Goal: Information Seeking & Learning: Learn about a topic

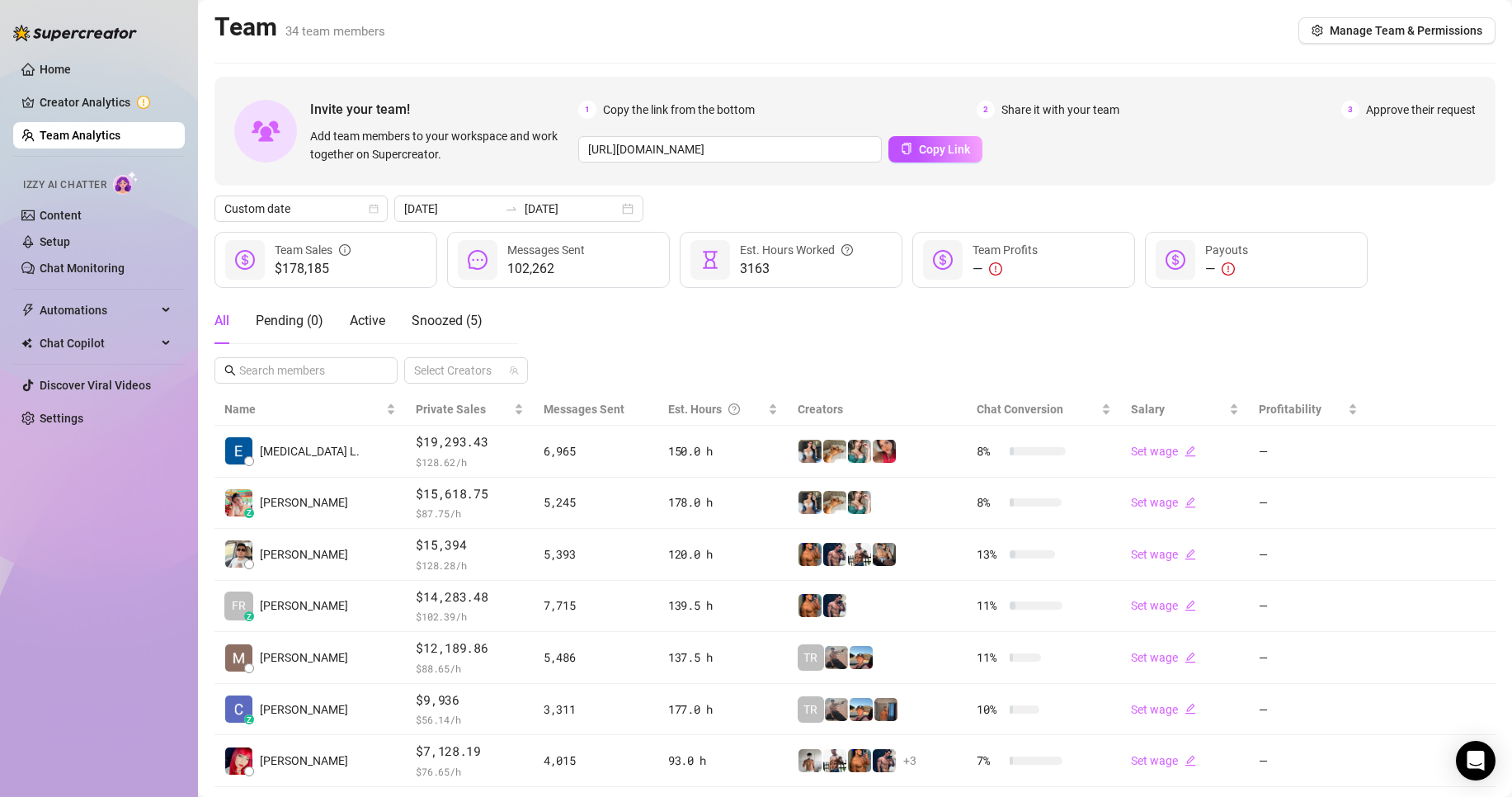
scroll to position [241, 0]
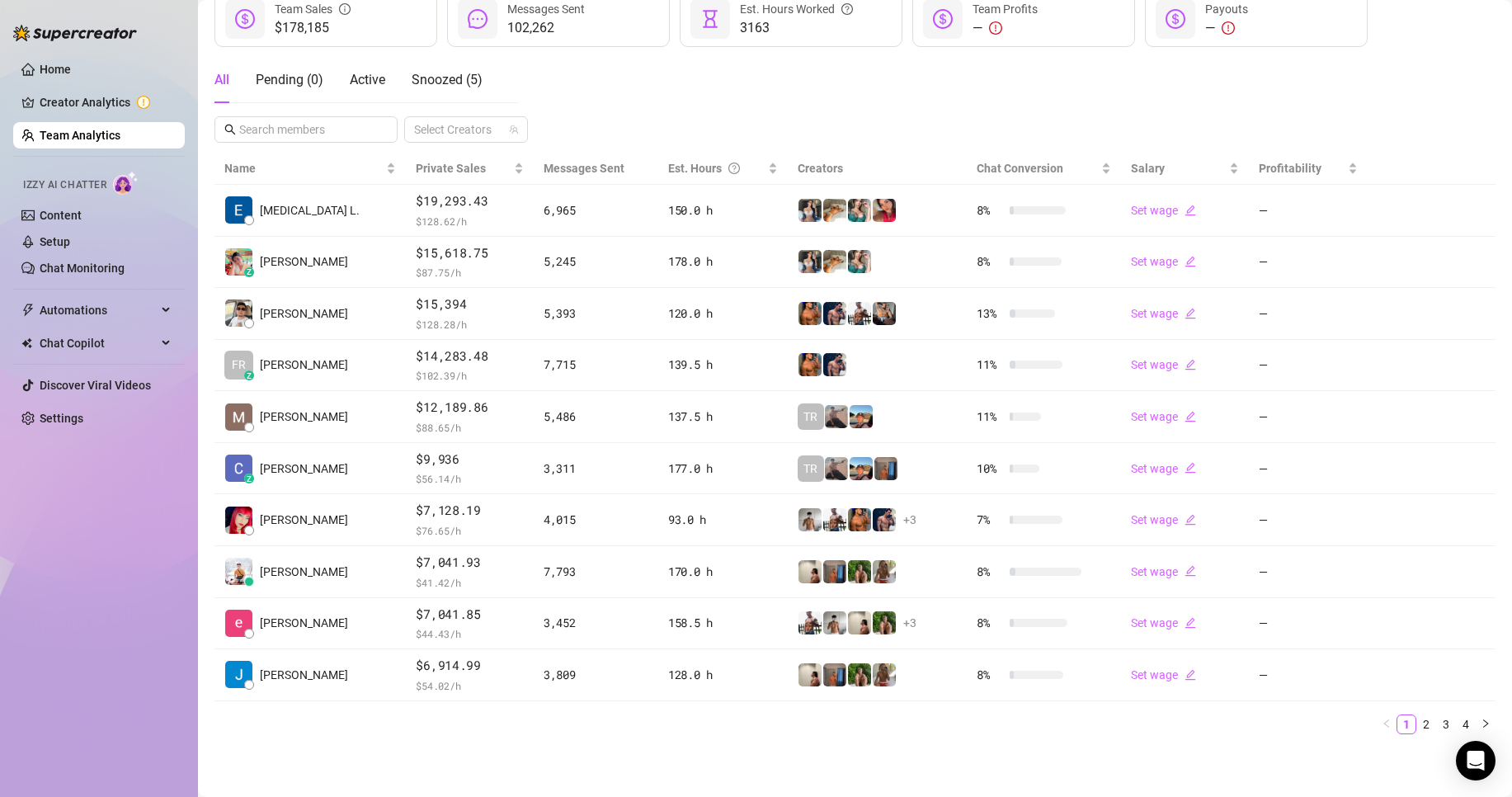
click at [95, 129] on link "Team Analytics" at bounding box center [79, 135] width 81 height 13
click at [95, 130] on link "Team Analytics" at bounding box center [79, 135] width 81 height 13
click at [71, 74] on link "Home" at bounding box center [54, 69] width 31 height 13
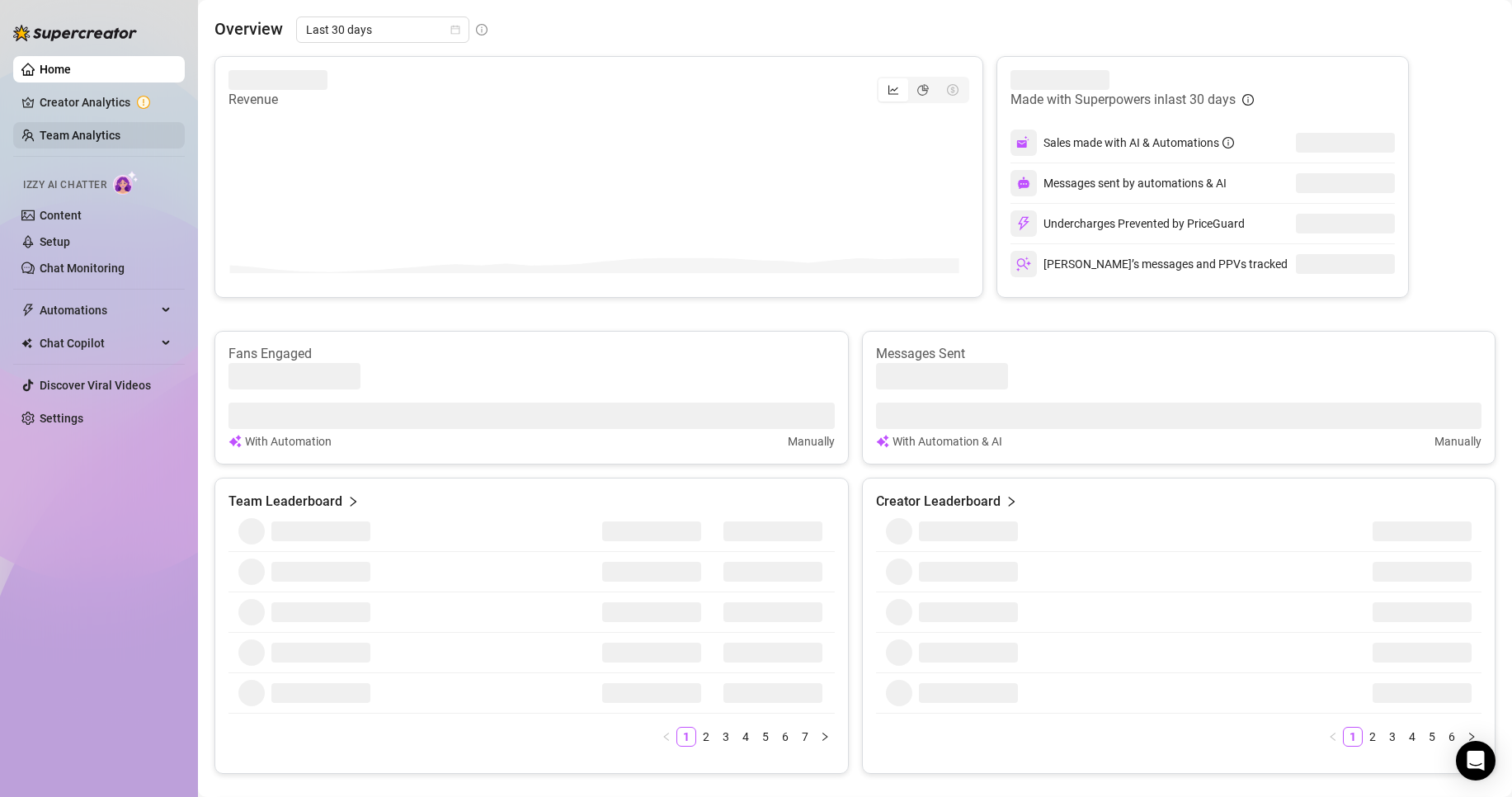
click at [59, 140] on link "Team Analytics" at bounding box center [79, 135] width 81 height 13
click at [66, 139] on link "Team Analytics" at bounding box center [79, 135] width 81 height 13
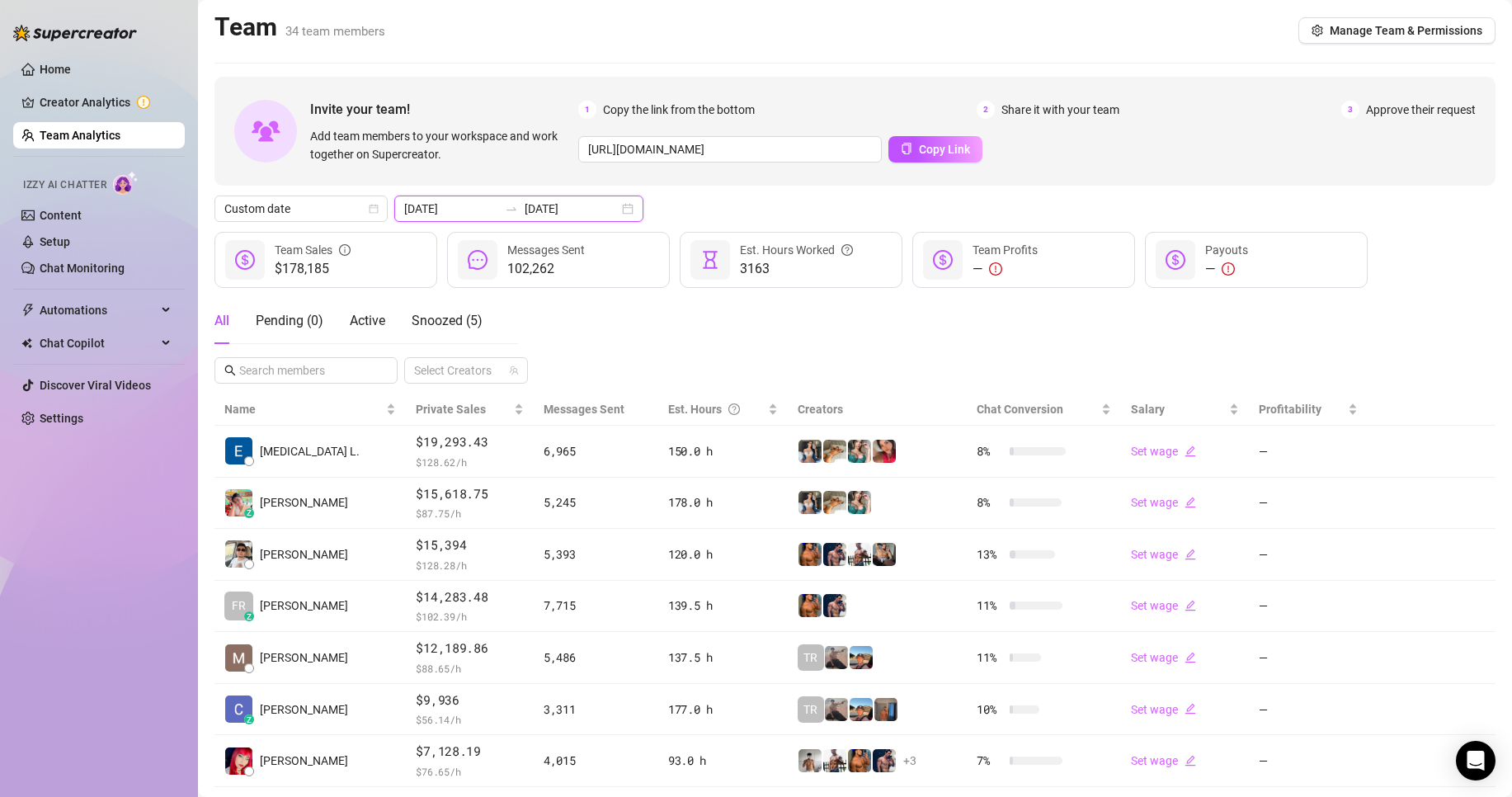
click at [439, 206] on input "[DATE]" at bounding box center [451, 209] width 94 height 18
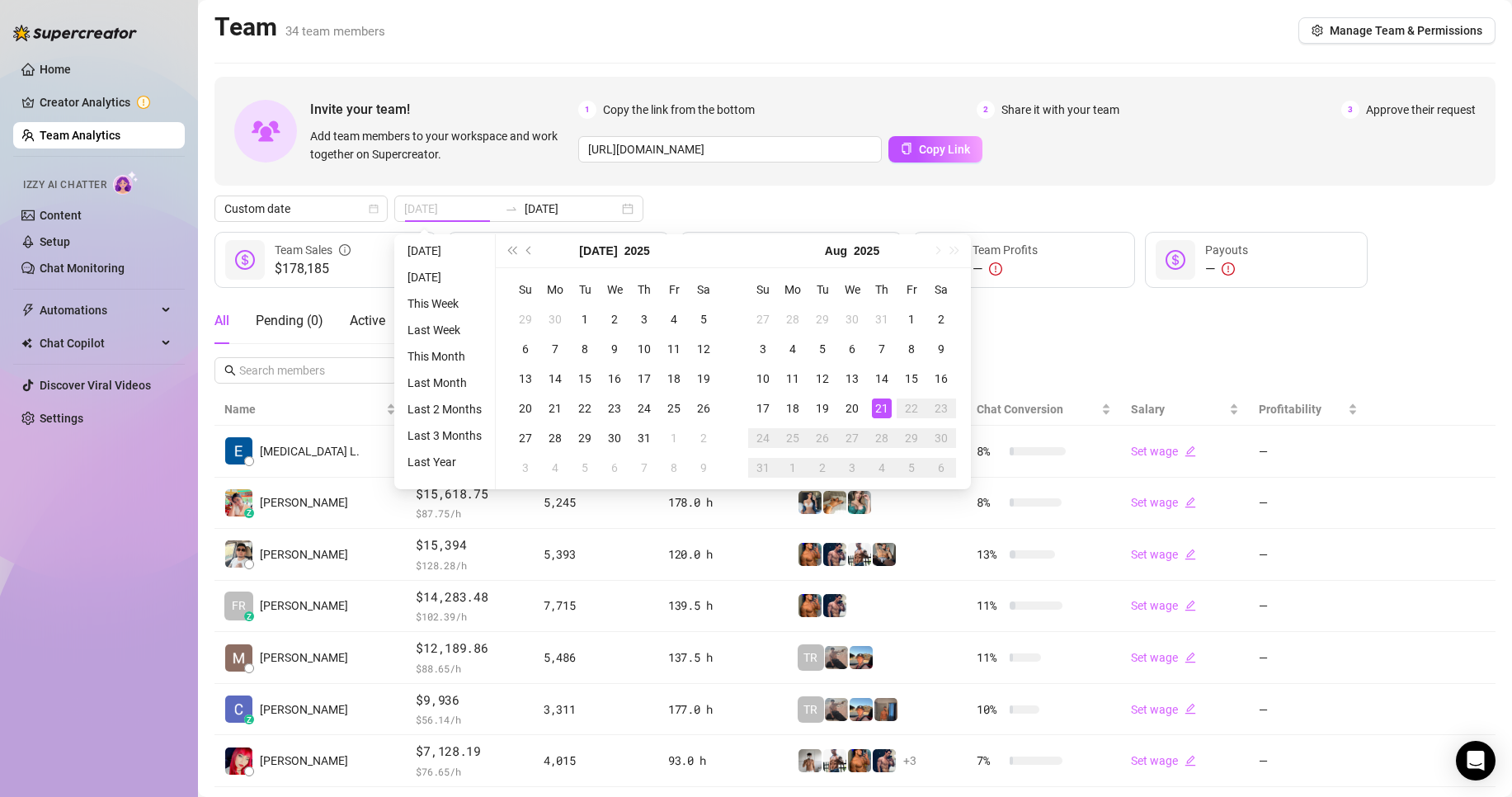
click at [873, 406] on div "21" at bounding box center [882, 408] width 20 height 20
click at [877, 404] on div "21" at bounding box center [882, 408] width 20 height 20
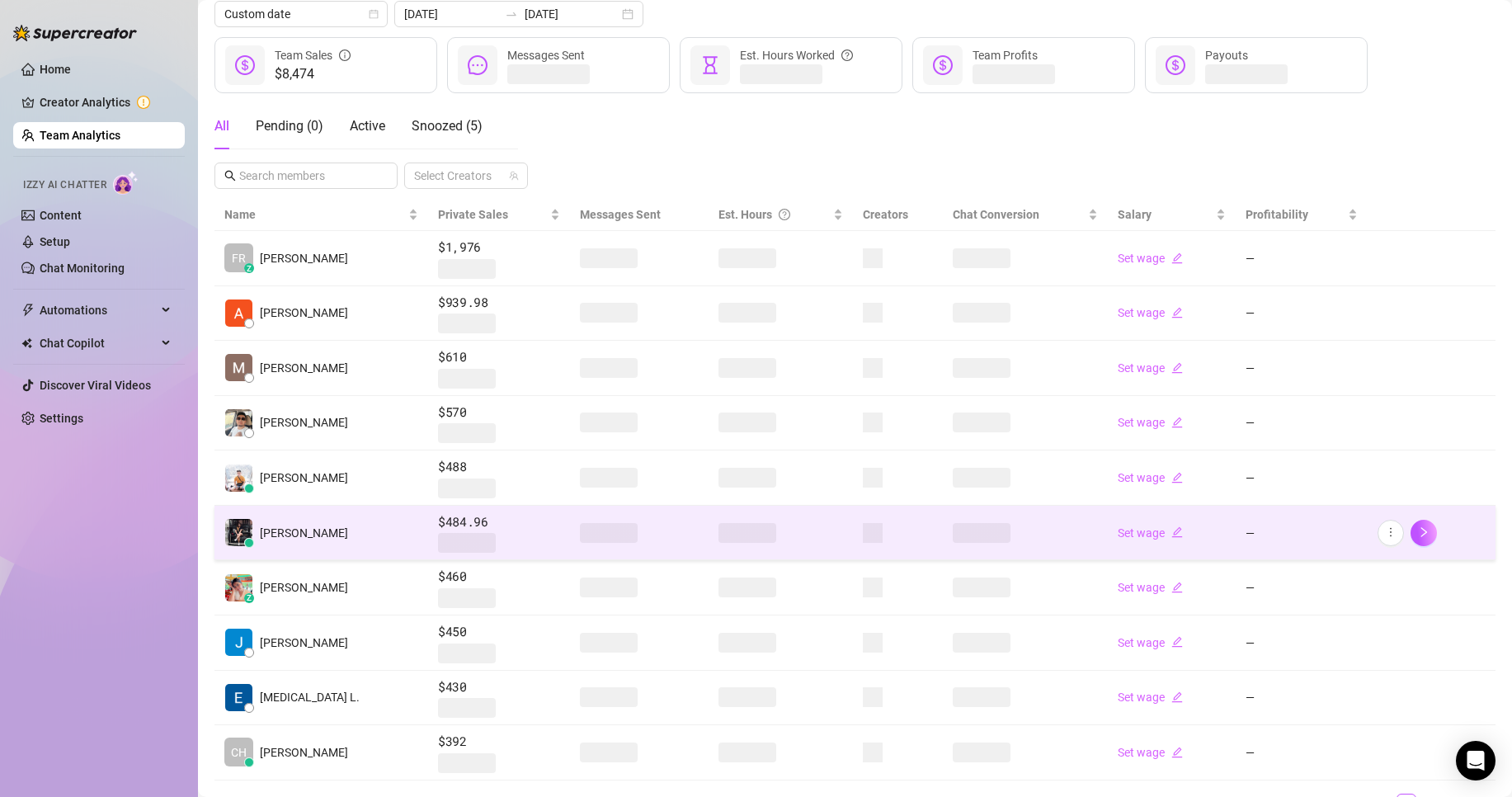
scroll to position [274, 0]
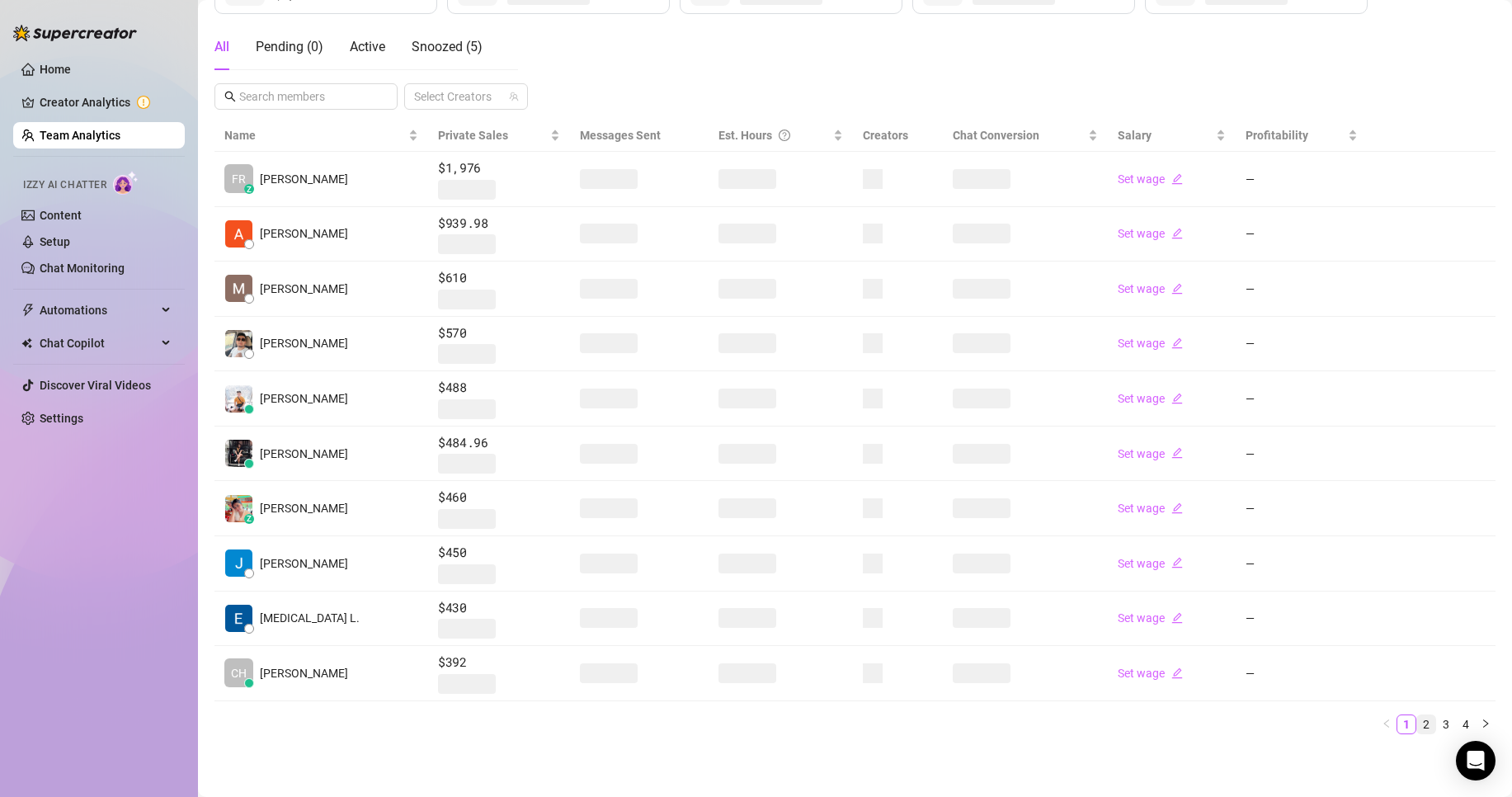
click at [1418, 719] on link "2" at bounding box center [1427, 724] width 18 height 18
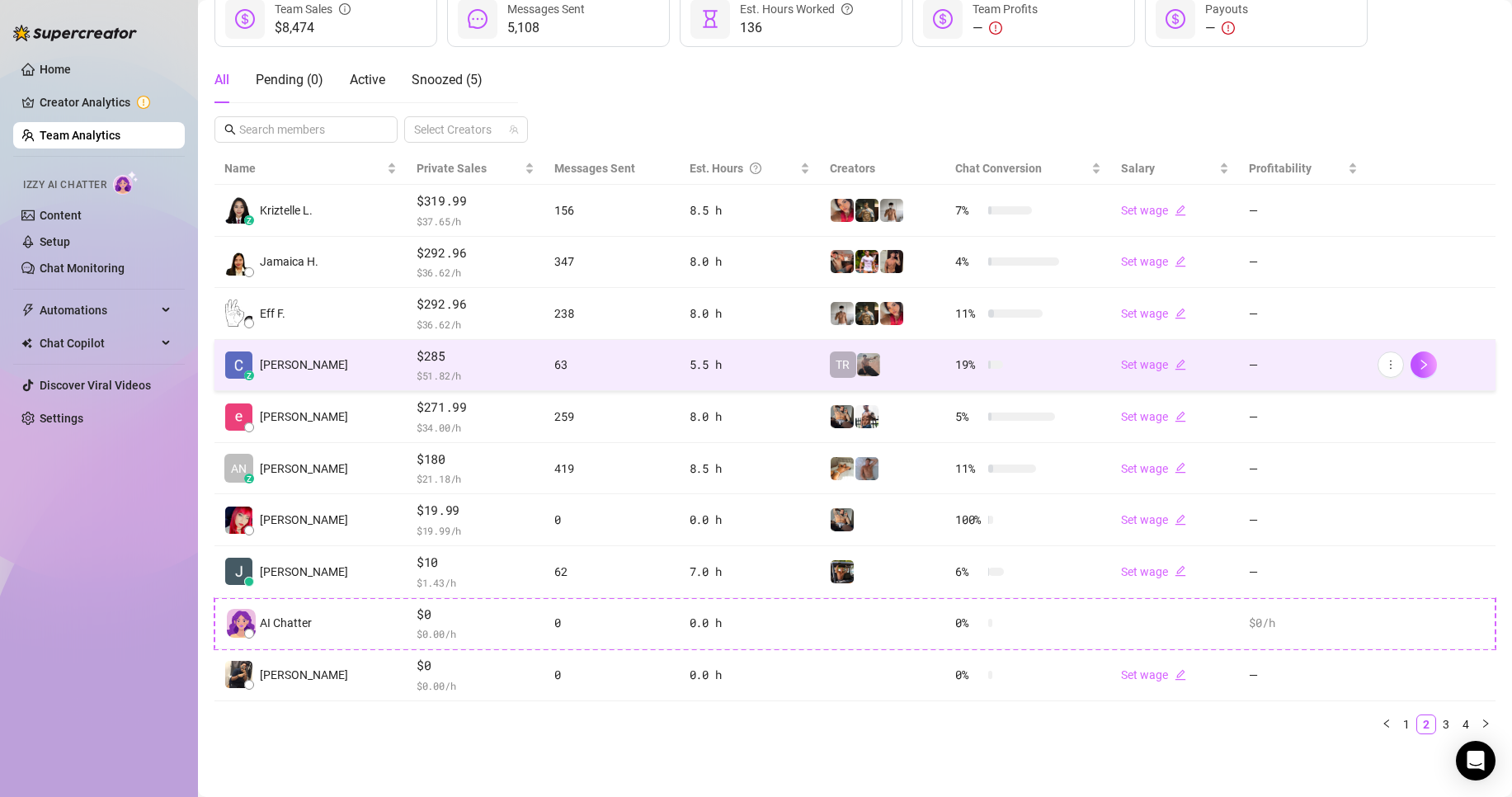
scroll to position [76, 0]
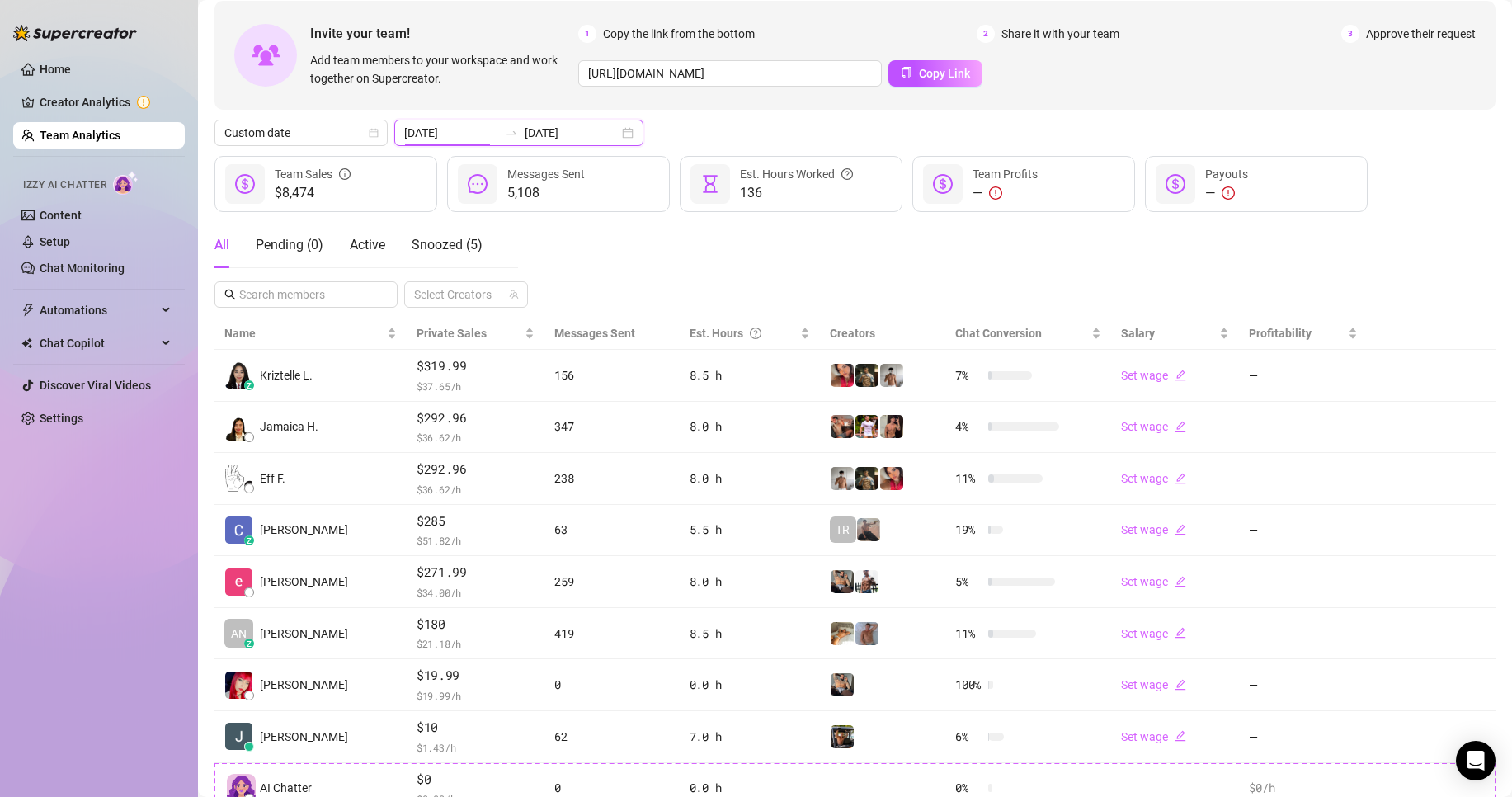
click at [454, 134] on input "[DATE]" at bounding box center [451, 133] width 94 height 18
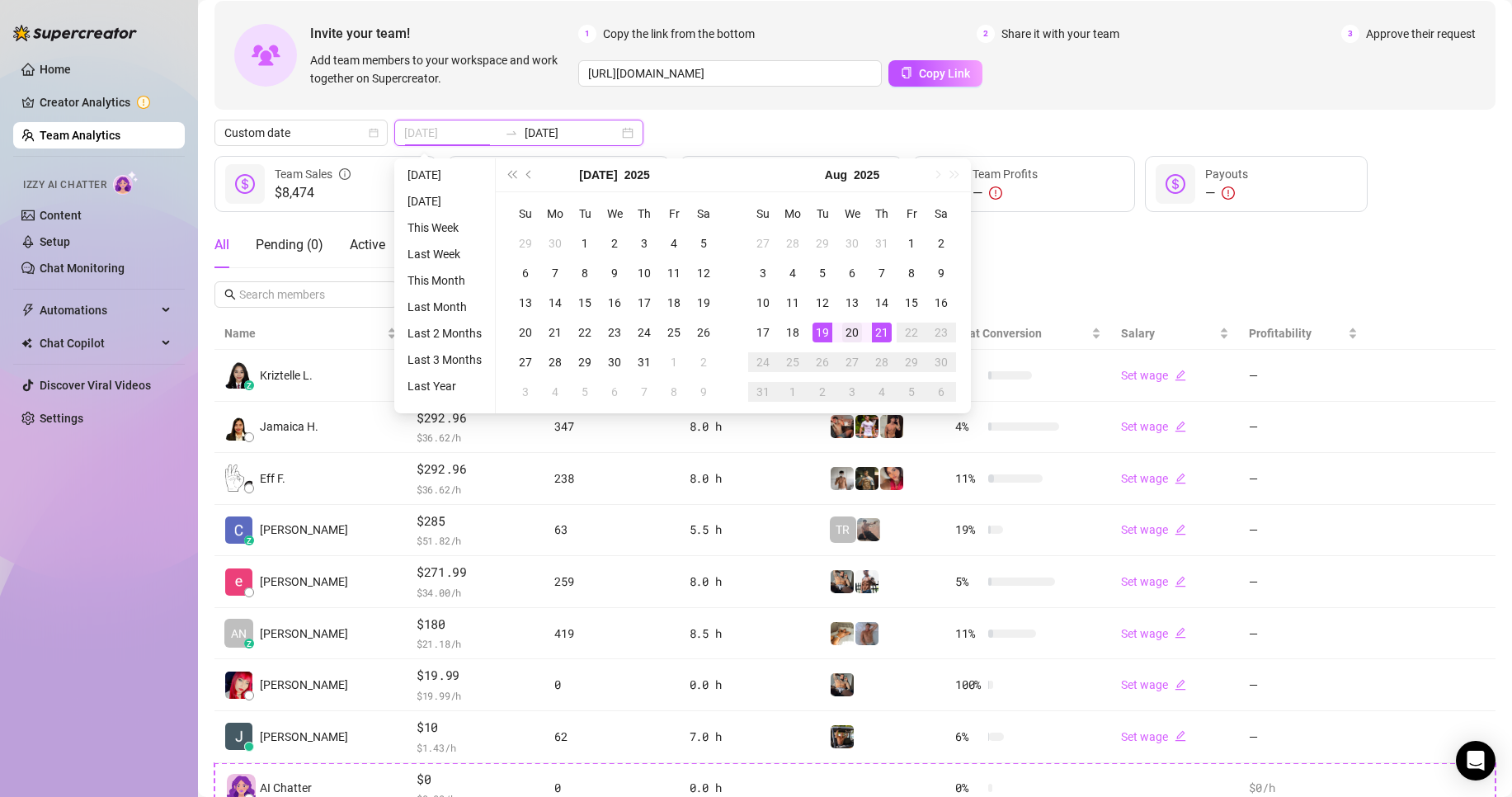
type input "[DATE]"
click at [848, 329] on div "20" at bounding box center [852, 333] width 20 height 20
click at [847, 329] on div "20" at bounding box center [852, 333] width 20 height 20
type input "[DATE]"
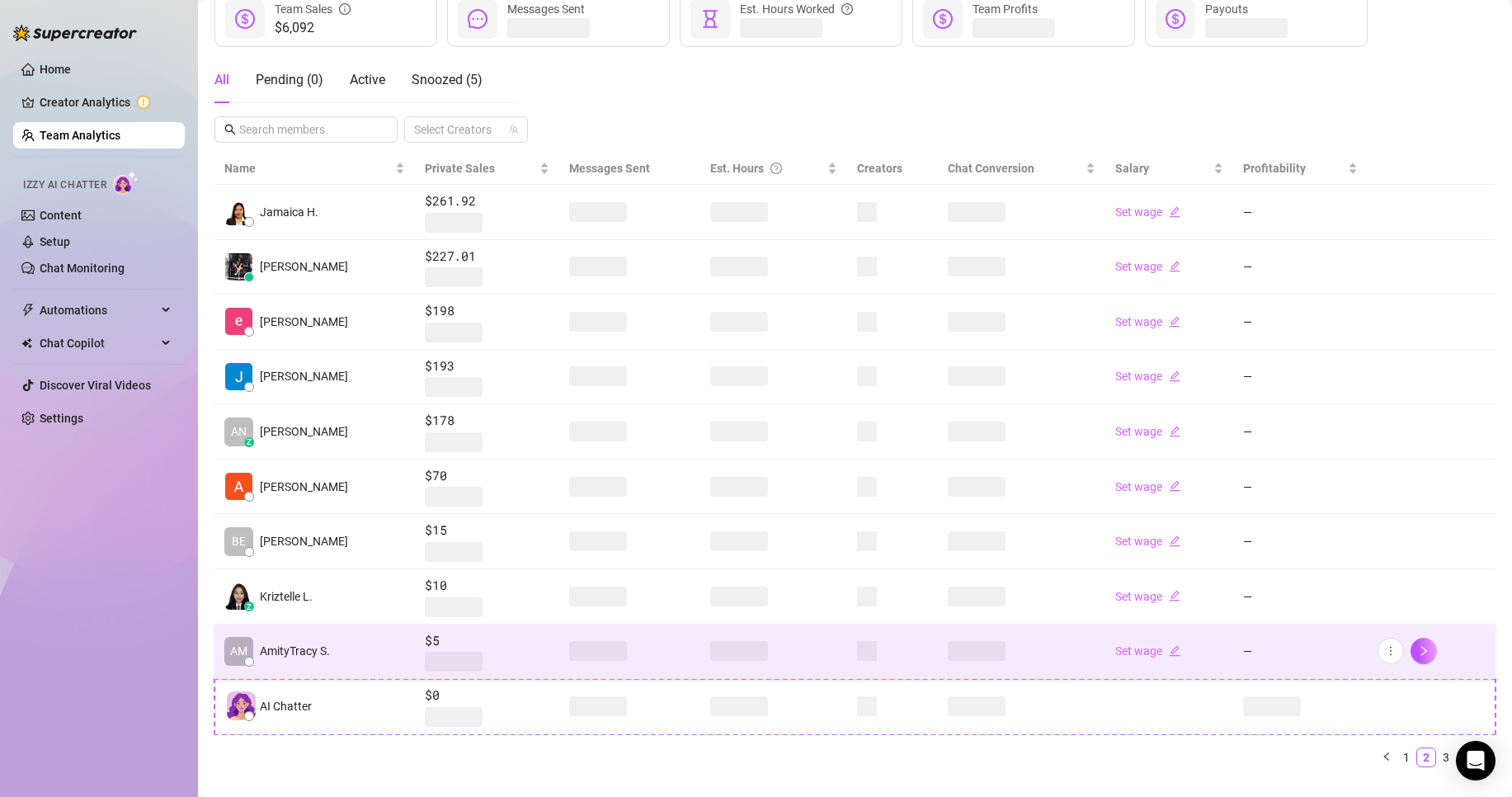
scroll to position [274, 0]
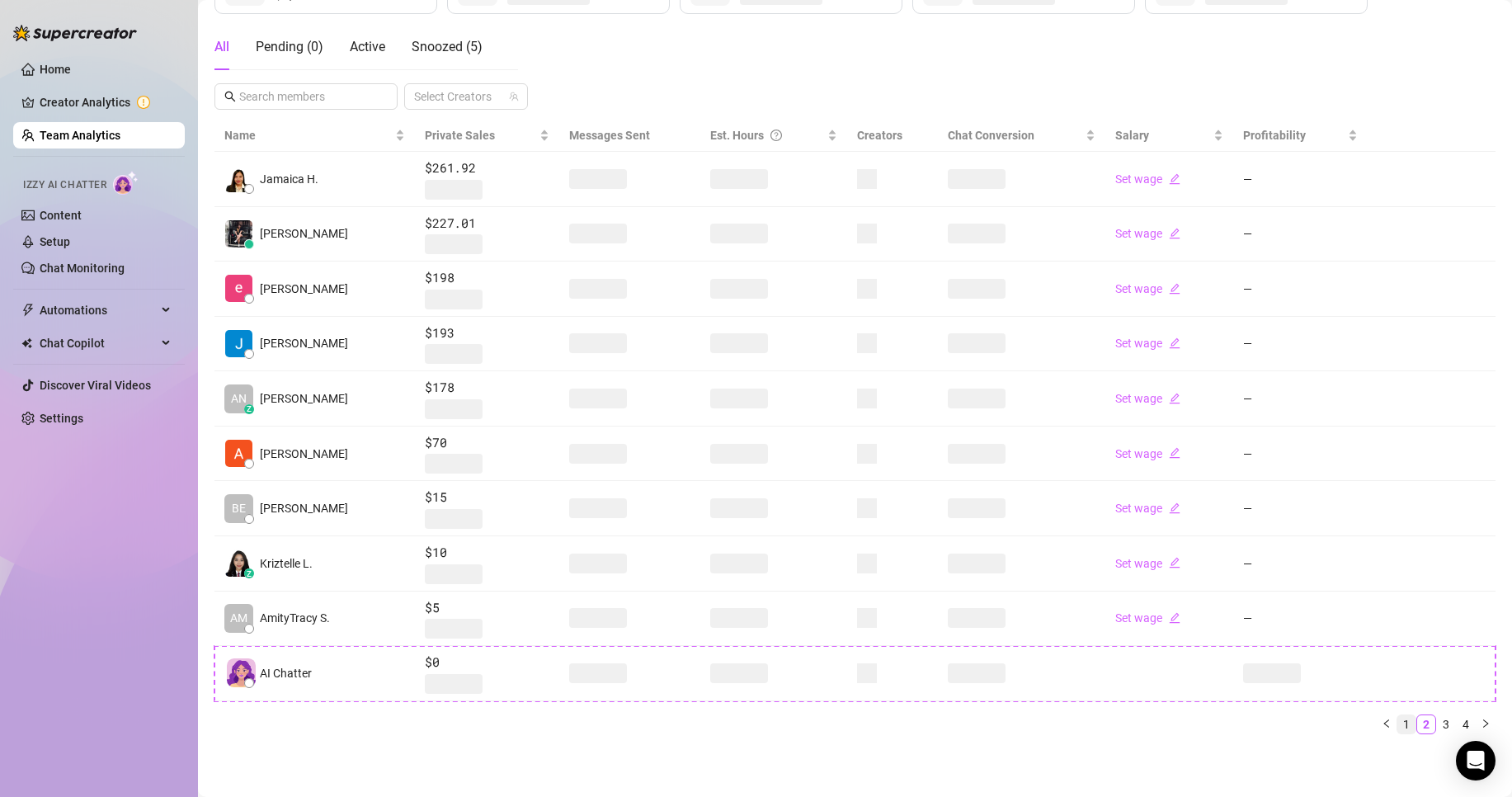
click at [1397, 723] on link "1" at bounding box center [1407, 724] width 18 height 18
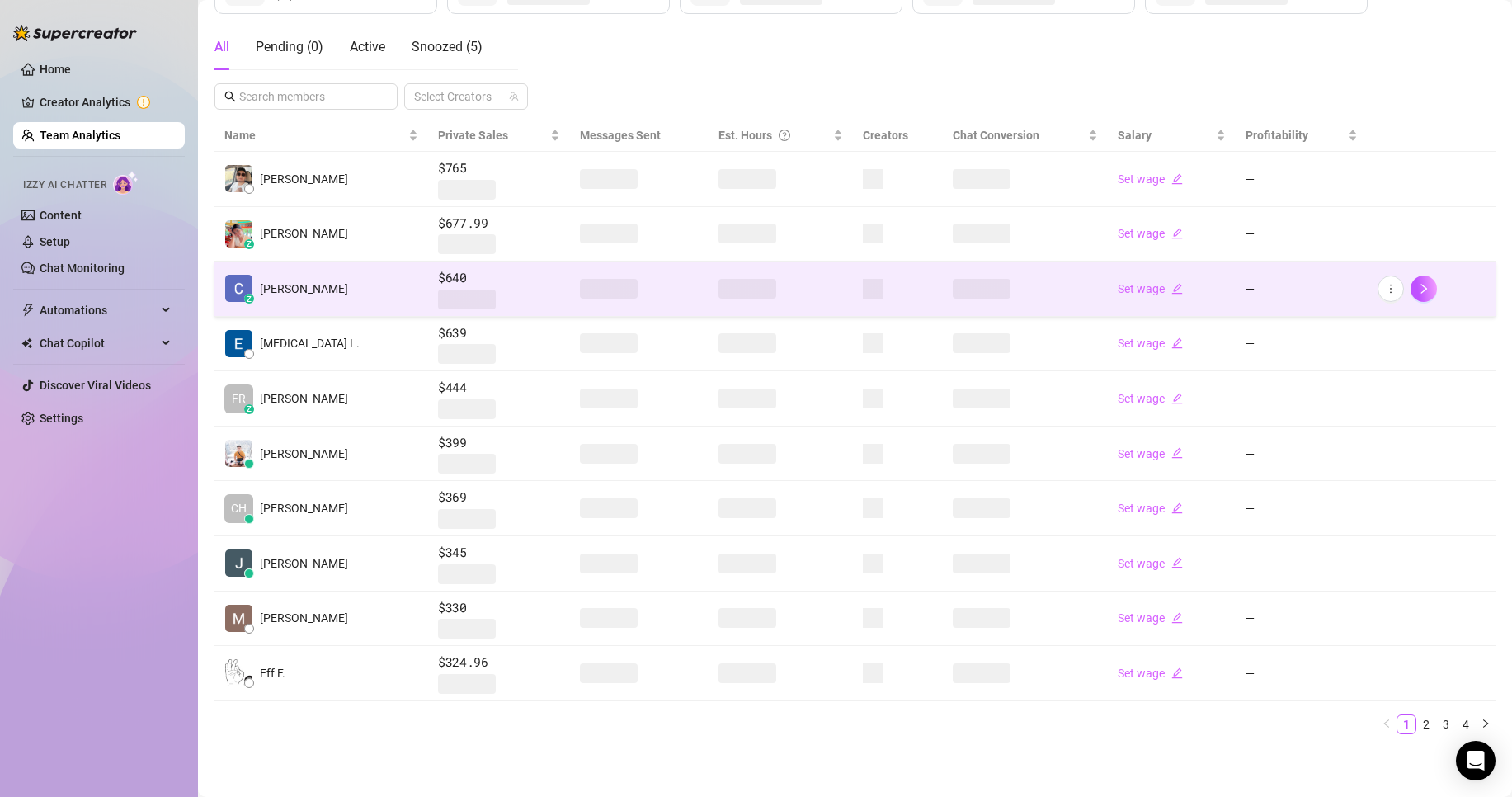
scroll to position [109, 0]
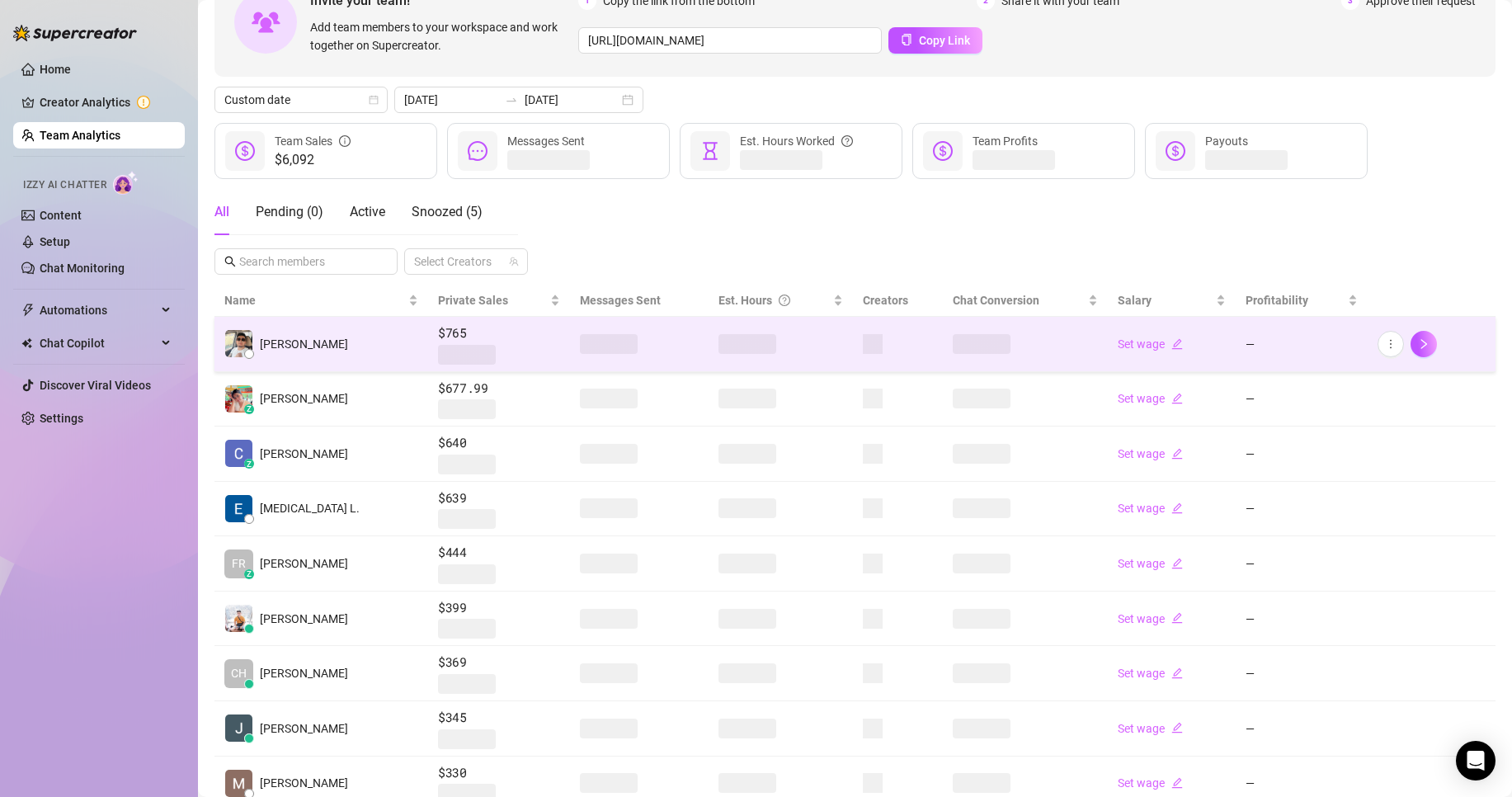
click at [472, 346] on div at bounding box center [499, 355] width 122 height 20
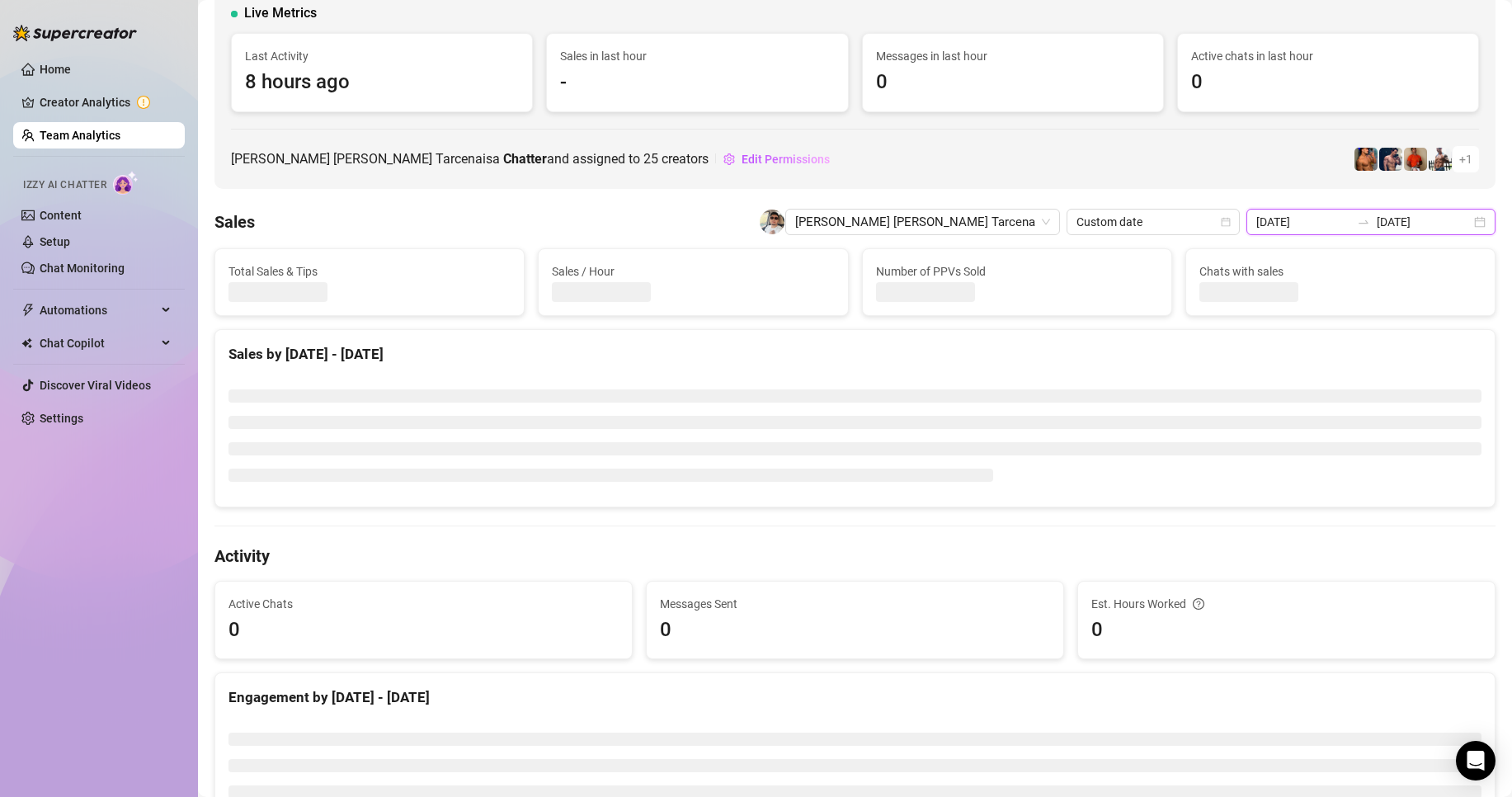
click at [1288, 222] on input "[DATE]" at bounding box center [1303, 222] width 94 height 18
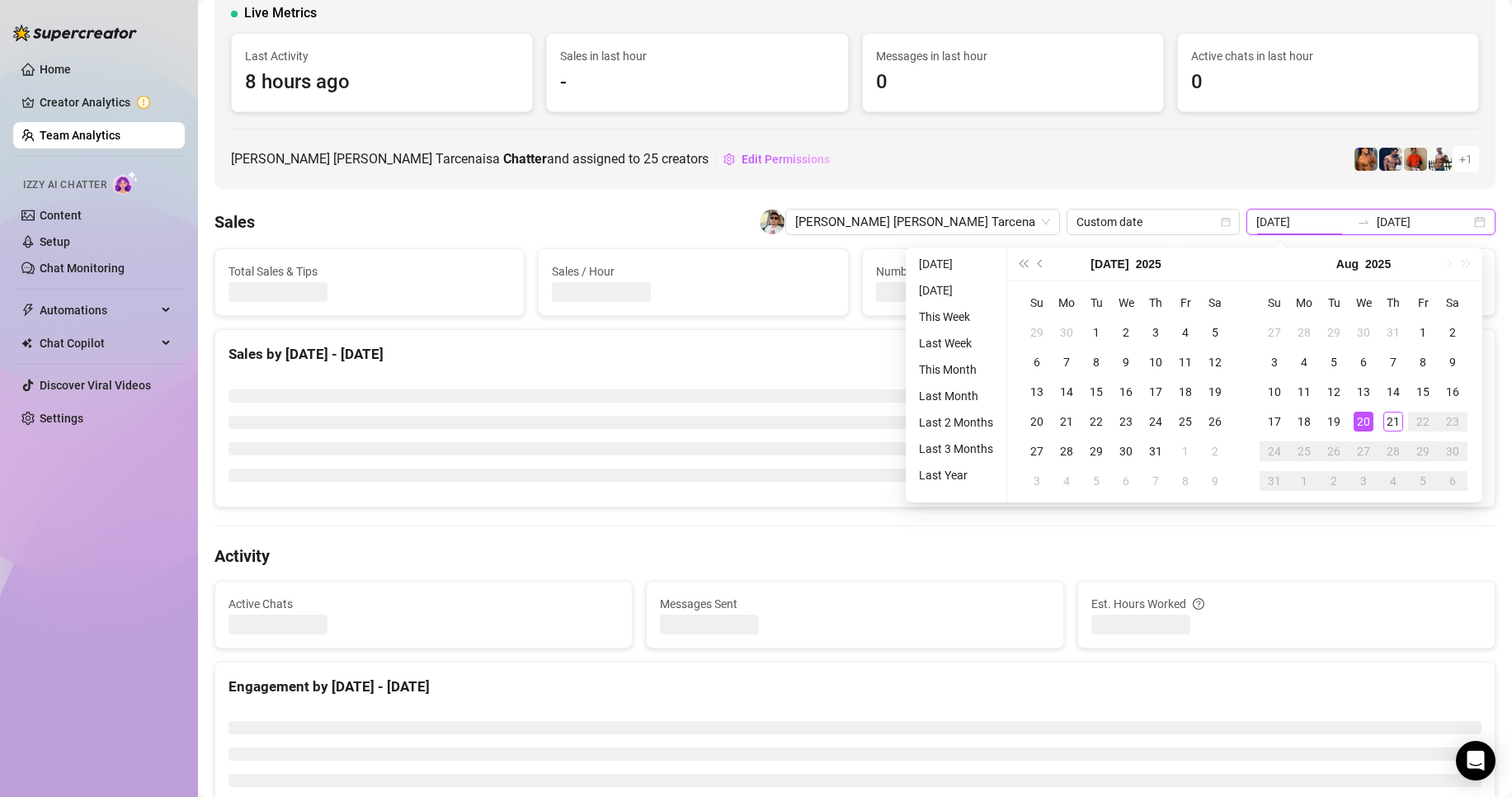
type input "[DATE]"
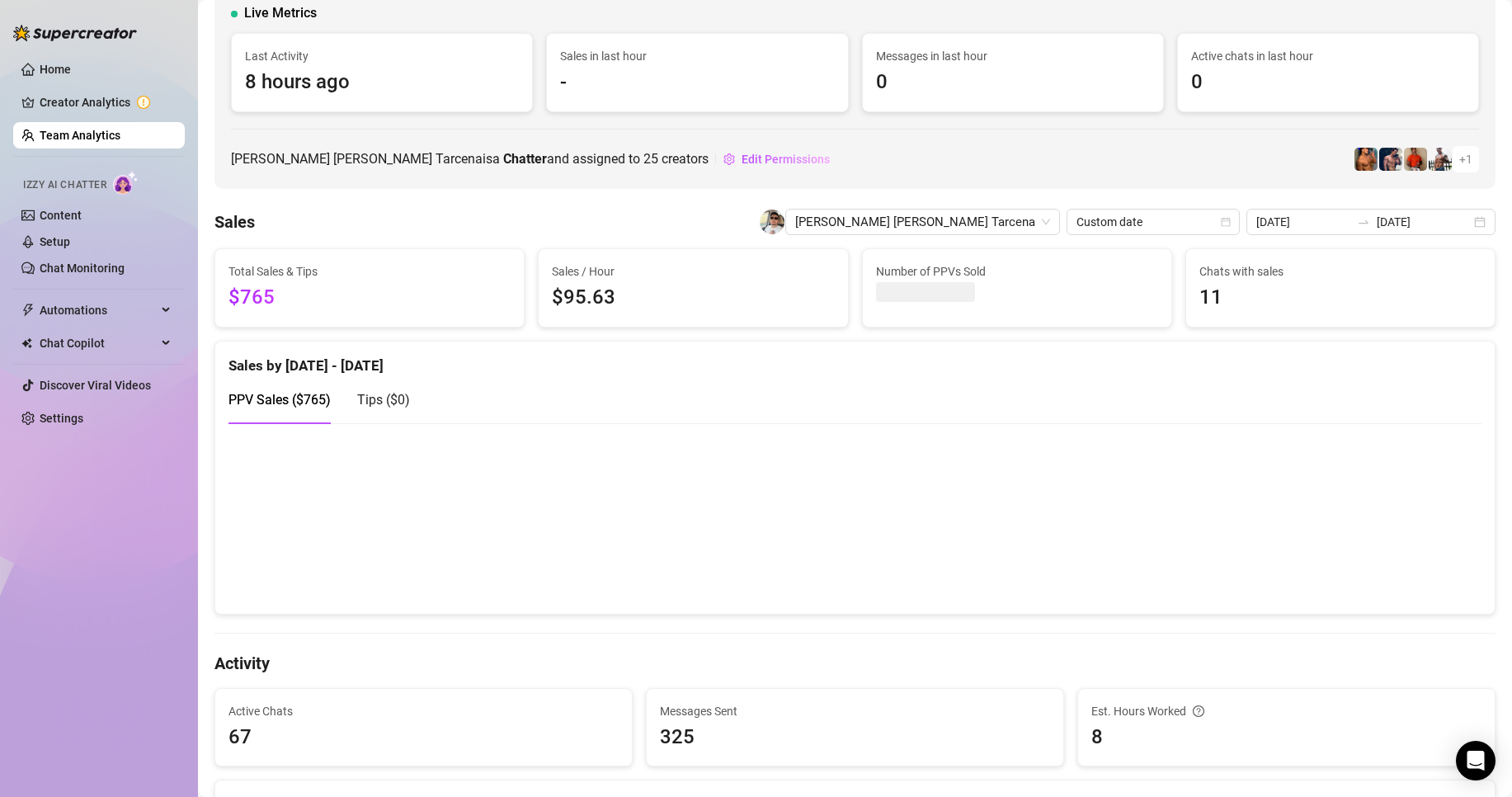
click at [754, 188] on div "[PERSON_NAME] [PERSON_NAME] Tarcena 🇵🇭 Manila [PERSON_NAME][EMAIL_ADDRESS][DOMA…" at bounding box center [855, 46] width 1281 height 286
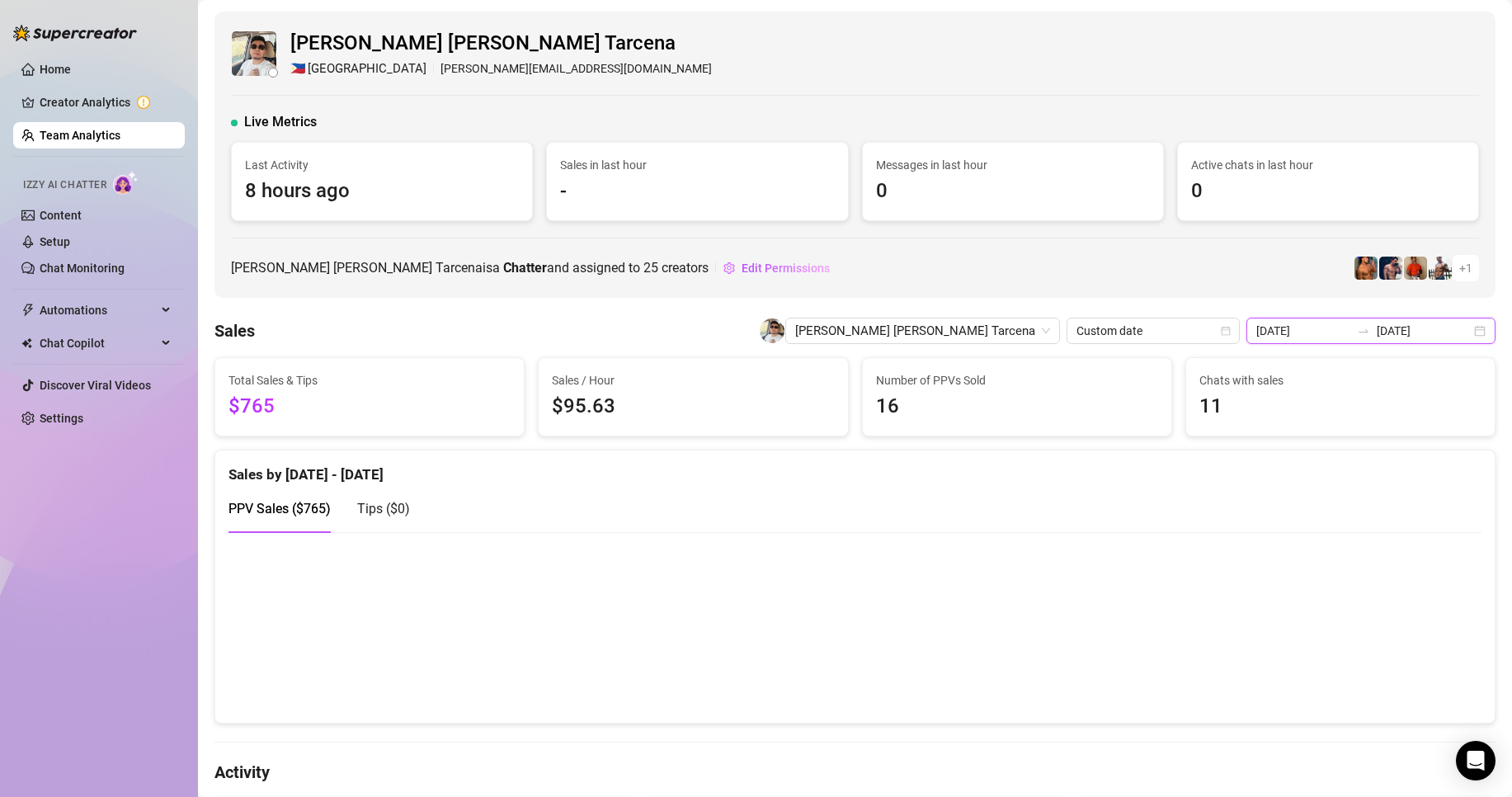
click at [1301, 335] on input "[DATE]" at bounding box center [1303, 331] width 94 height 18
click at [906, 264] on div "[PERSON_NAME] [PERSON_NAME] Tarcena is a Chatter and assigned to 25 creators Ed…" at bounding box center [855, 268] width 1249 height 27
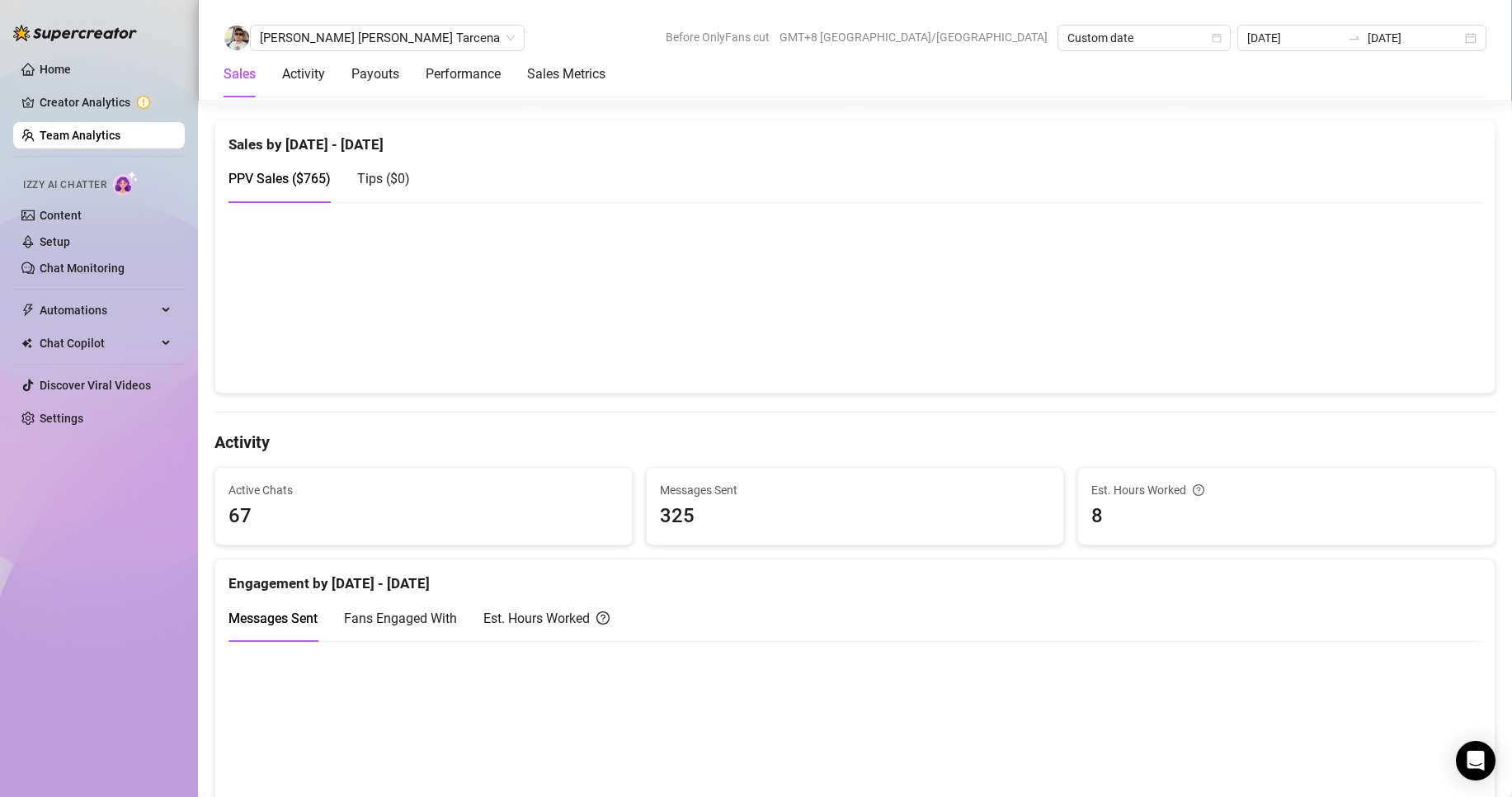
scroll to position [578, 0]
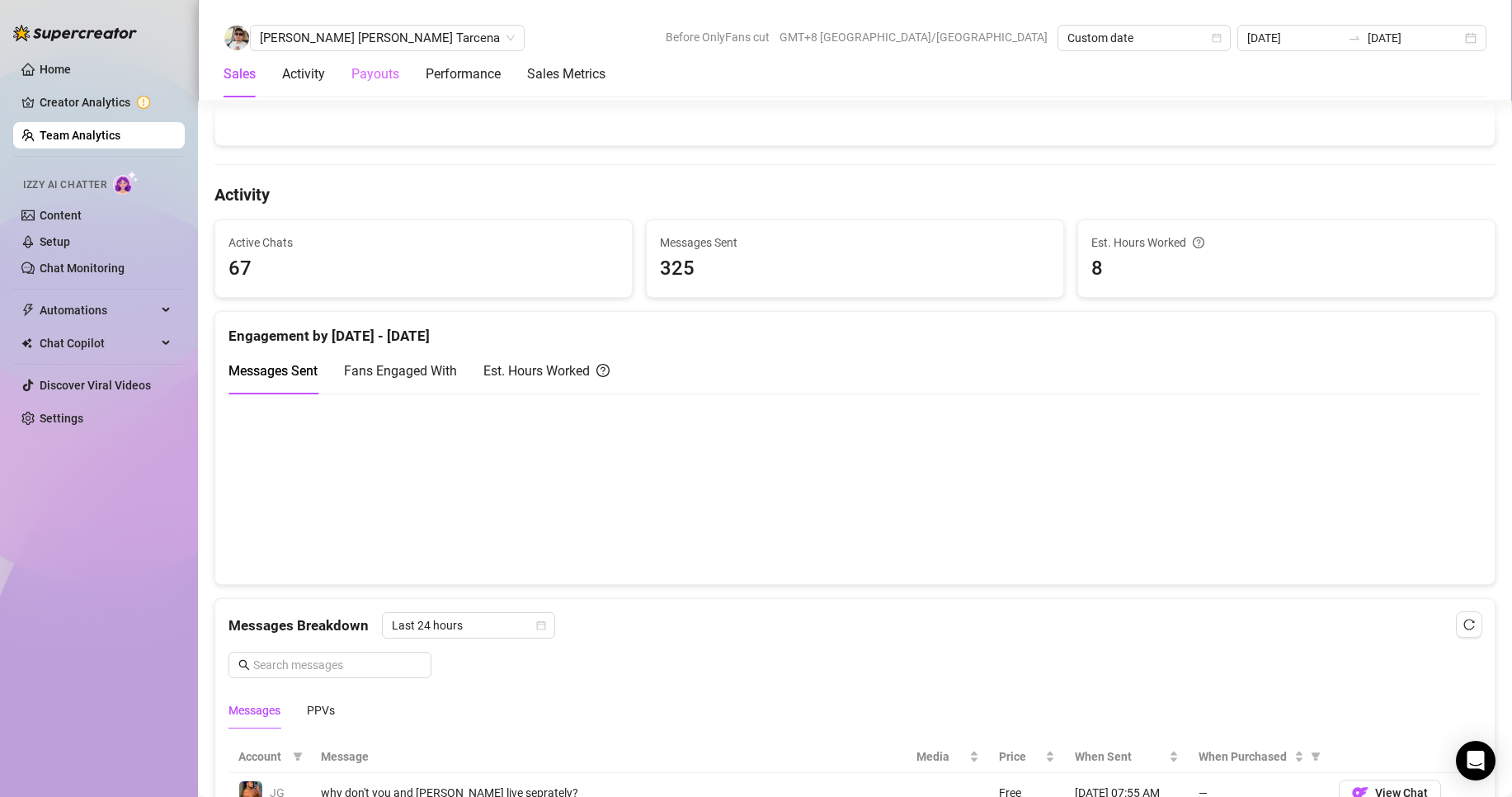
drag, startPoint x: 358, startPoint y: 32, endPoint x: 353, endPoint y: 52, distance: 20.6
click at [355, 32] on span "[PERSON_NAME] [PERSON_NAME] Tarcena" at bounding box center [387, 38] width 255 height 25
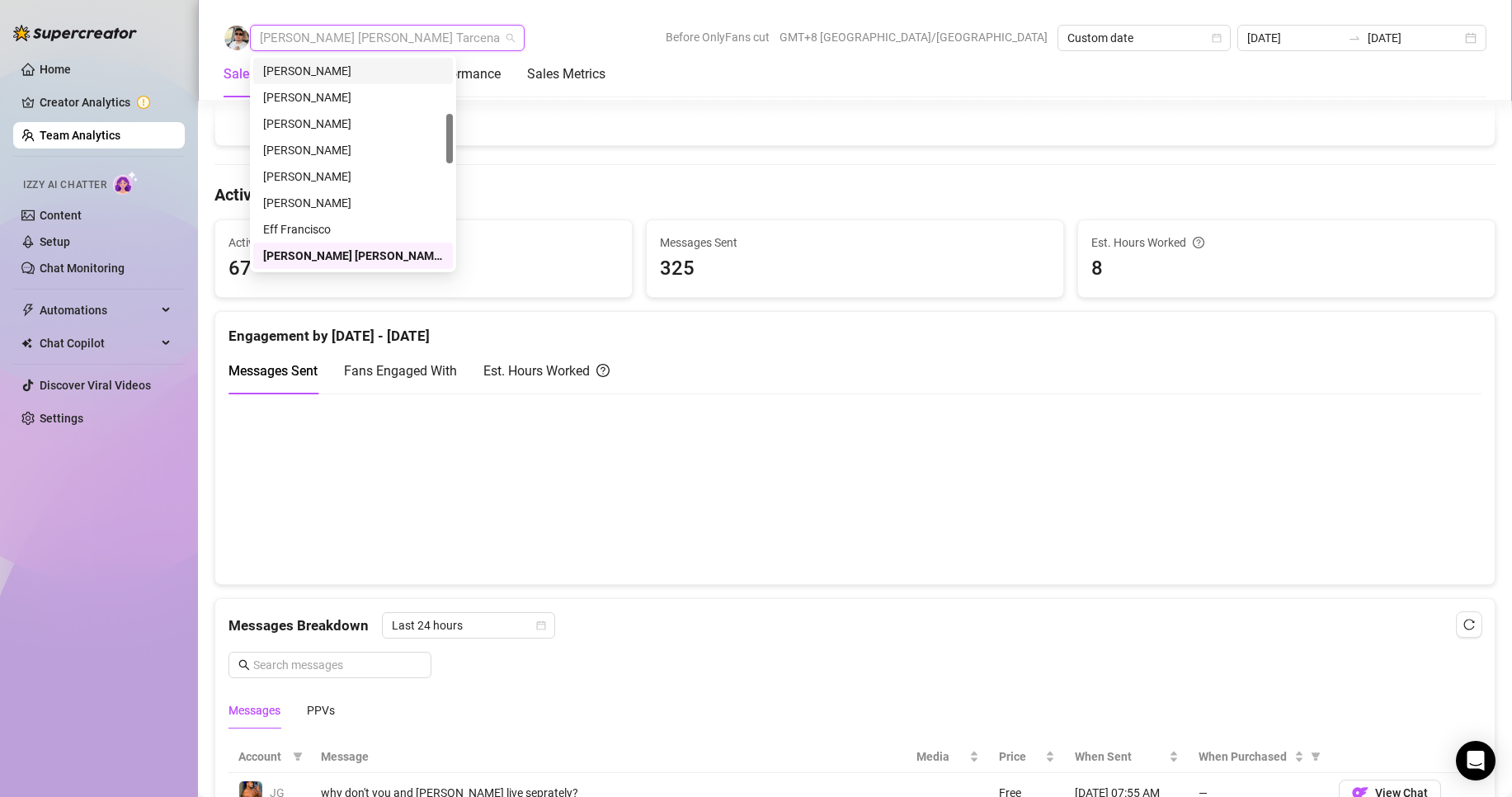
scroll to position [0, 0]
click at [315, 70] on div "[PERSON_NAME]" at bounding box center [353, 71] width 180 height 18
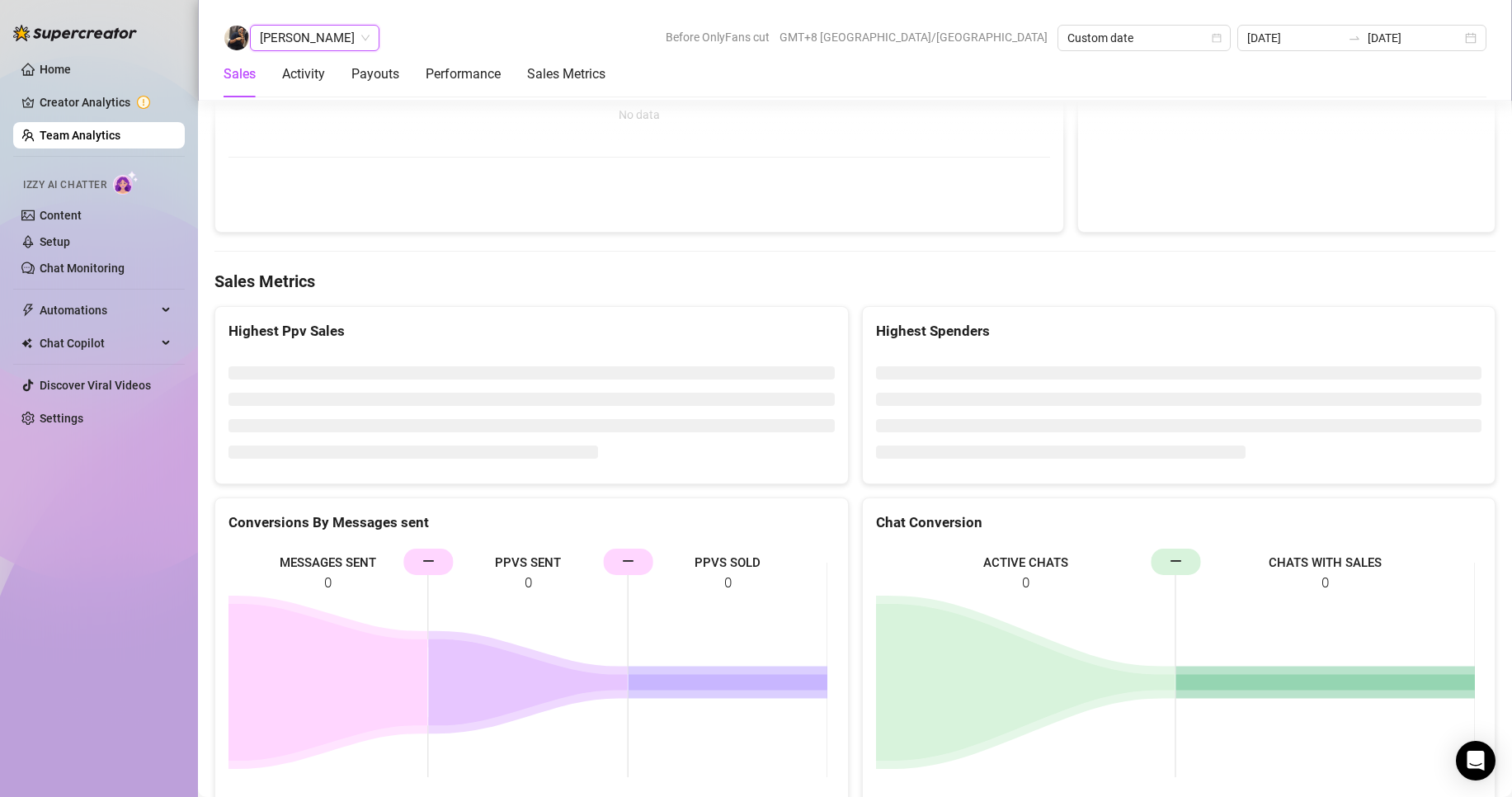
scroll to position [2291, 0]
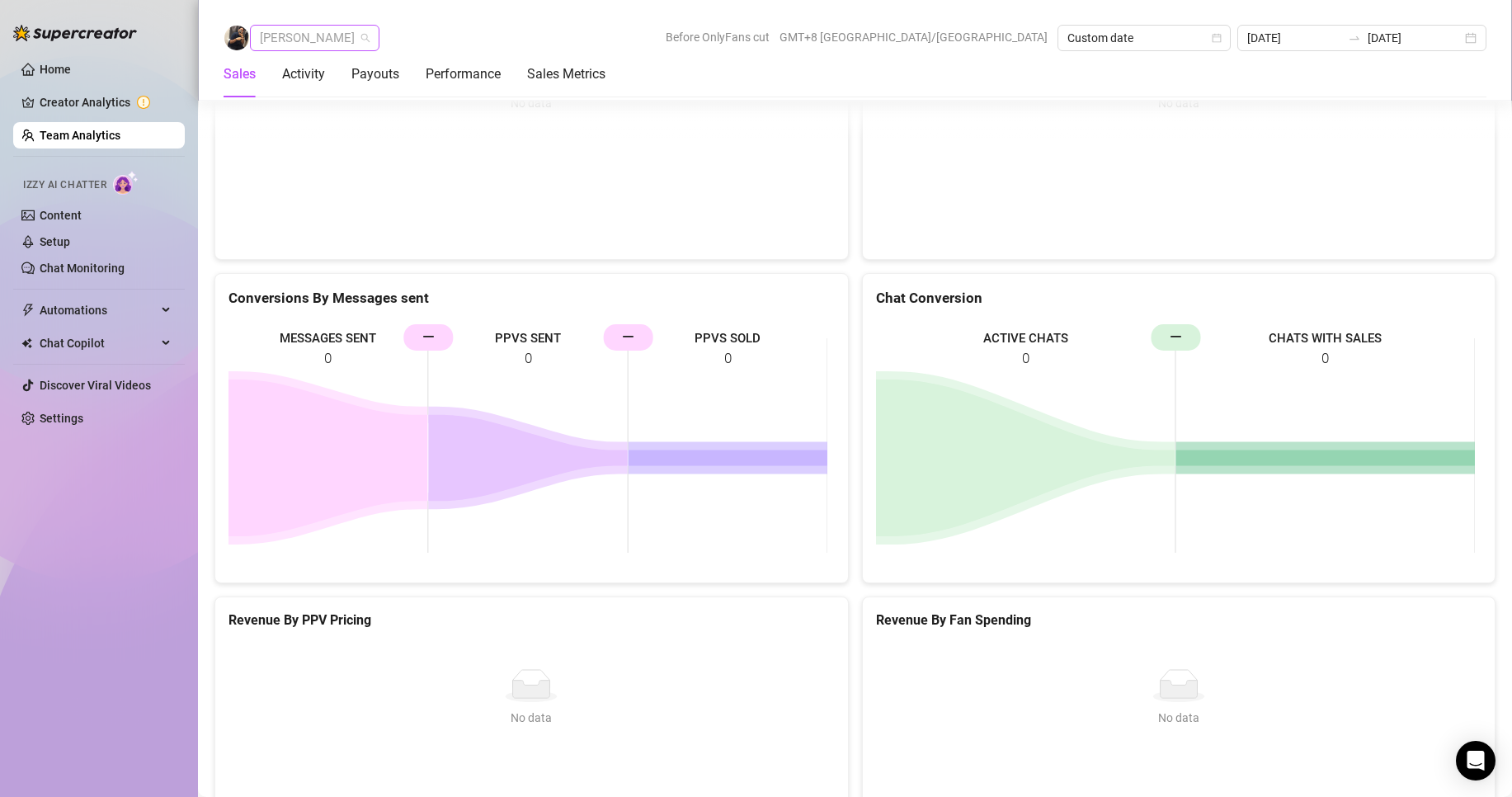
click at [302, 38] on span "[PERSON_NAME]" at bounding box center [314, 38] width 110 height 25
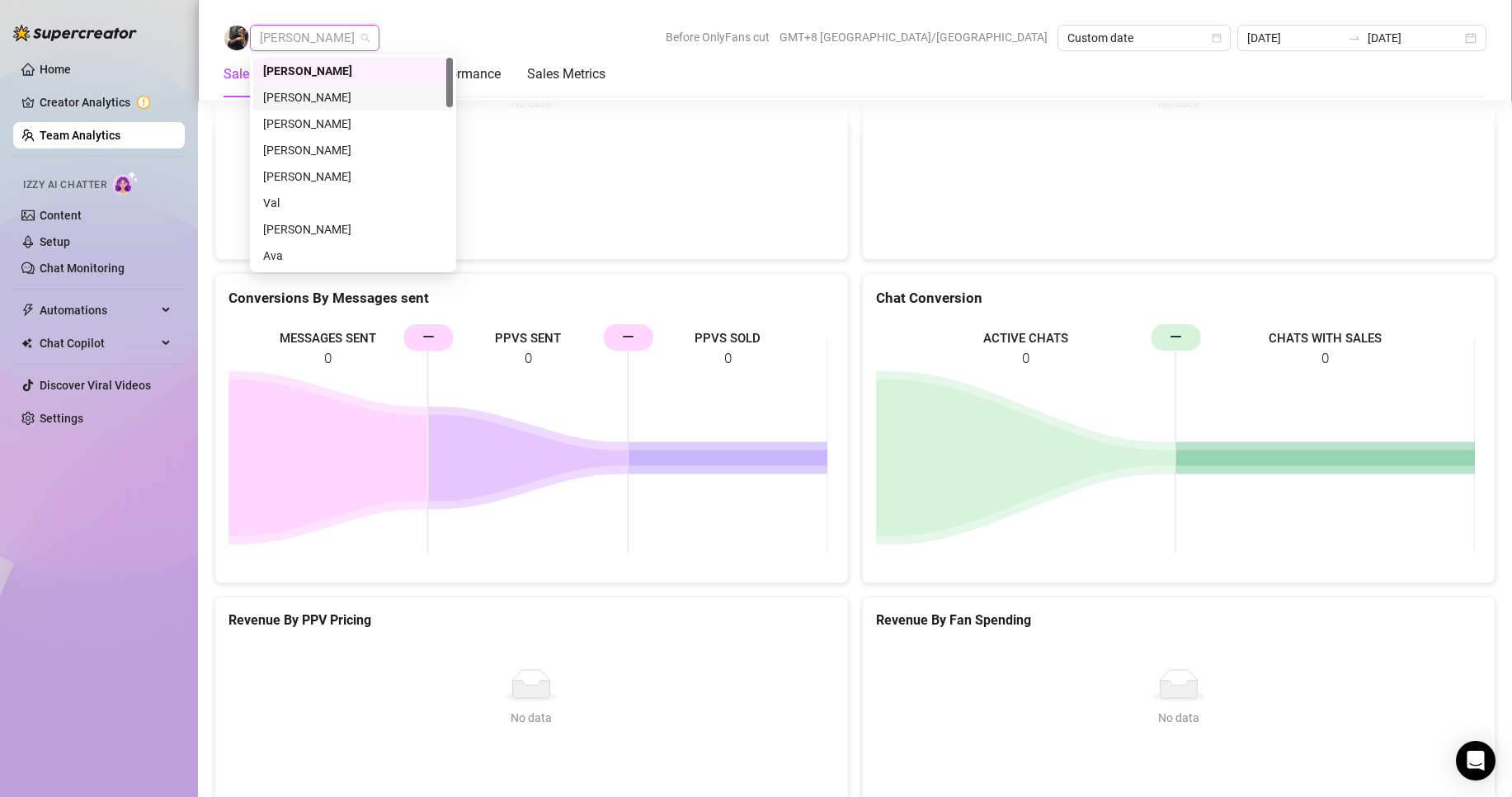
click at [294, 90] on div "[PERSON_NAME]" at bounding box center [353, 98] width 180 height 18
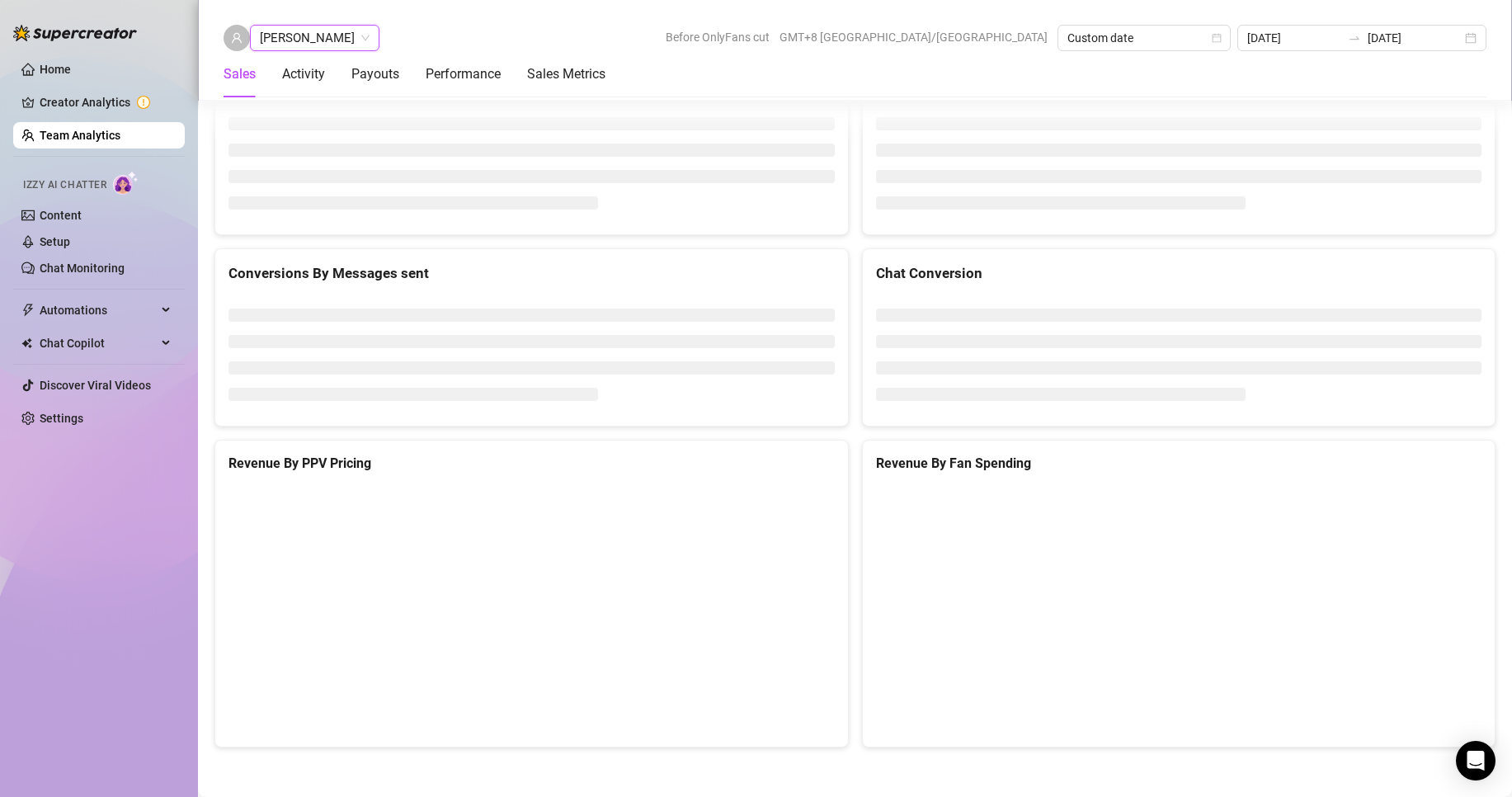
click at [292, 42] on span "[PERSON_NAME]" at bounding box center [314, 38] width 110 height 25
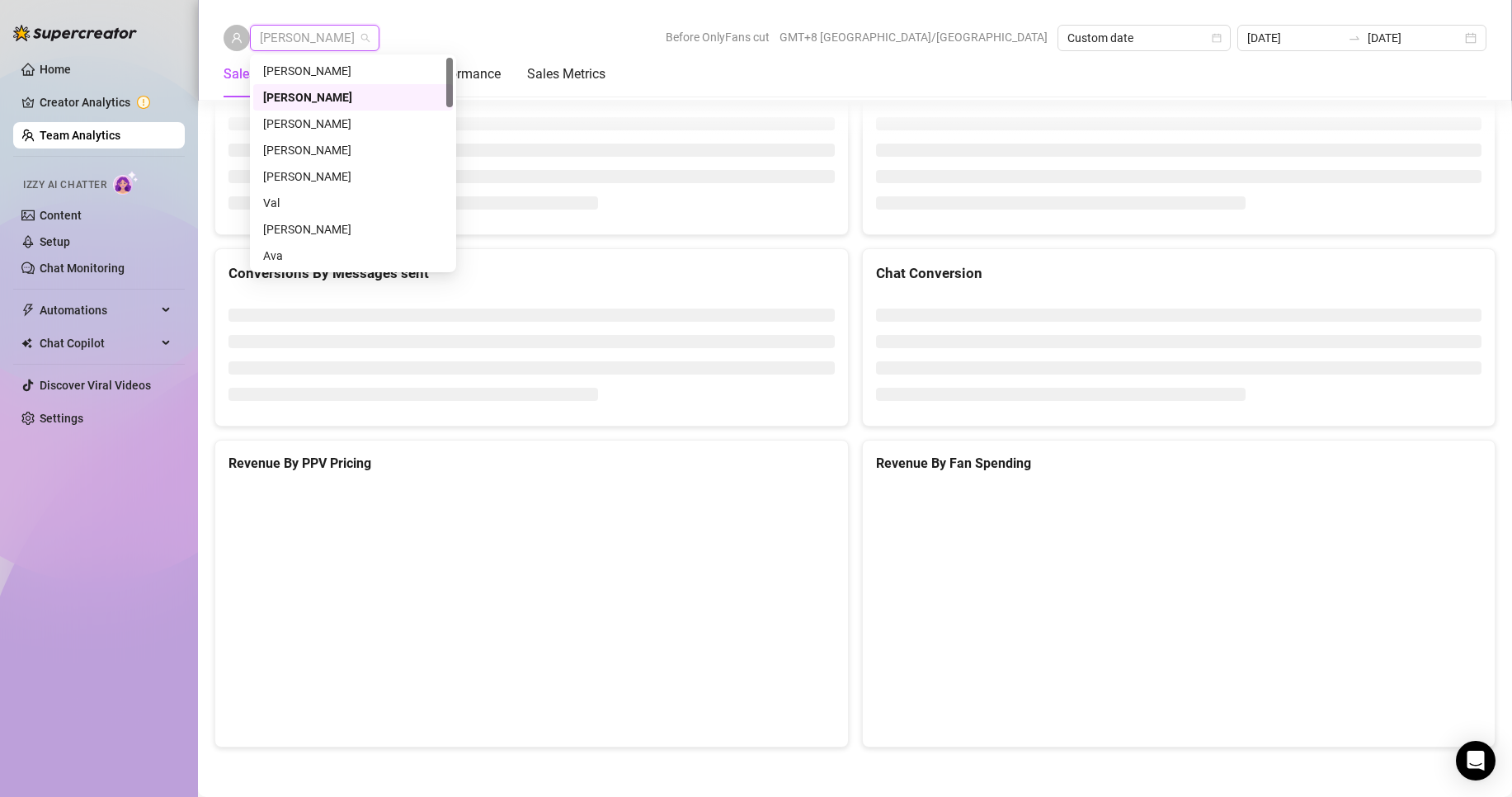
click at [303, 120] on div "[PERSON_NAME]" at bounding box center [353, 124] width 180 height 18
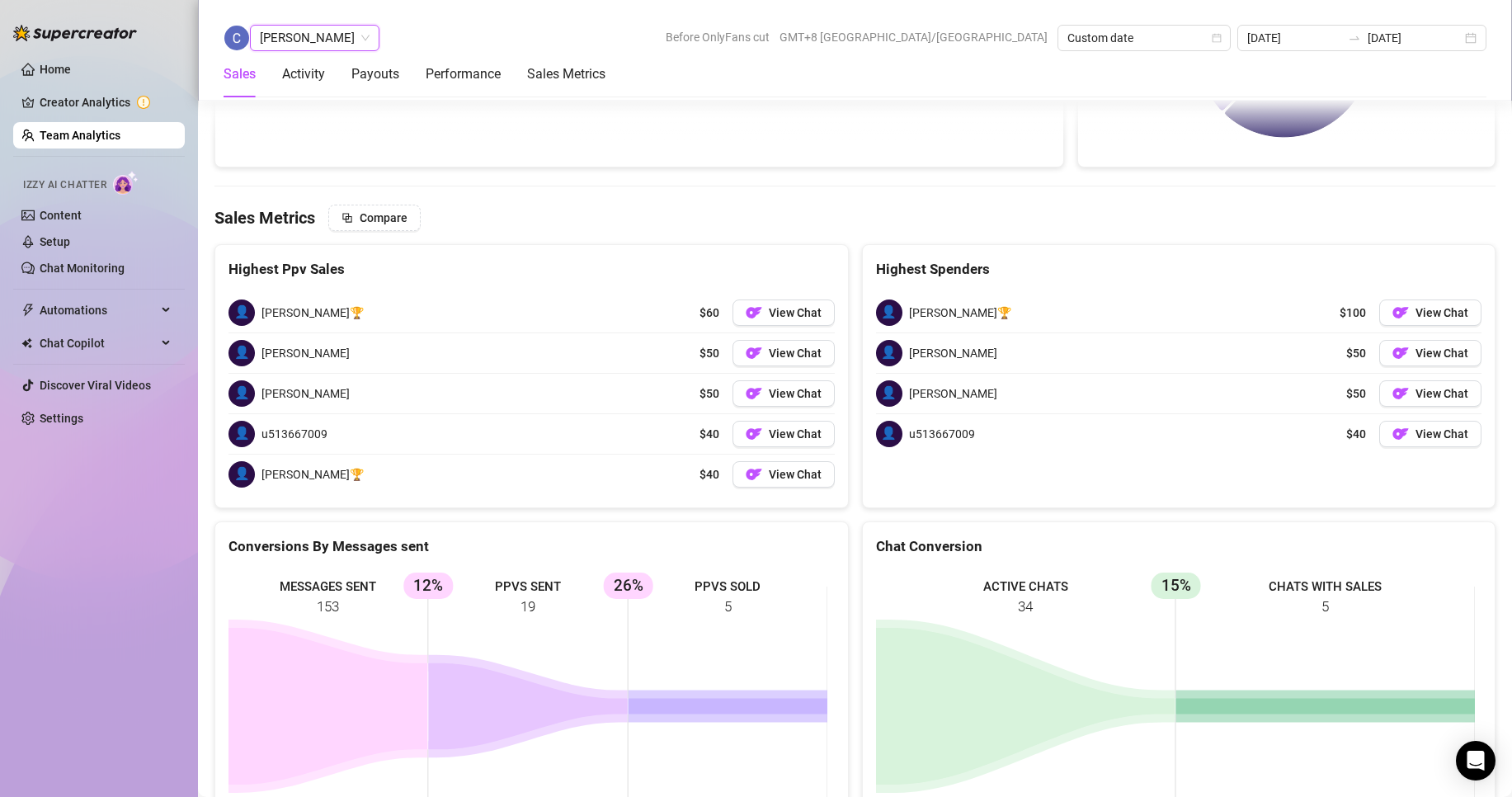
scroll to position [2553, 0]
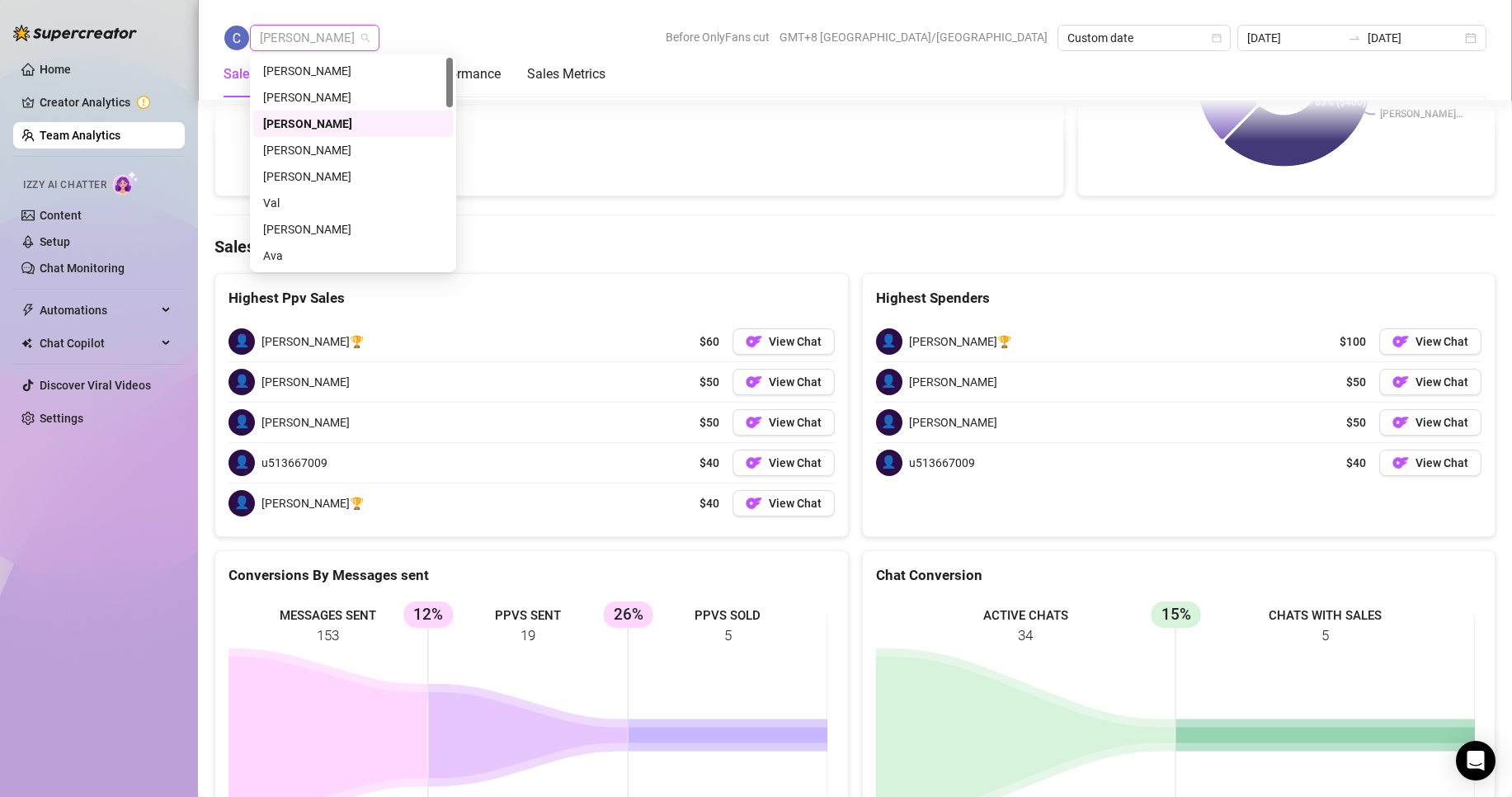
click at [356, 36] on span "[PERSON_NAME]" at bounding box center [314, 38] width 110 height 25
click at [302, 150] on div "[PERSON_NAME]" at bounding box center [353, 151] width 180 height 18
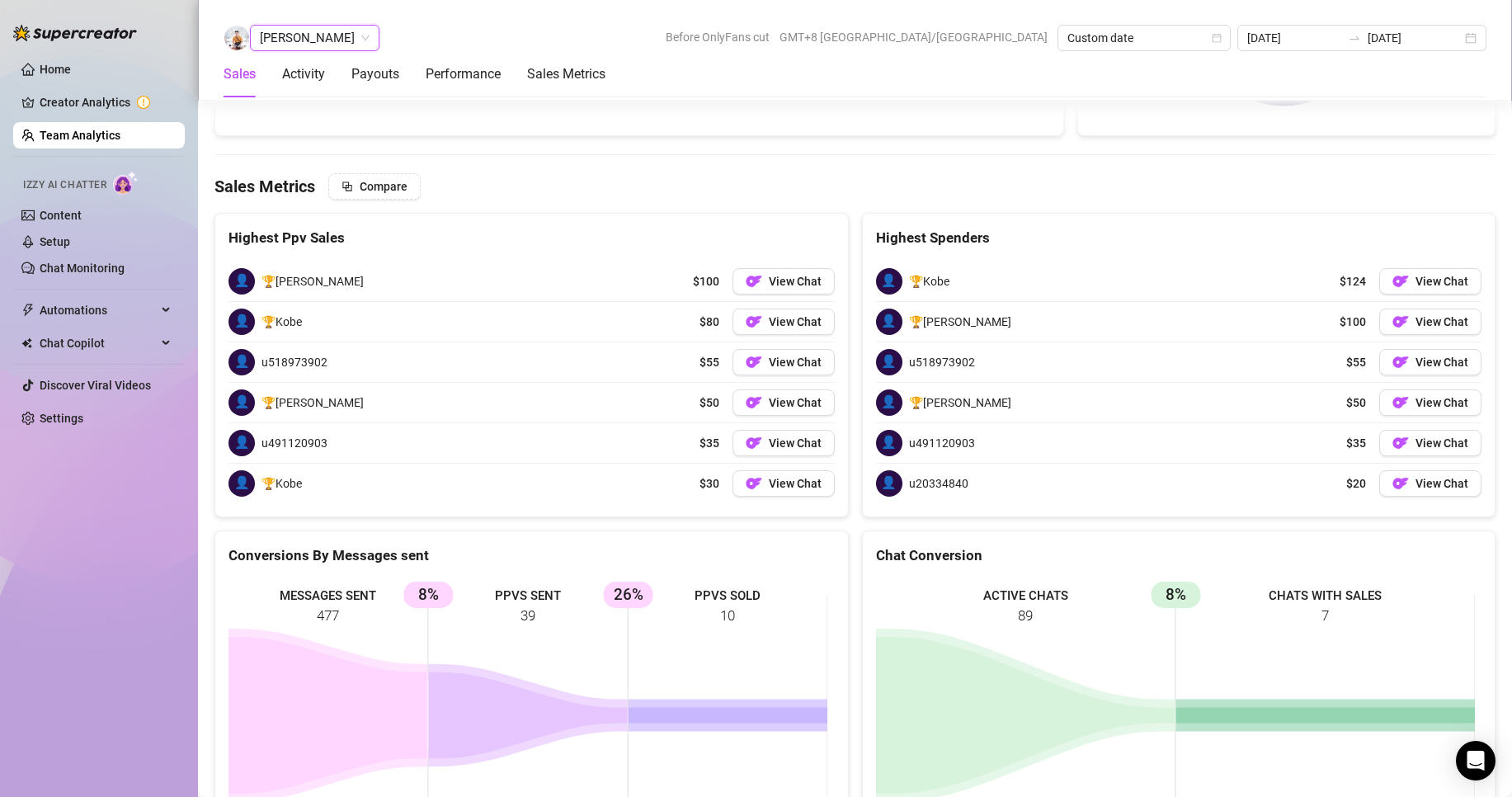
scroll to position [2624, 0]
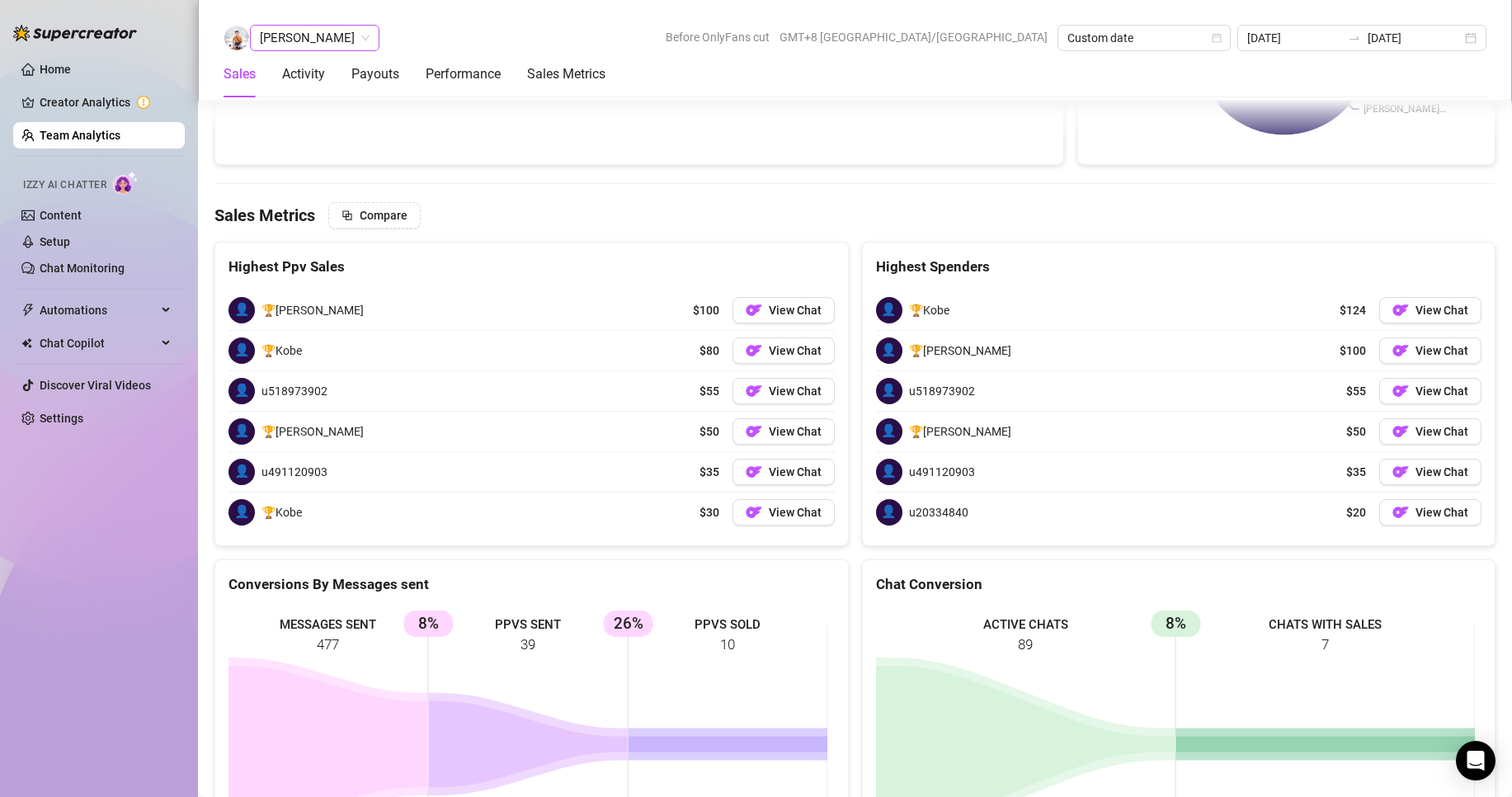
click at [309, 38] on span "[PERSON_NAME]" at bounding box center [314, 38] width 110 height 25
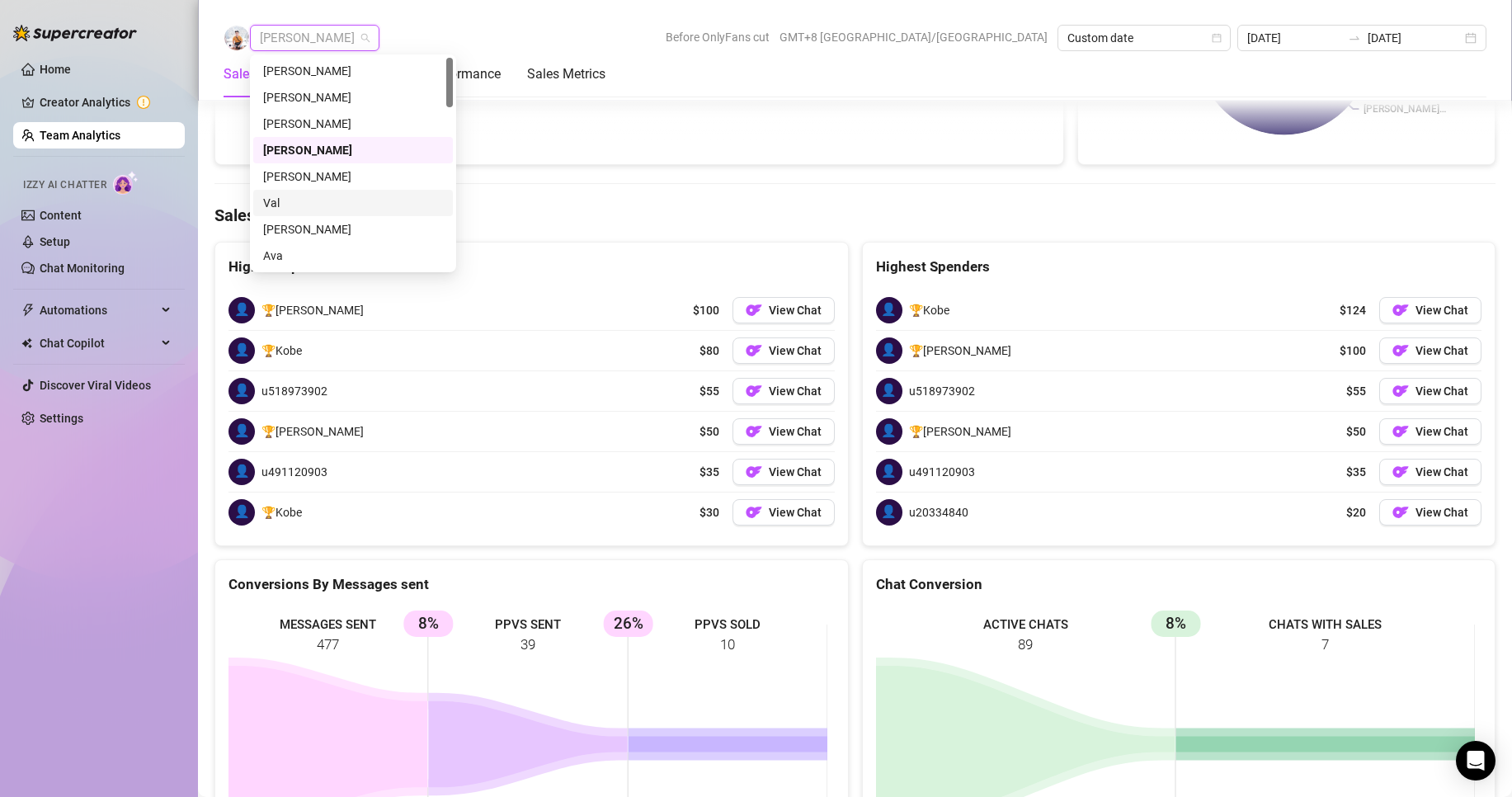
click at [278, 197] on div "Val" at bounding box center [353, 203] width 180 height 18
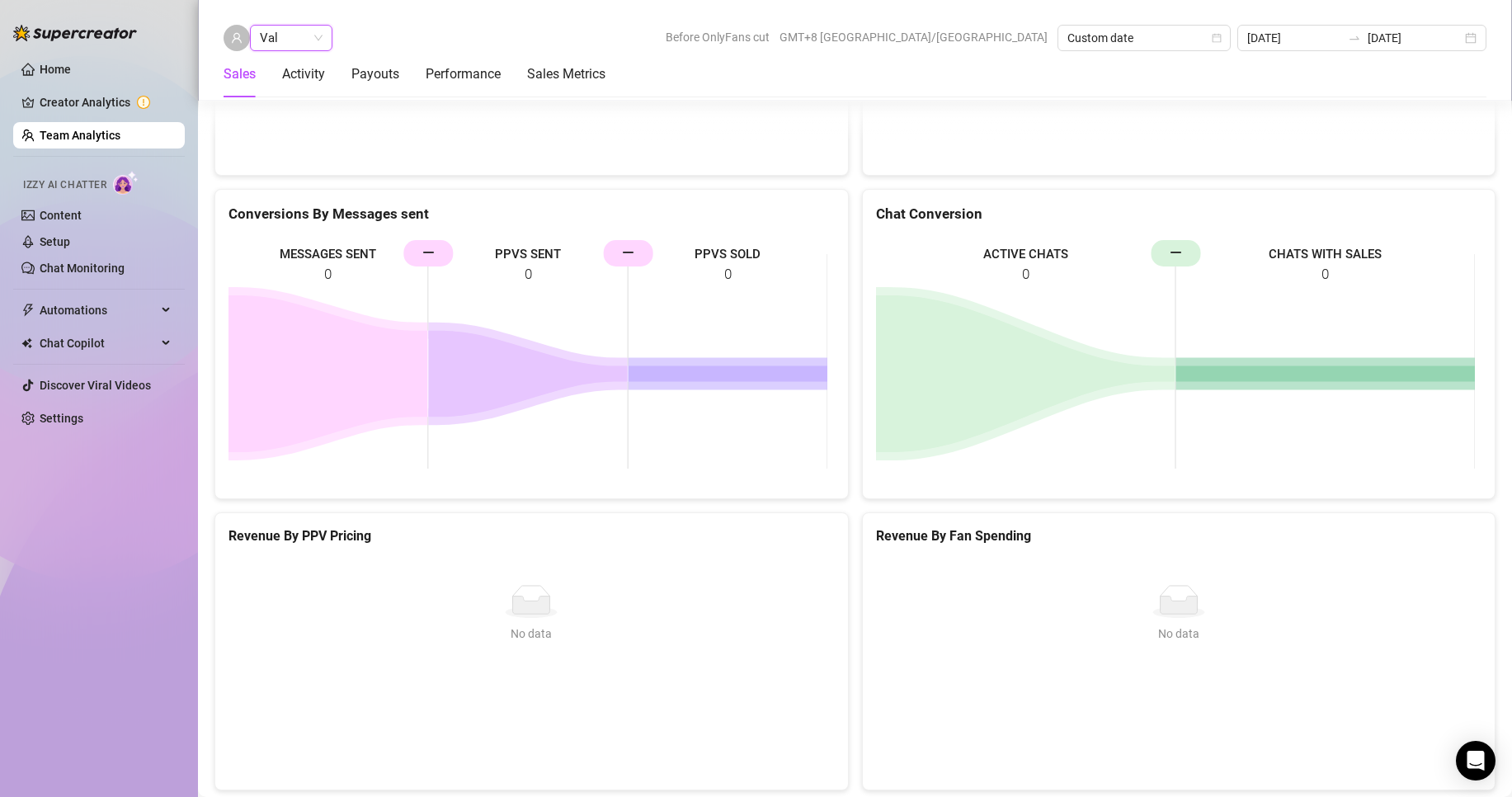
scroll to position [2210, 0]
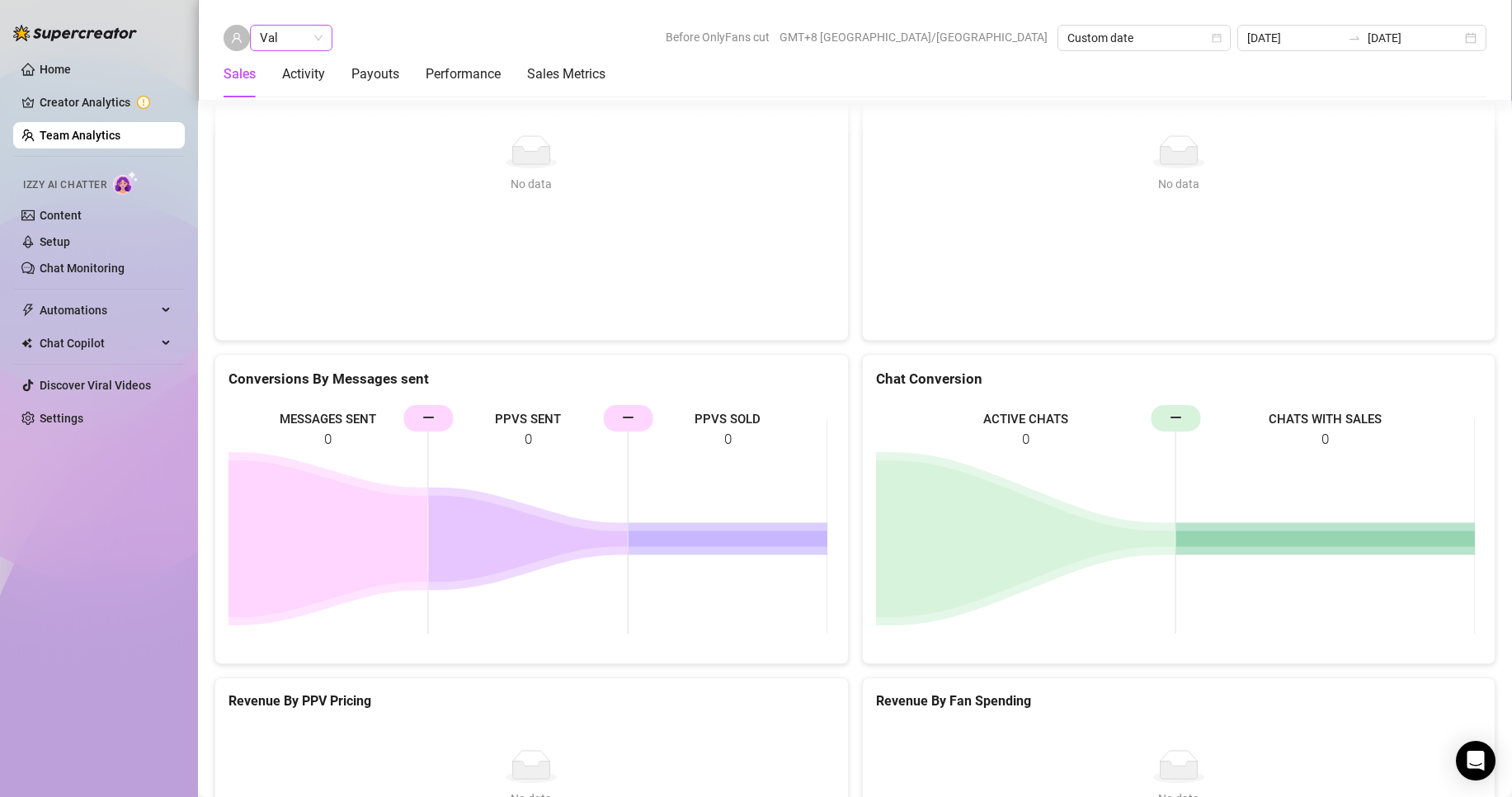
click at [290, 36] on span "Val" at bounding box center [291, 38] width 63 height 25
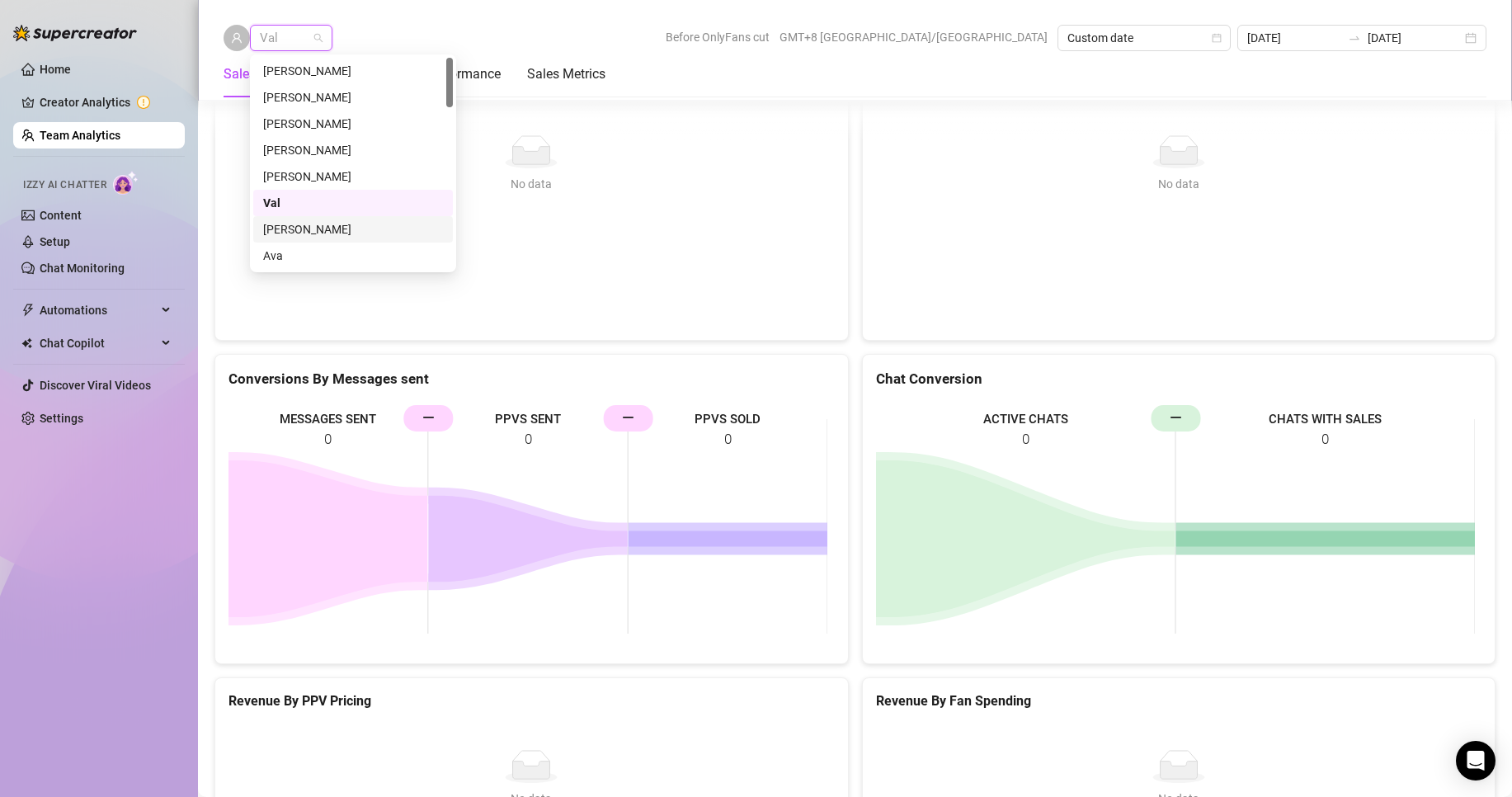
click at [299, 224] on div "[PERSON_NAME]" at bounding box center [353, 229] width 180 height 18
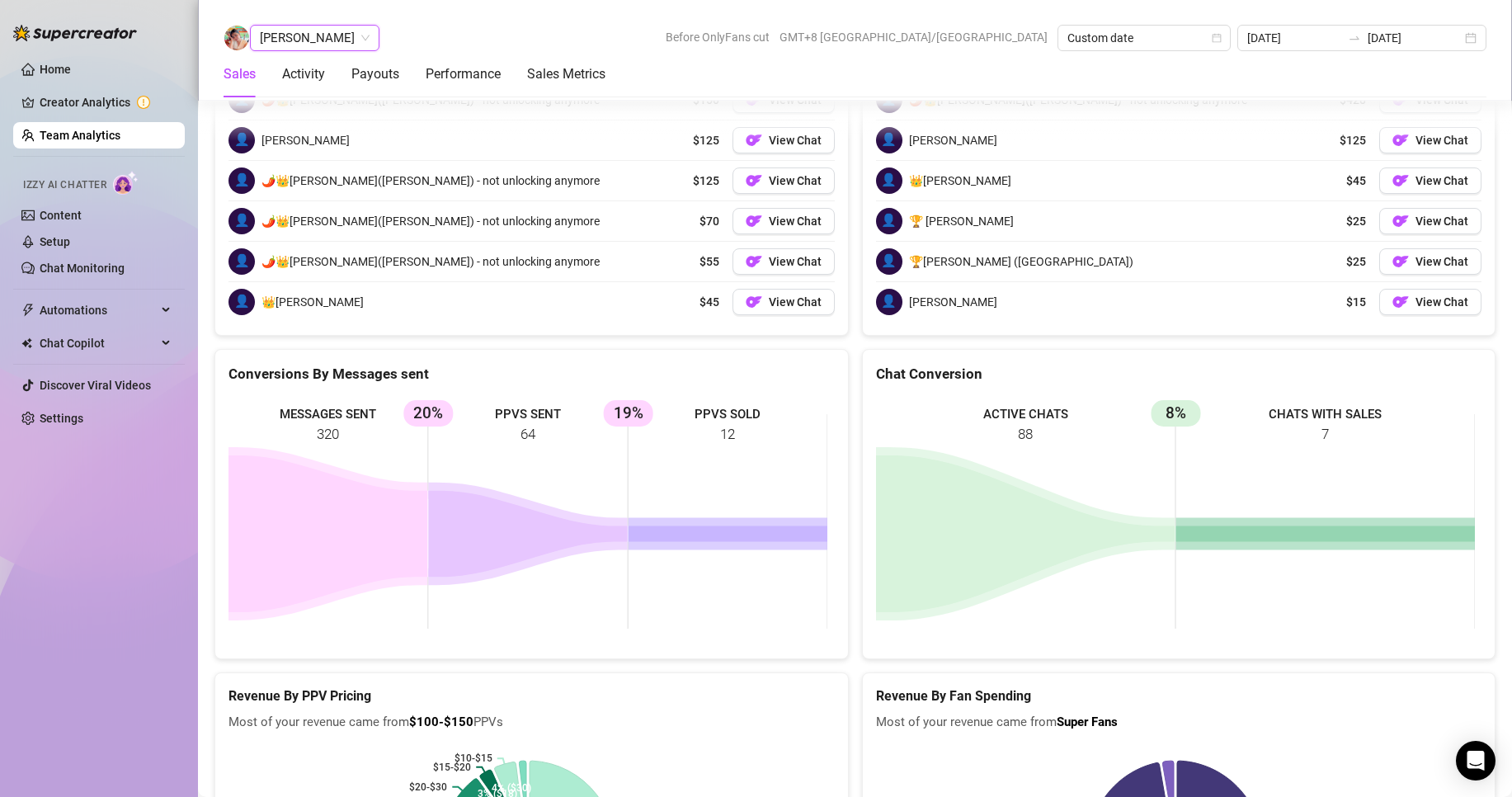
scroll to position [2526, 0]
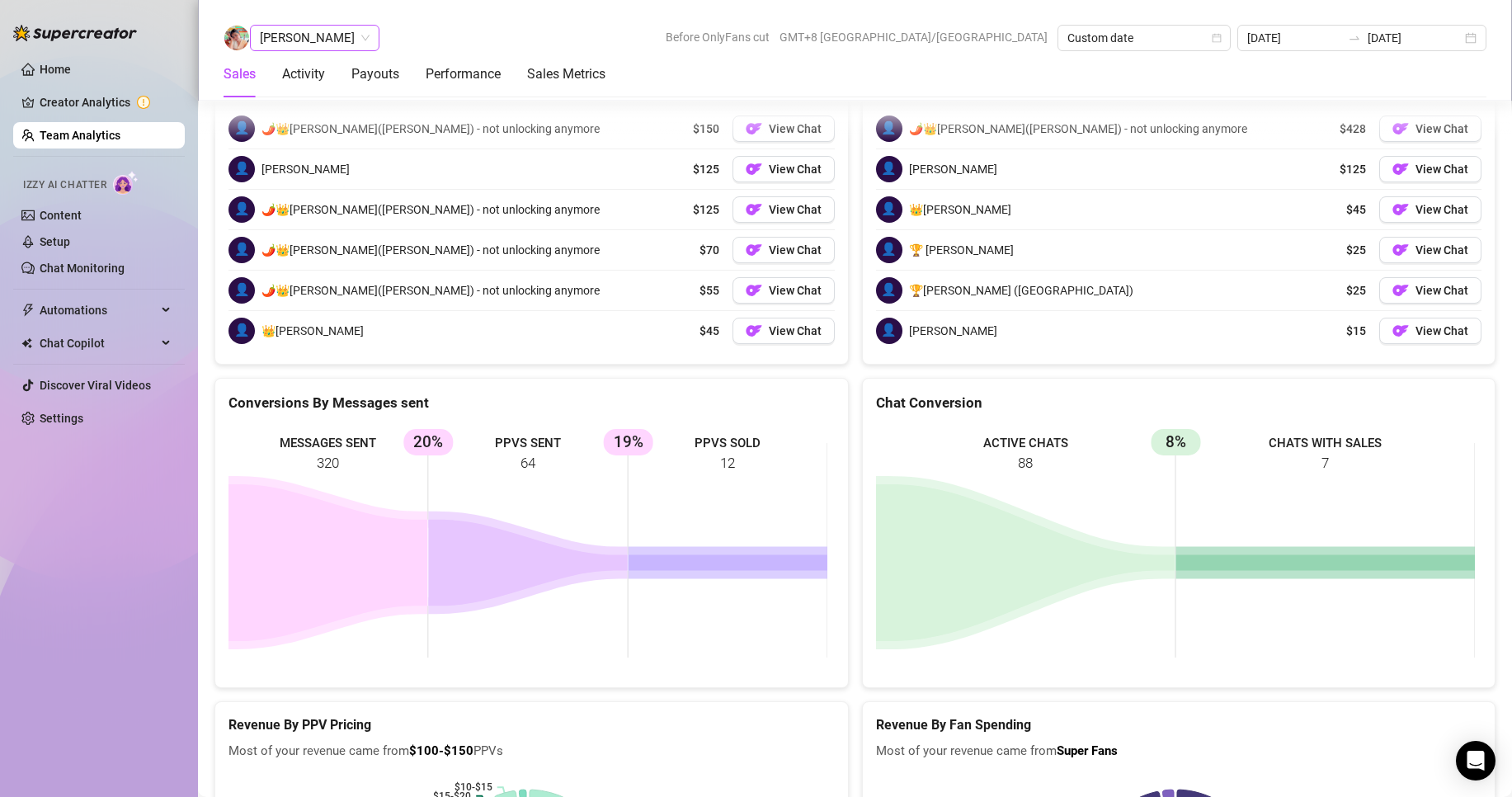
click at [296, 38] on span "[PERSON_NAME]" at bounding box center [314, 38] width 110 height 25
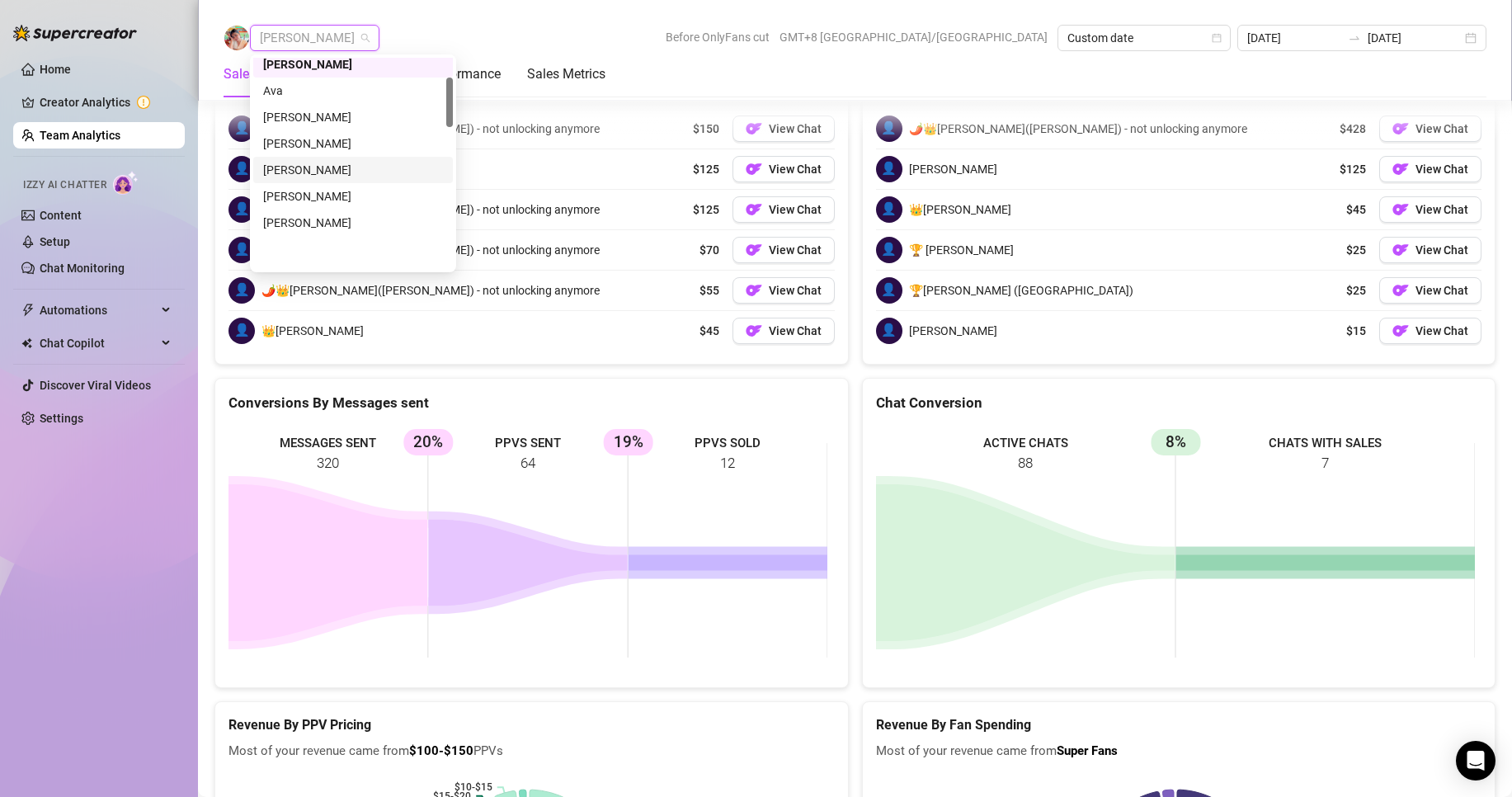
scroll to position [83, 0]
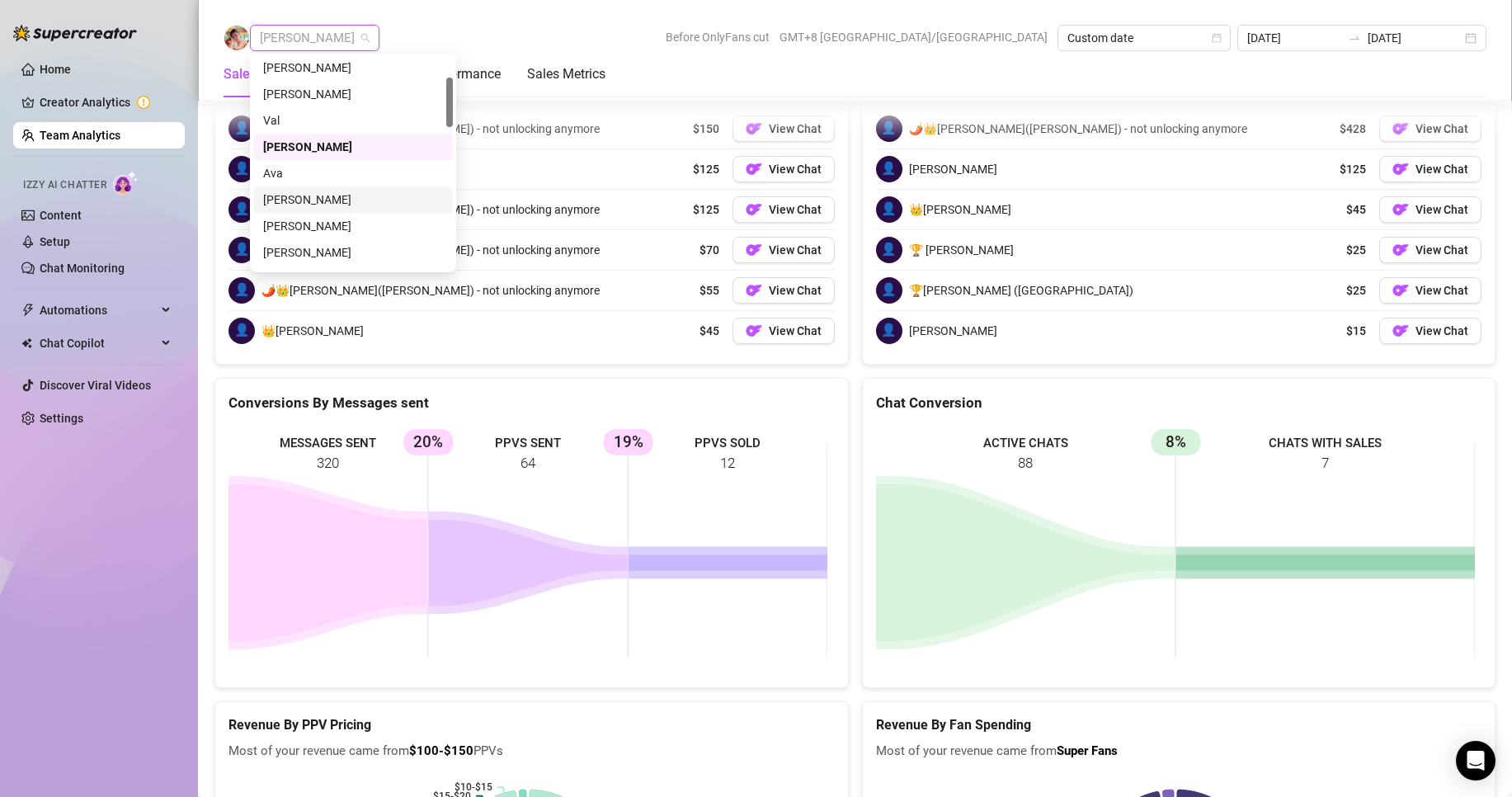
click at [306, 197] on div "[PERSON_NAME]" at bounding box center [353, 200] width 180 height 18
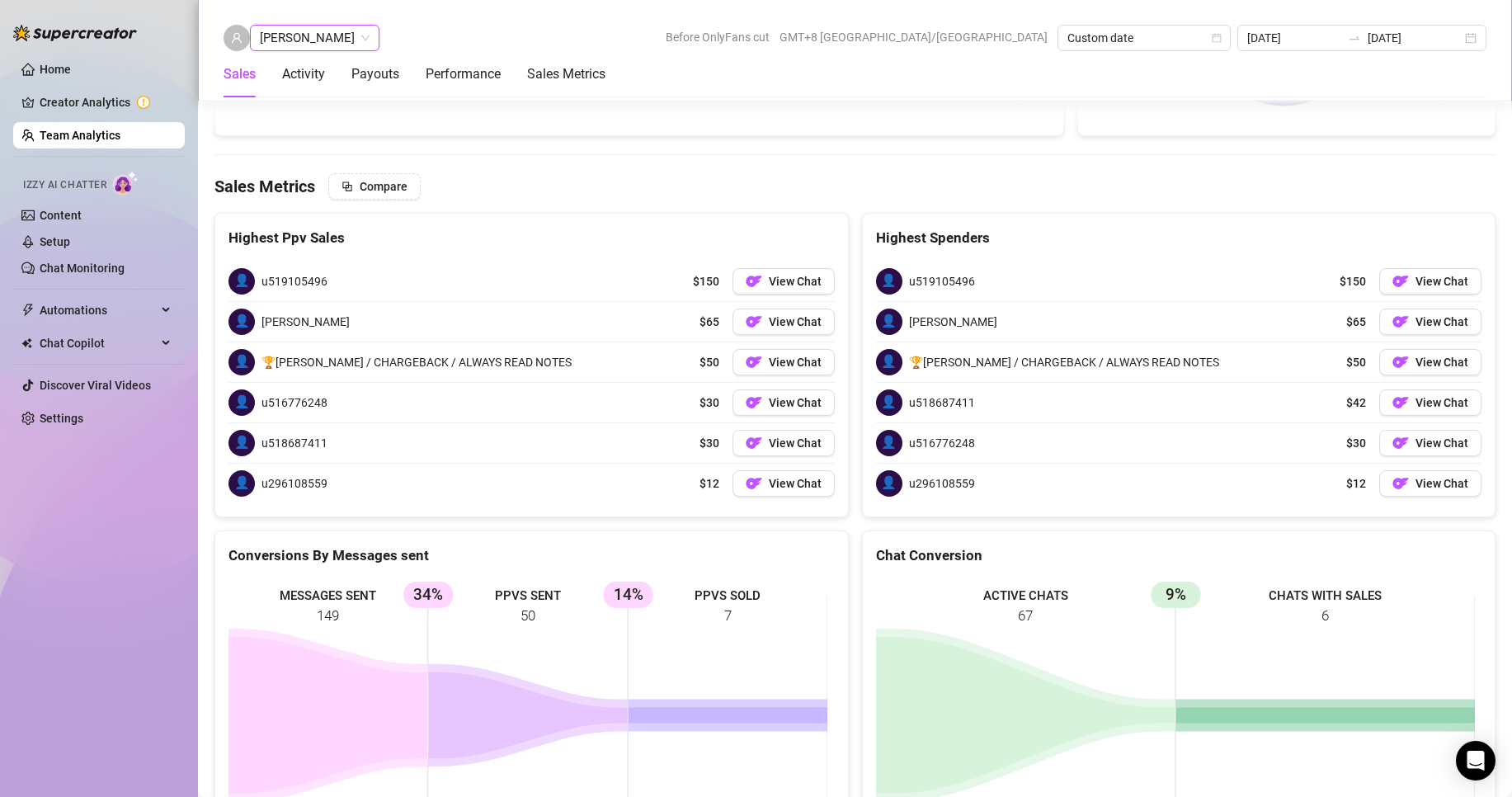
scroll to position [2624, 0]
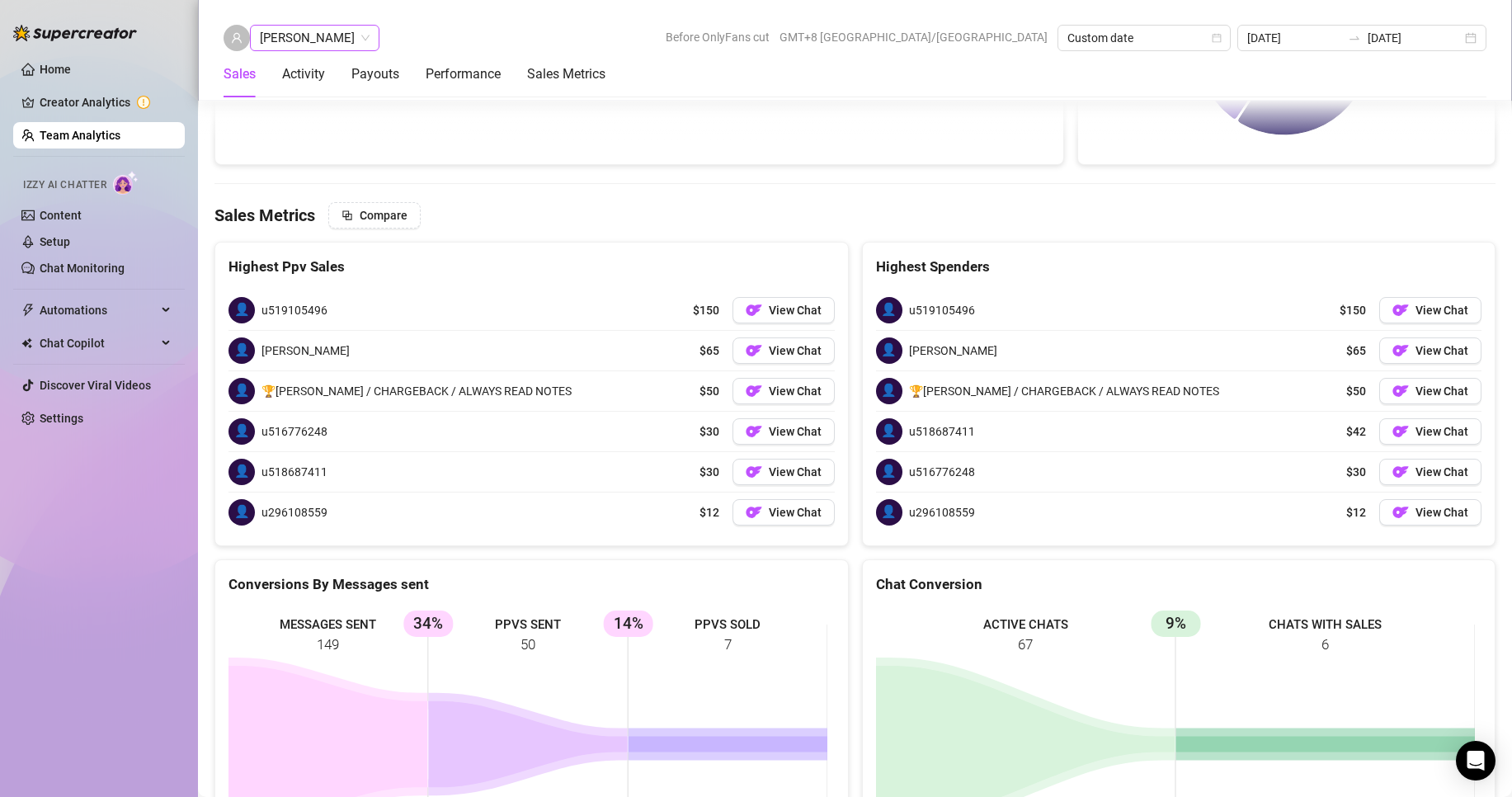
click at [300, 39] on span "[PERSON_NAME]" at bounding box center [314, 38] width 110 height 25
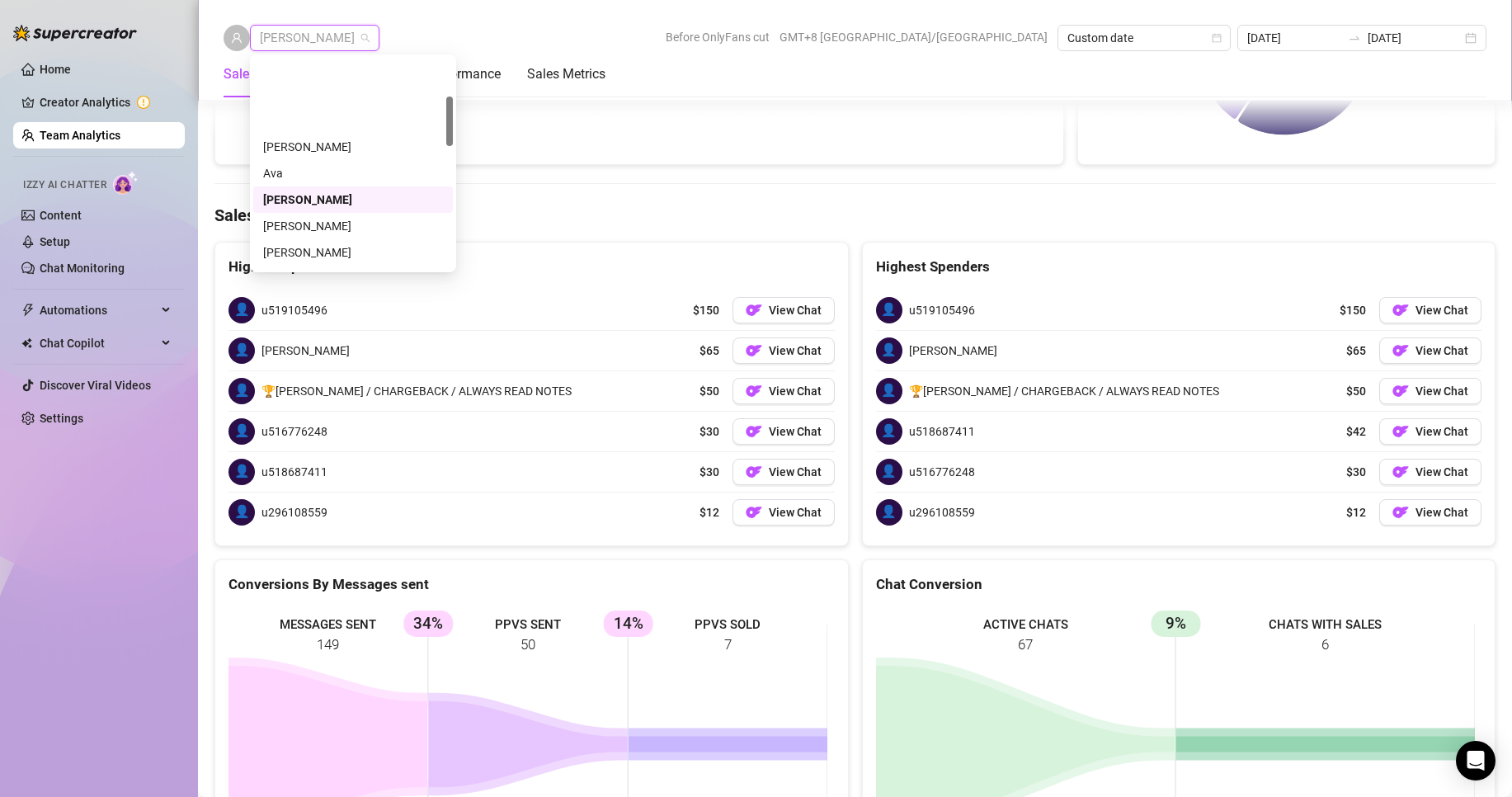
scroll to position [165, 0]
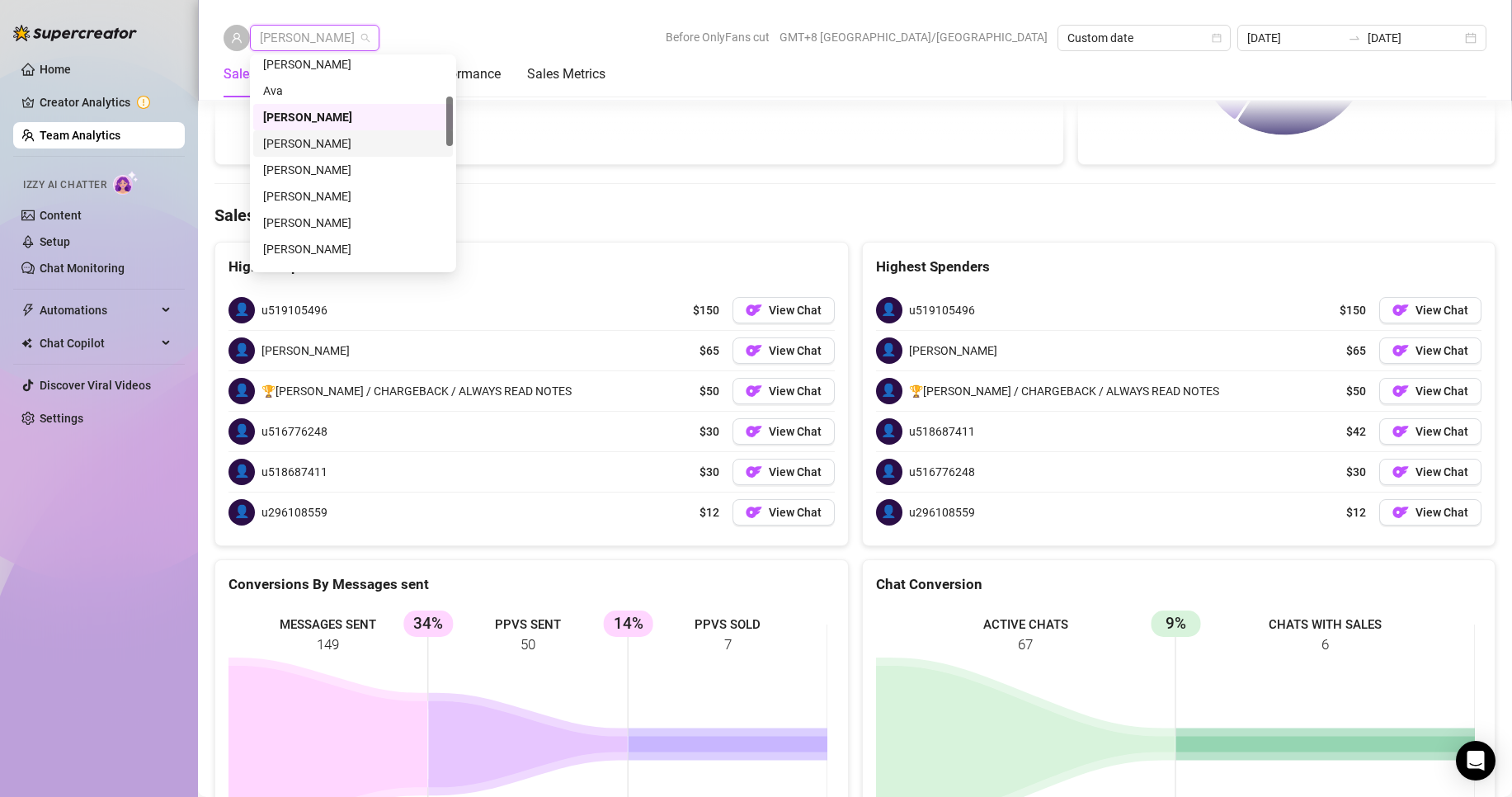
click at [292, 136] on div "[PERSON_NAME]" at bounding box center [353, 144] width 180 height 18
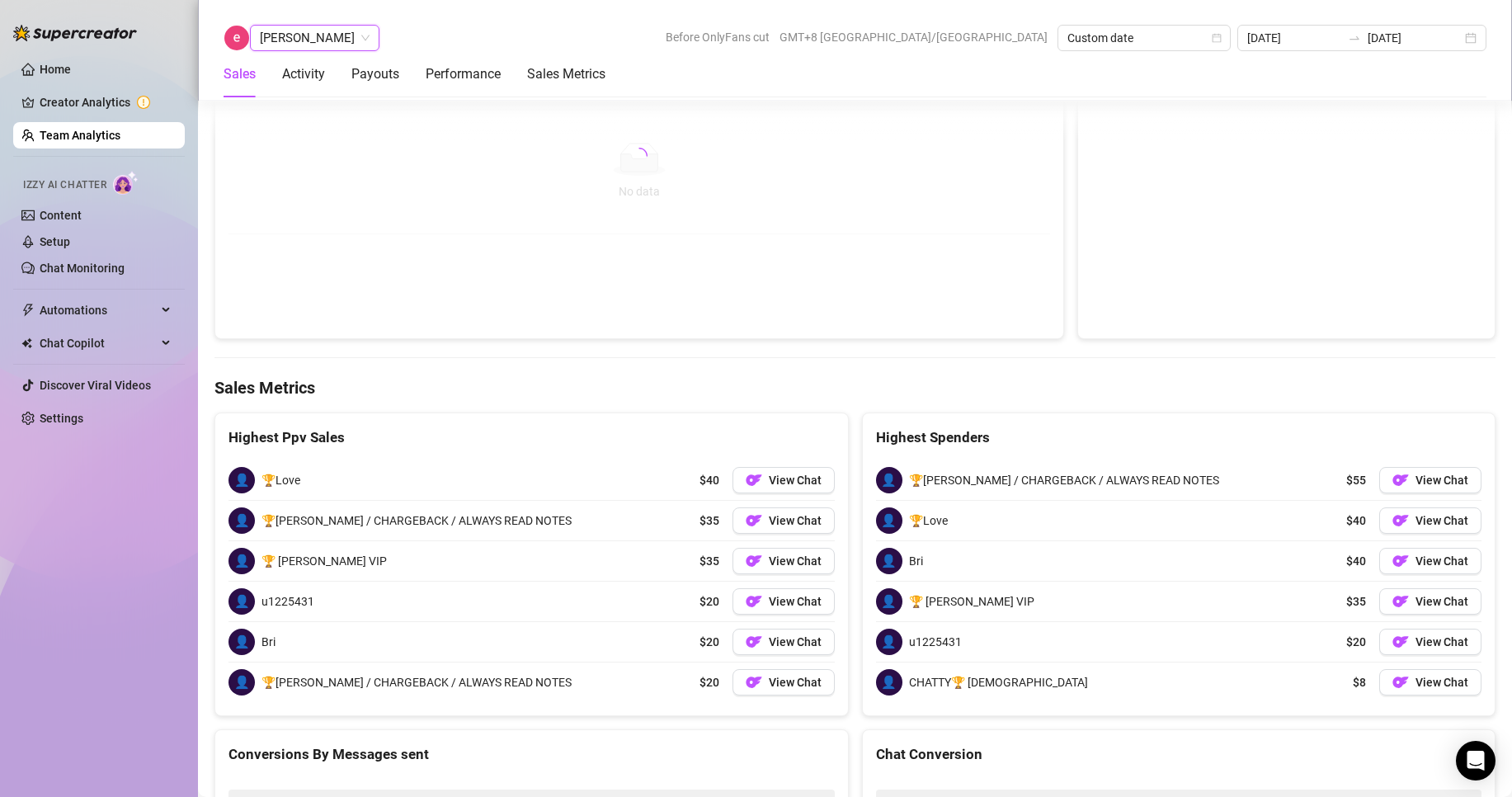
scroll to position [2643, 0]
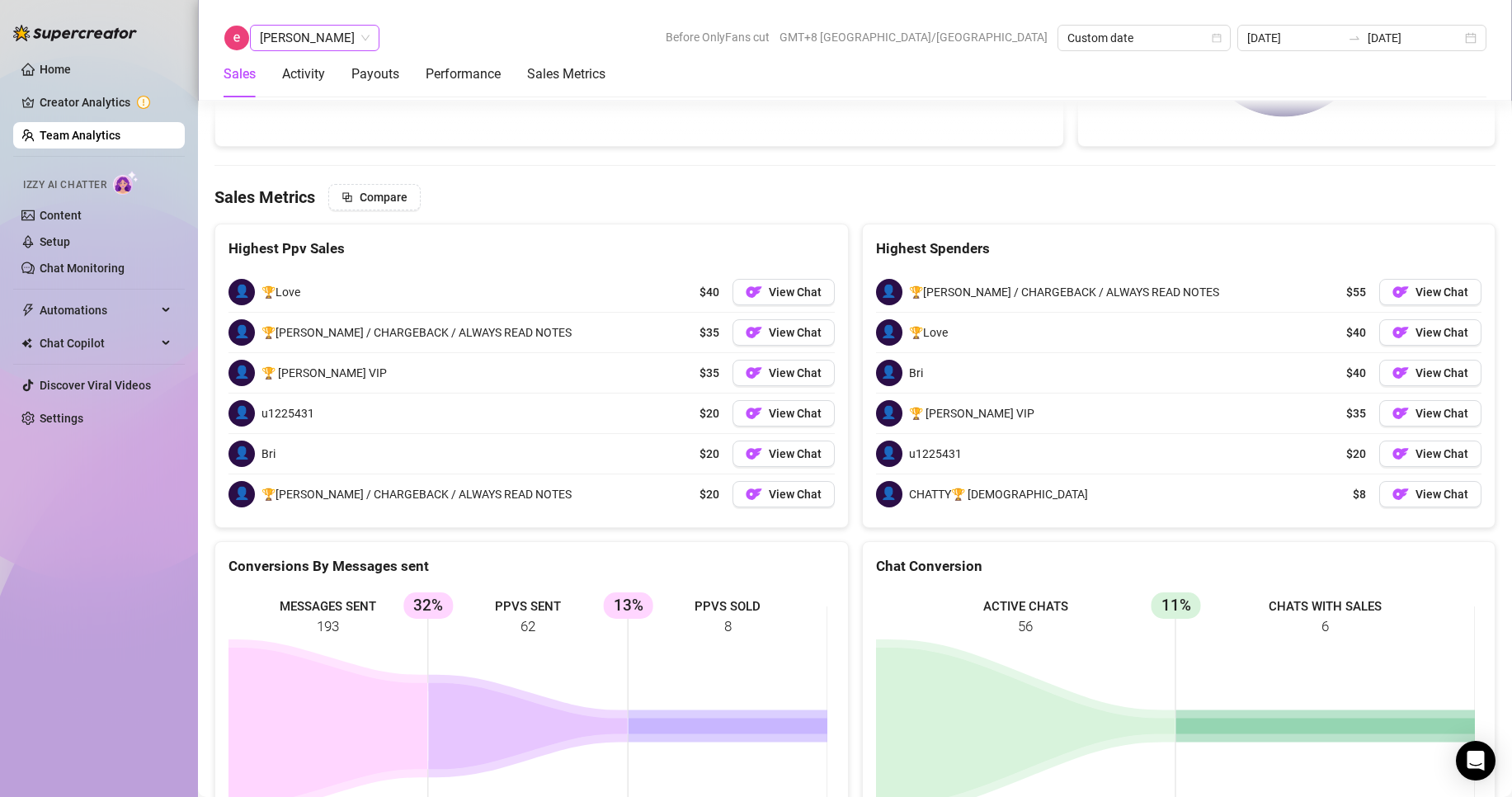
click at [287, 30] on span "[PERSON_NAME]" at bounding box center [314, 38] width 110 height 25
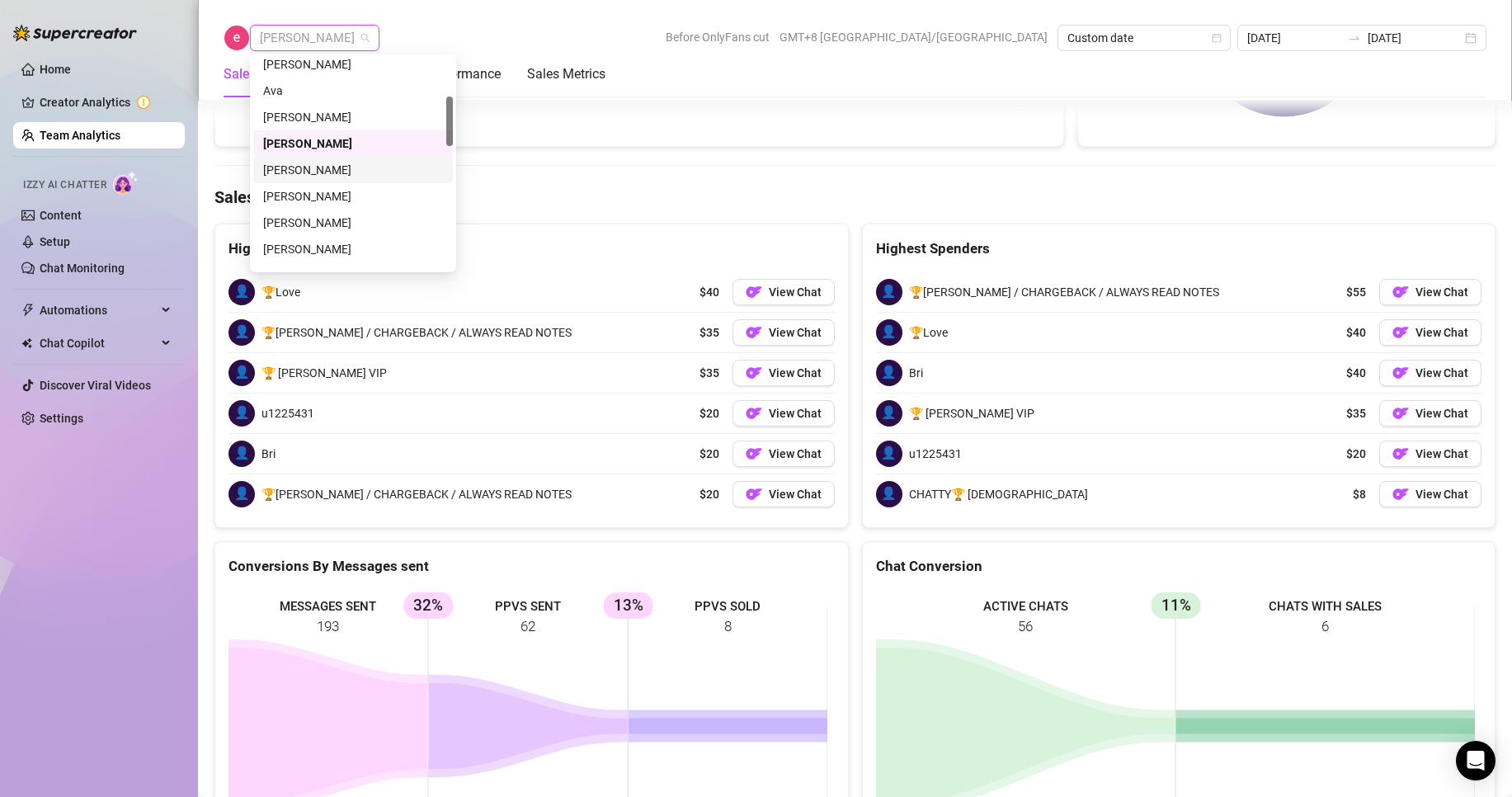
click at [304, 172] on div "[PERSON_NAME]" at bounding box center [353, 170] width 180 height 18
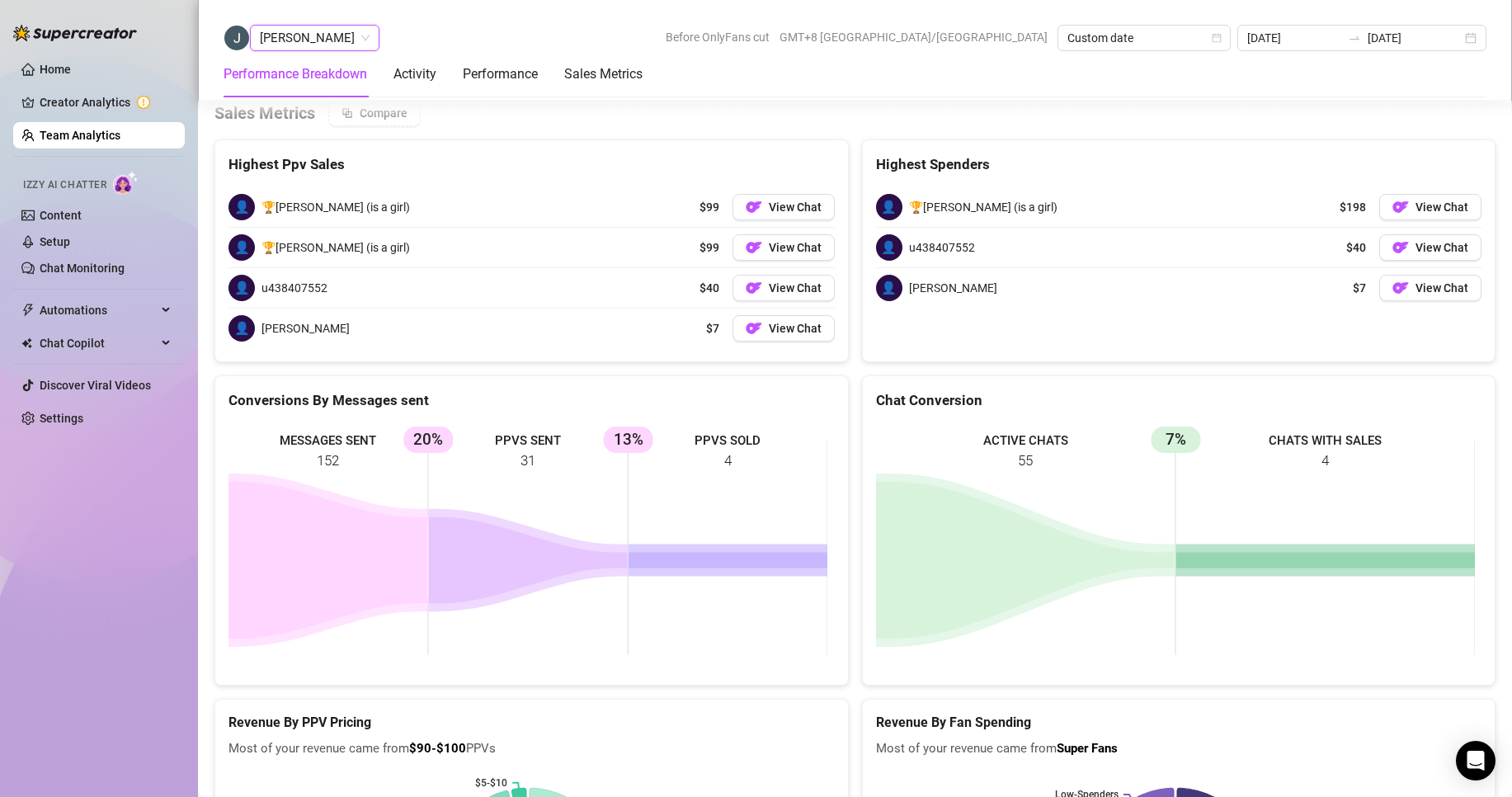
scroll to position [2346, 0]
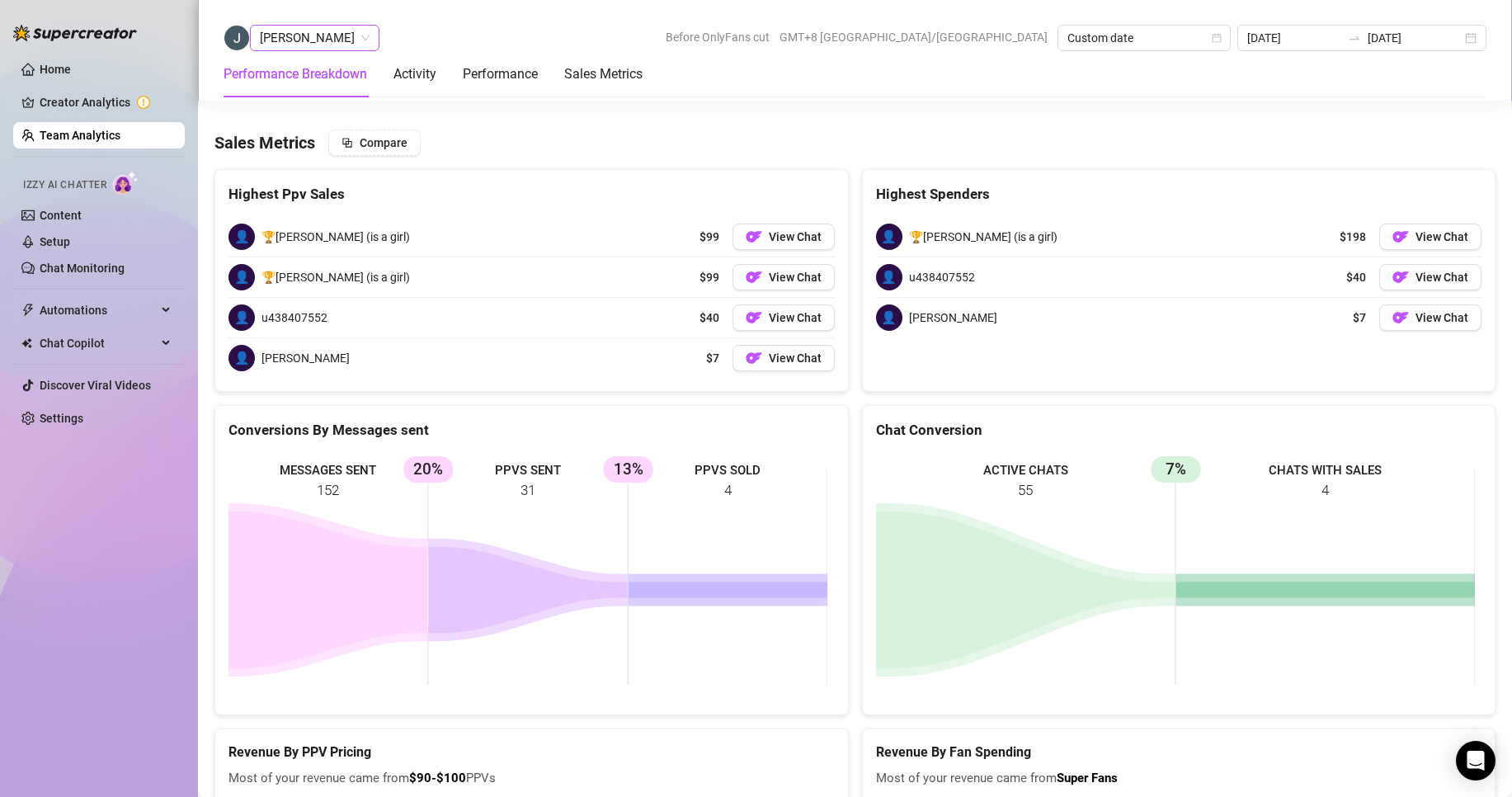
click at [312, 40] on span "[PERSON_NAME]" at bounding box center [314, 38] width 110 height 25
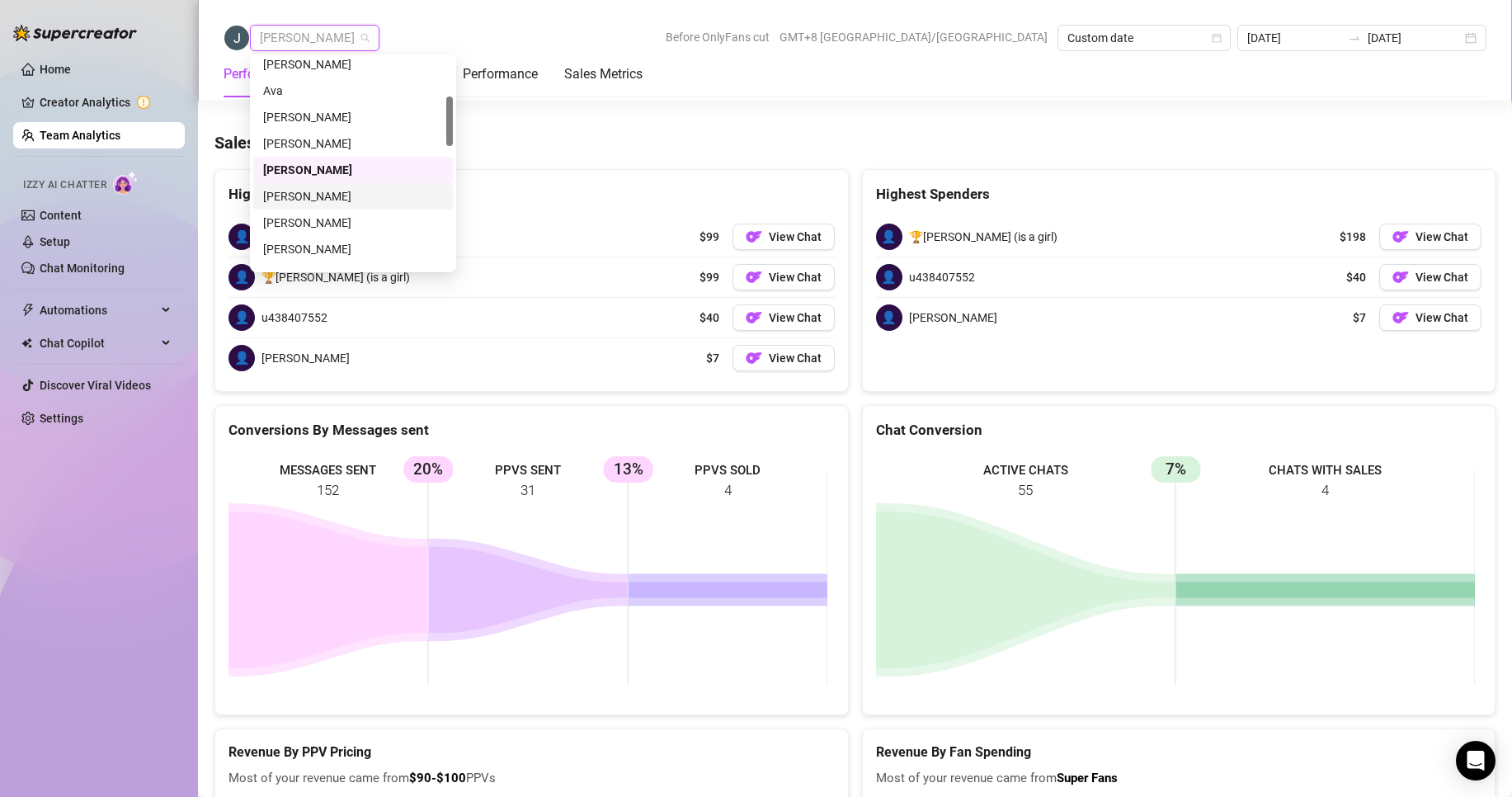
click at [313, 196] on div "[PERSON_NAME]" at bounding box center [353, 197] width 180 height 18
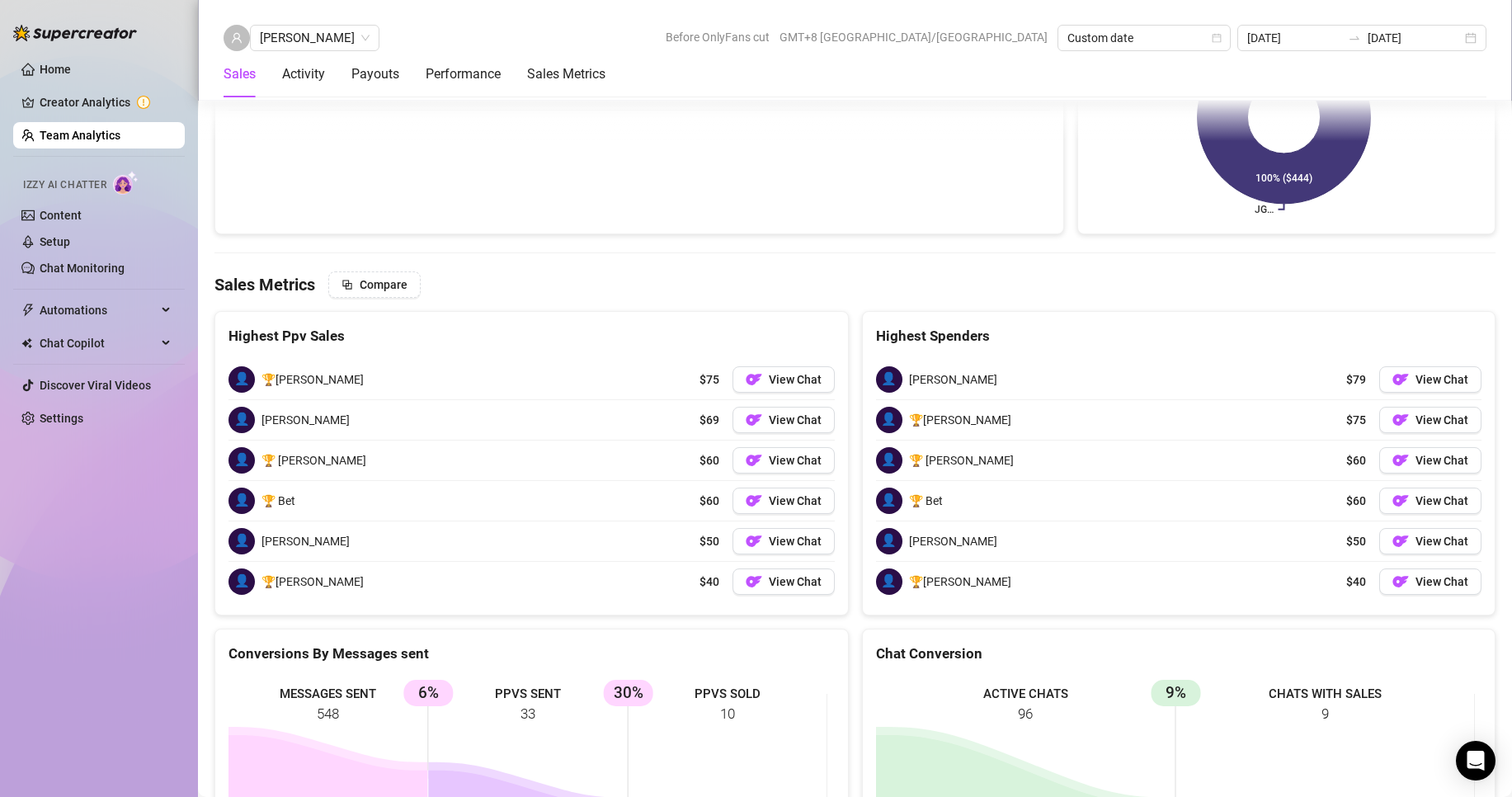
scroll to position [2526, 0]
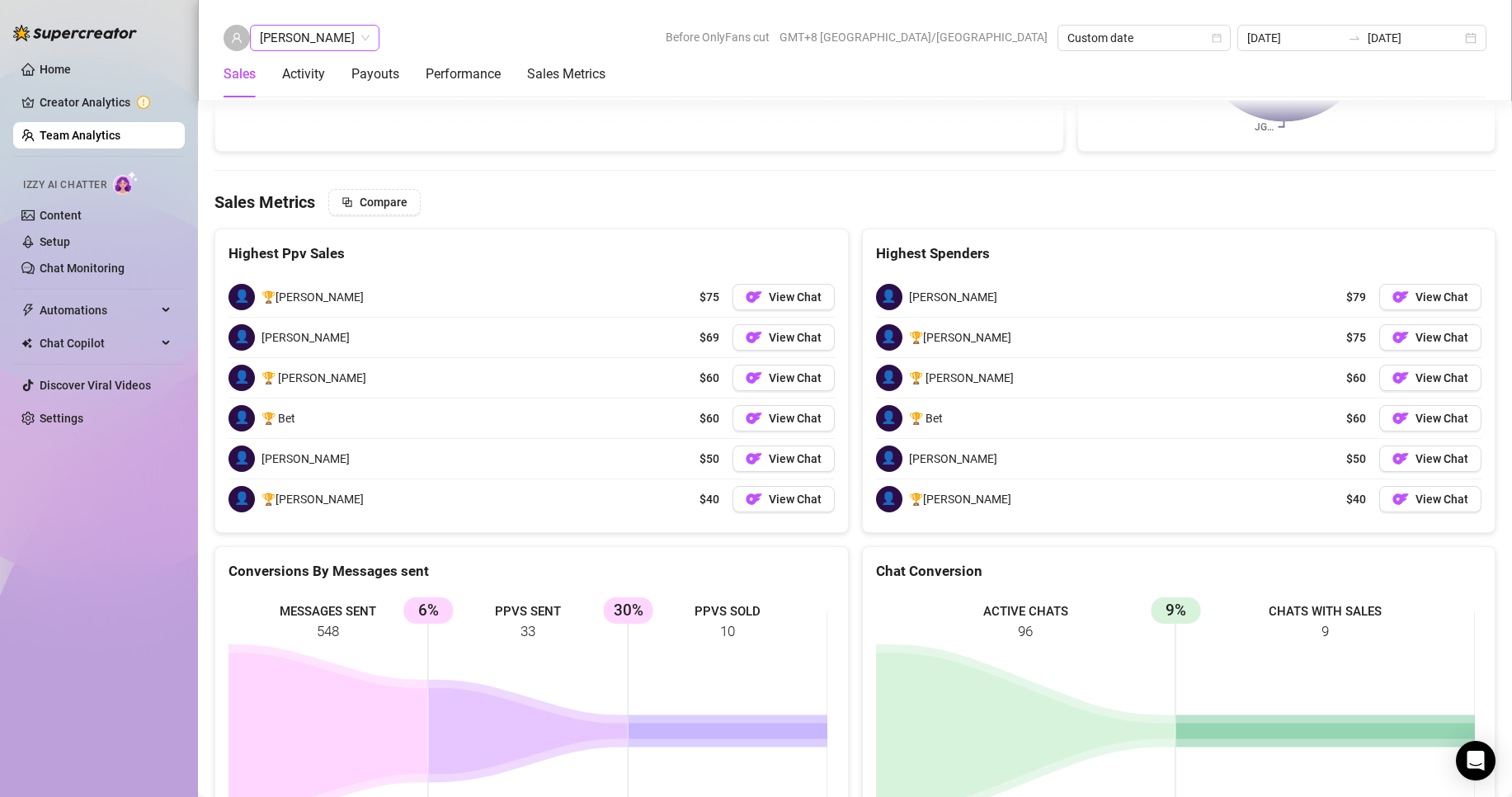
click at [338, 47] on span "[PERSON_NAME]" at bounding box center [314, 38] width 110 height 25
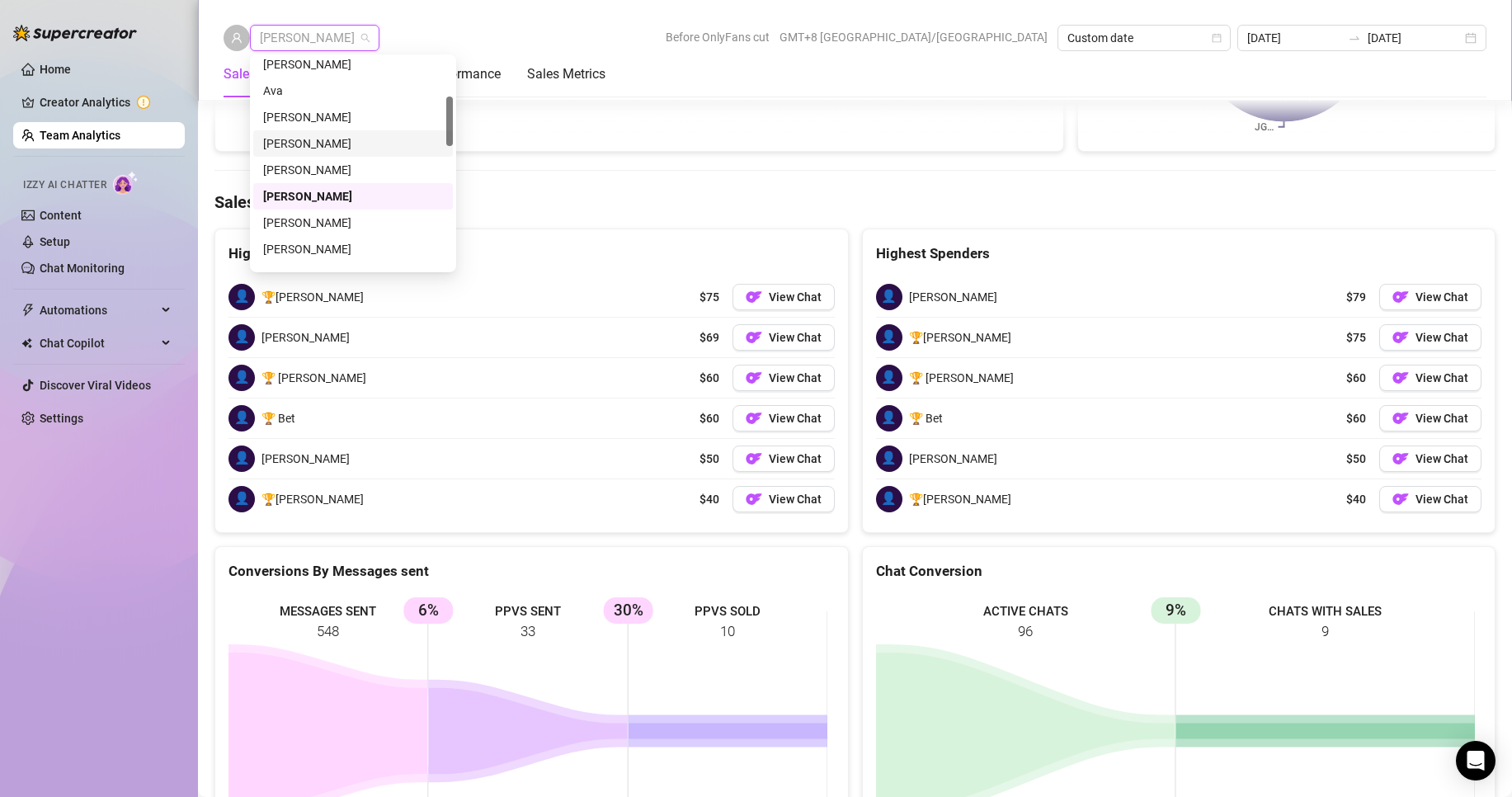
scroll to position [248, 0]
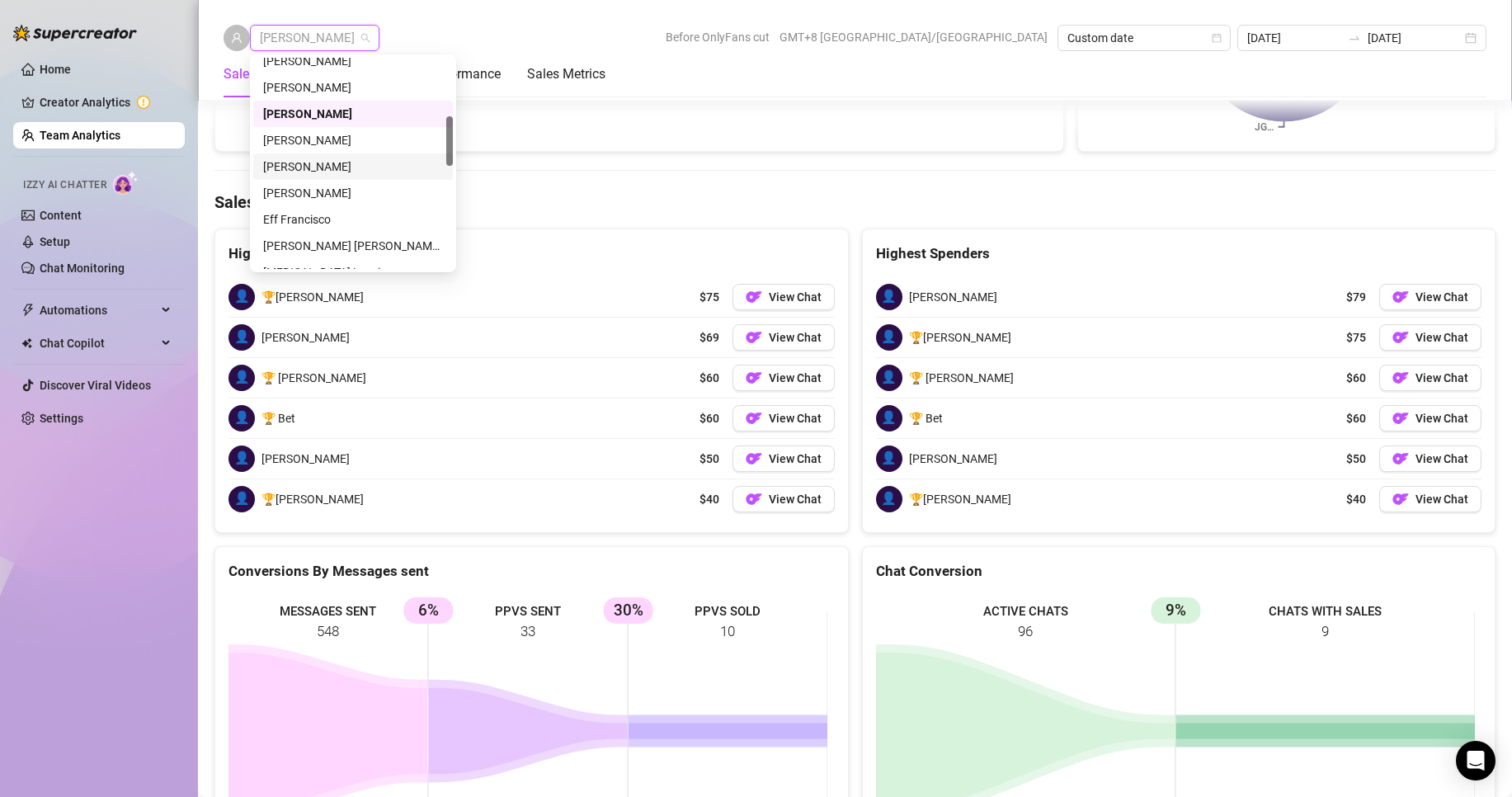
click at [306, 167] on div "[PERSON_NAME]" at bounding box center [353, 166] width 180 height 18
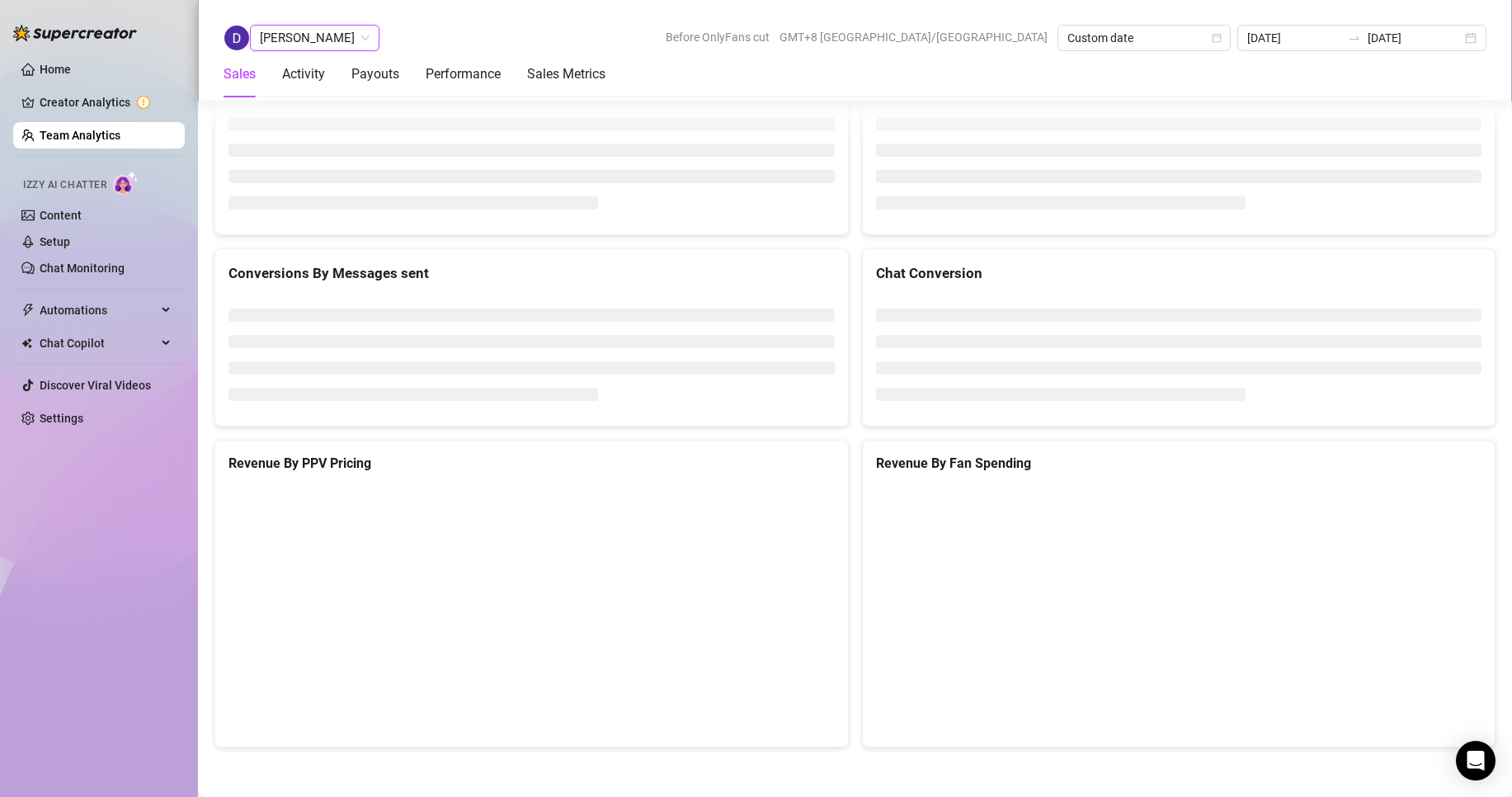
click at [303, 40] on span "[PERSON_NAME]" at bounding box center [314, 38] width 110 height 25
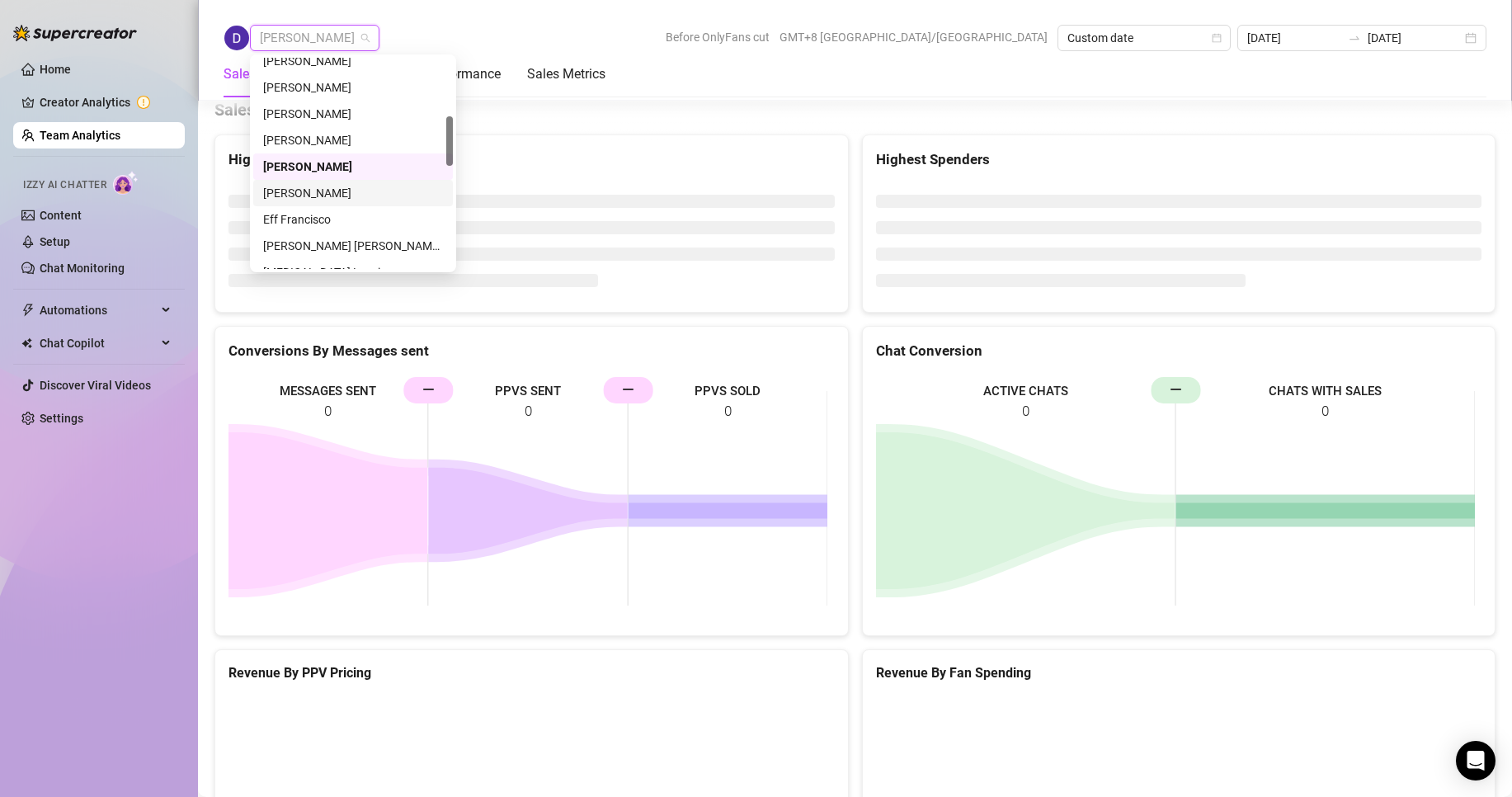
click at [300, 193] on div "[PERSON_NAME]" at bounding box center [353, 193] width 180 height 18
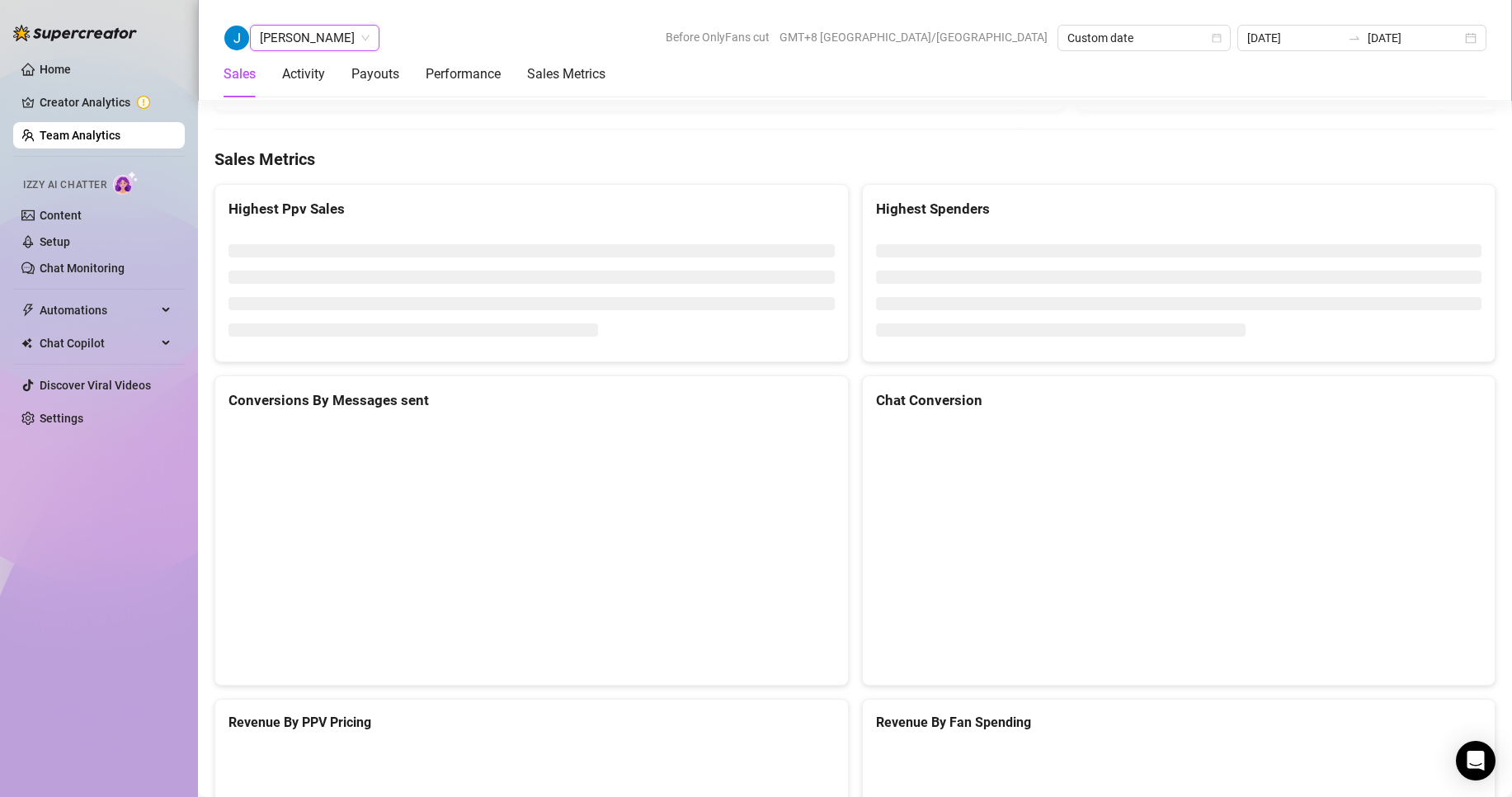
scroll to position [2624, 0]
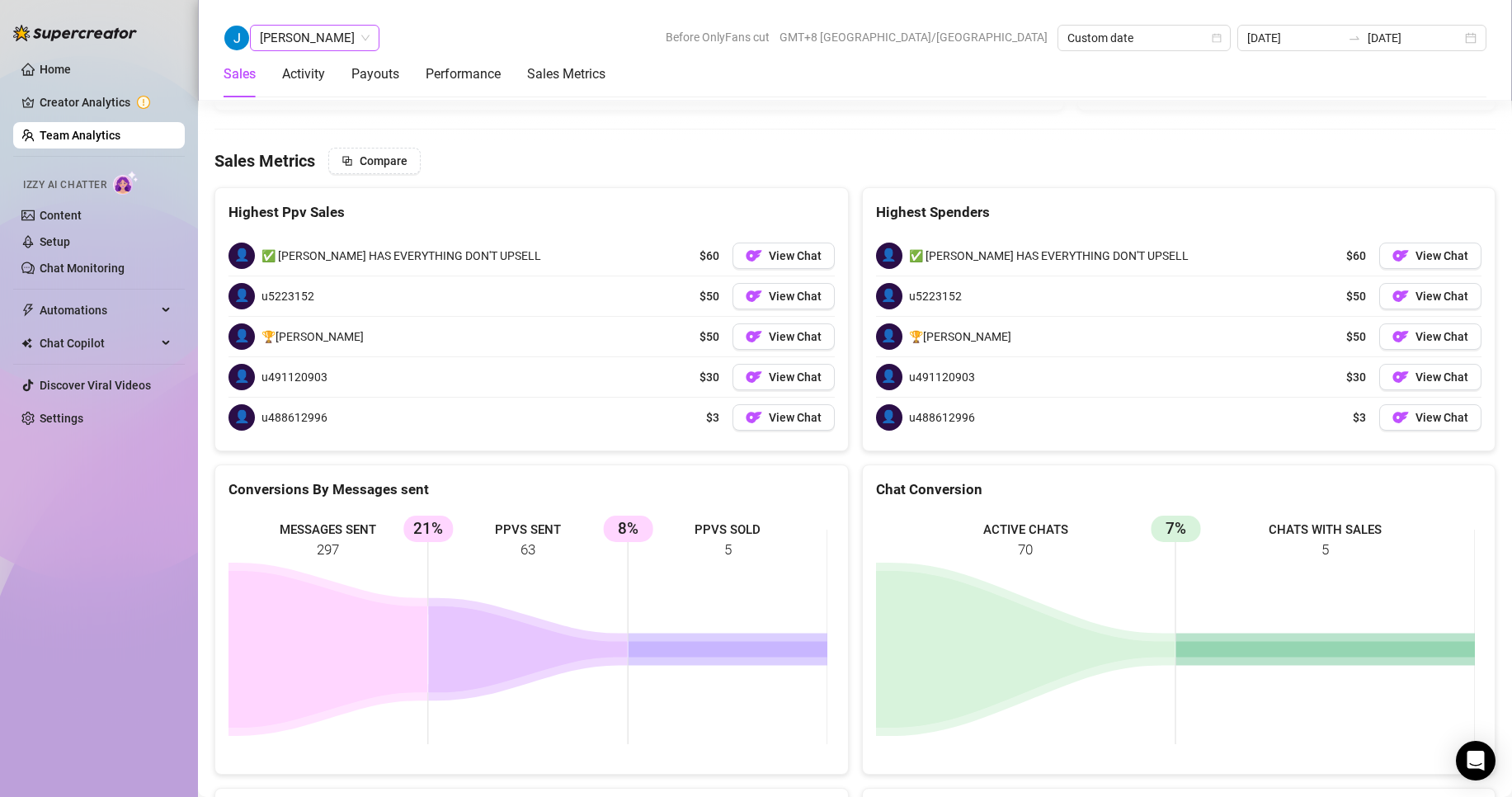
click at [303, 35] on span "[PERSON_NAME]" at bounding box center [314, 38] width 110 height 25
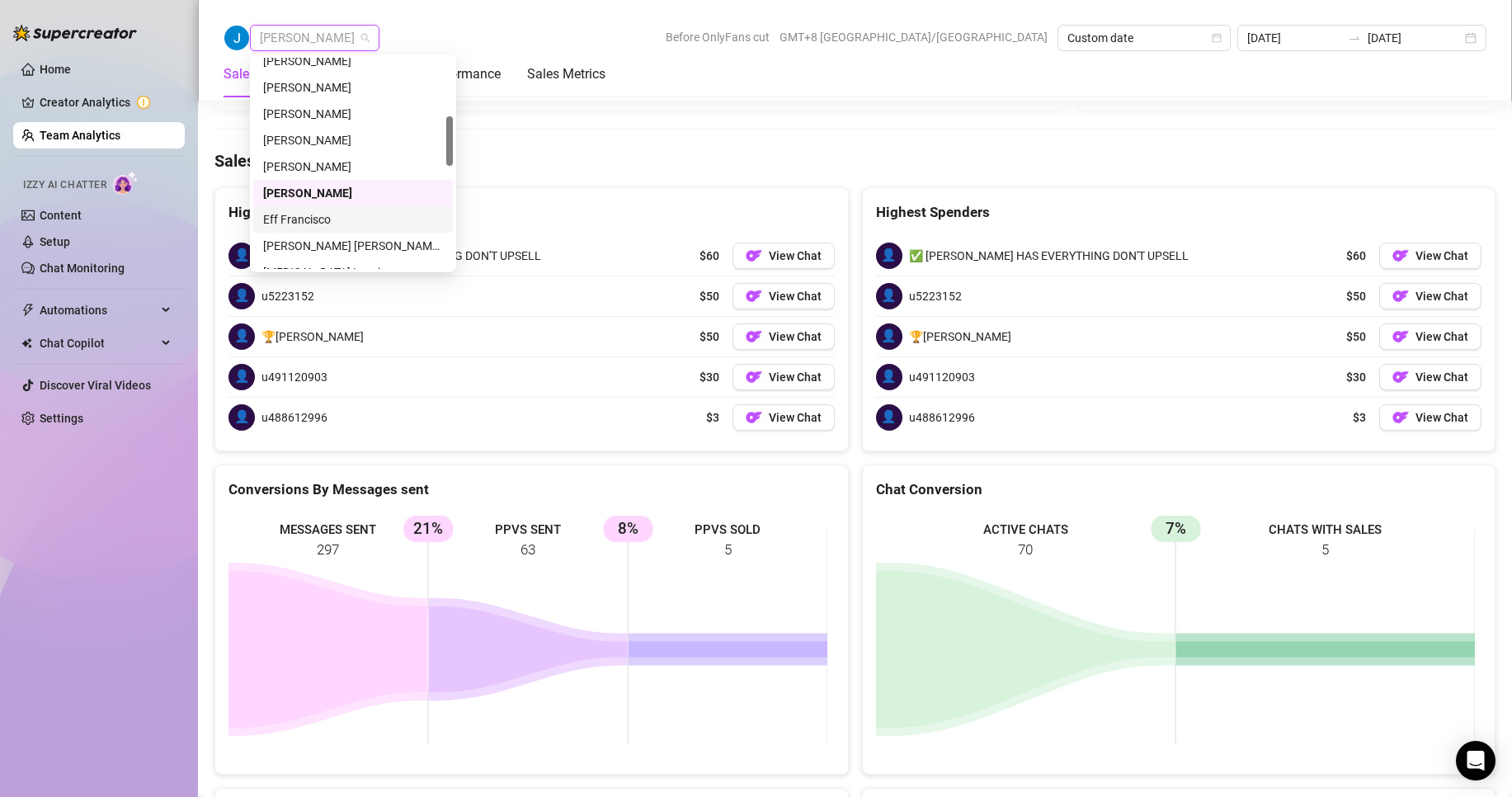
click at [309, 212] on div "Eff Francisco" at bounding box center [353, 220] width 180 height 18
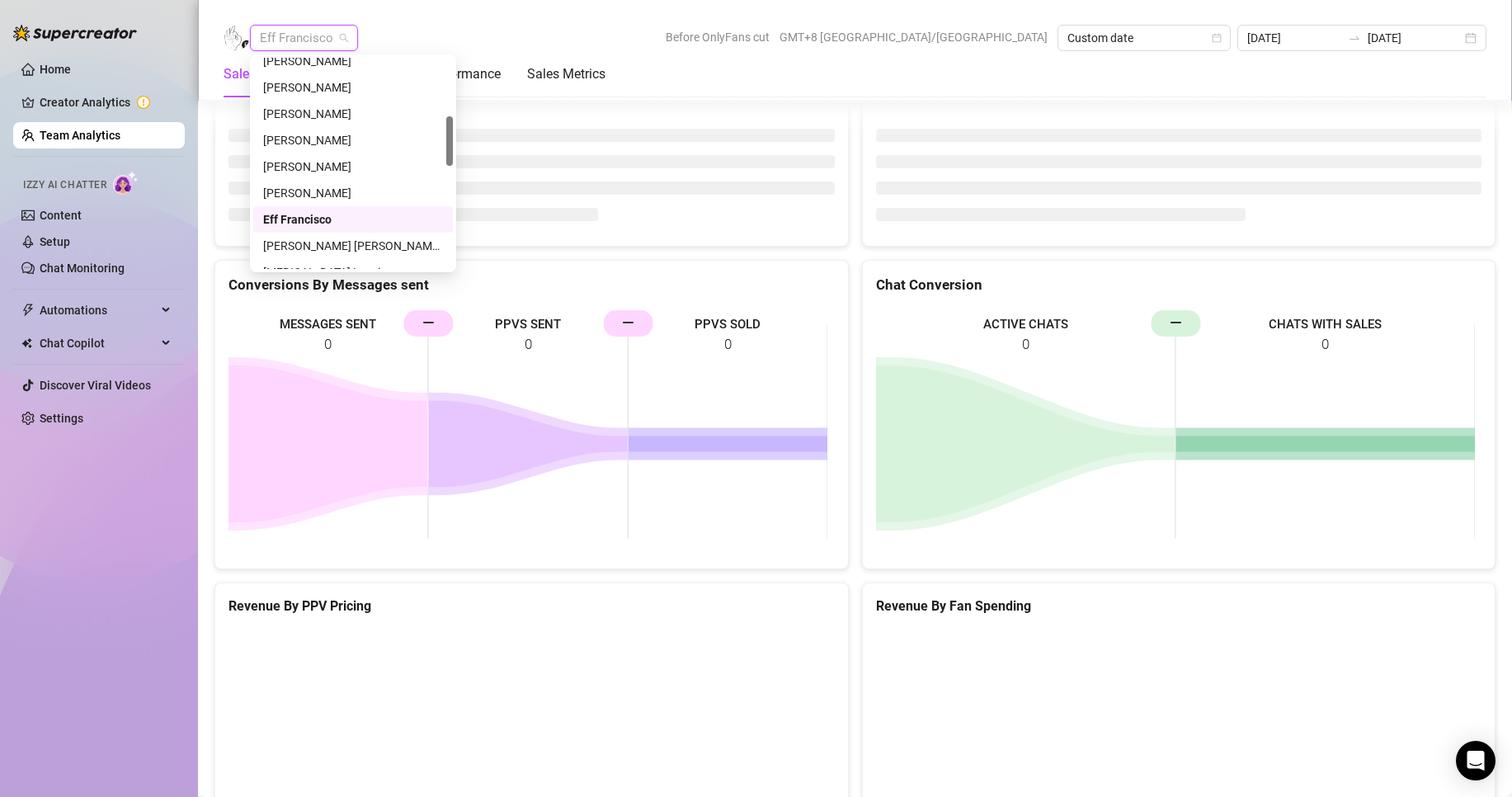
click at [320, 43] on span "Eff Francisco" at bounding box center [304, 38] width 89 height 25
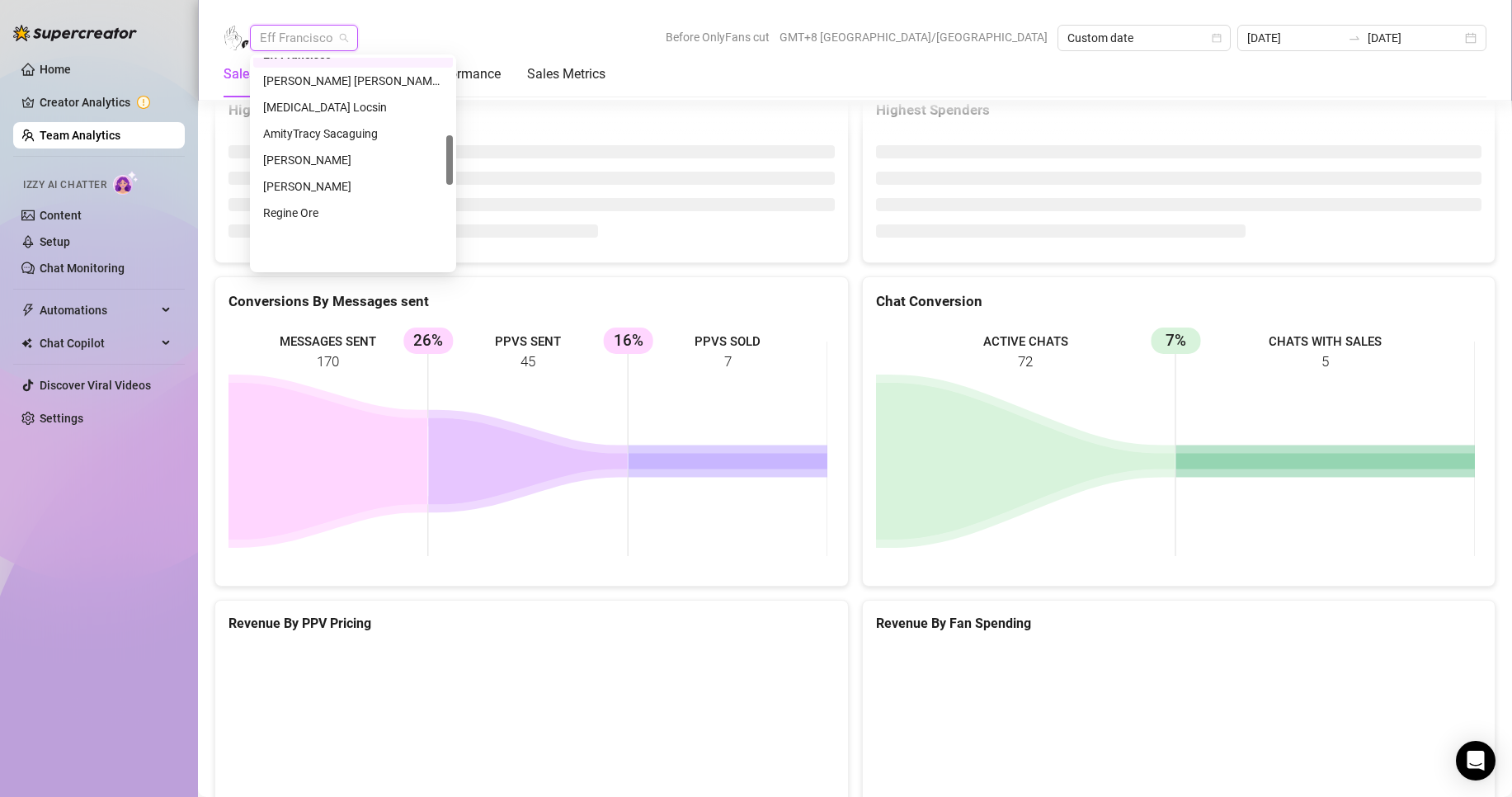
scroll to position [330, 0]
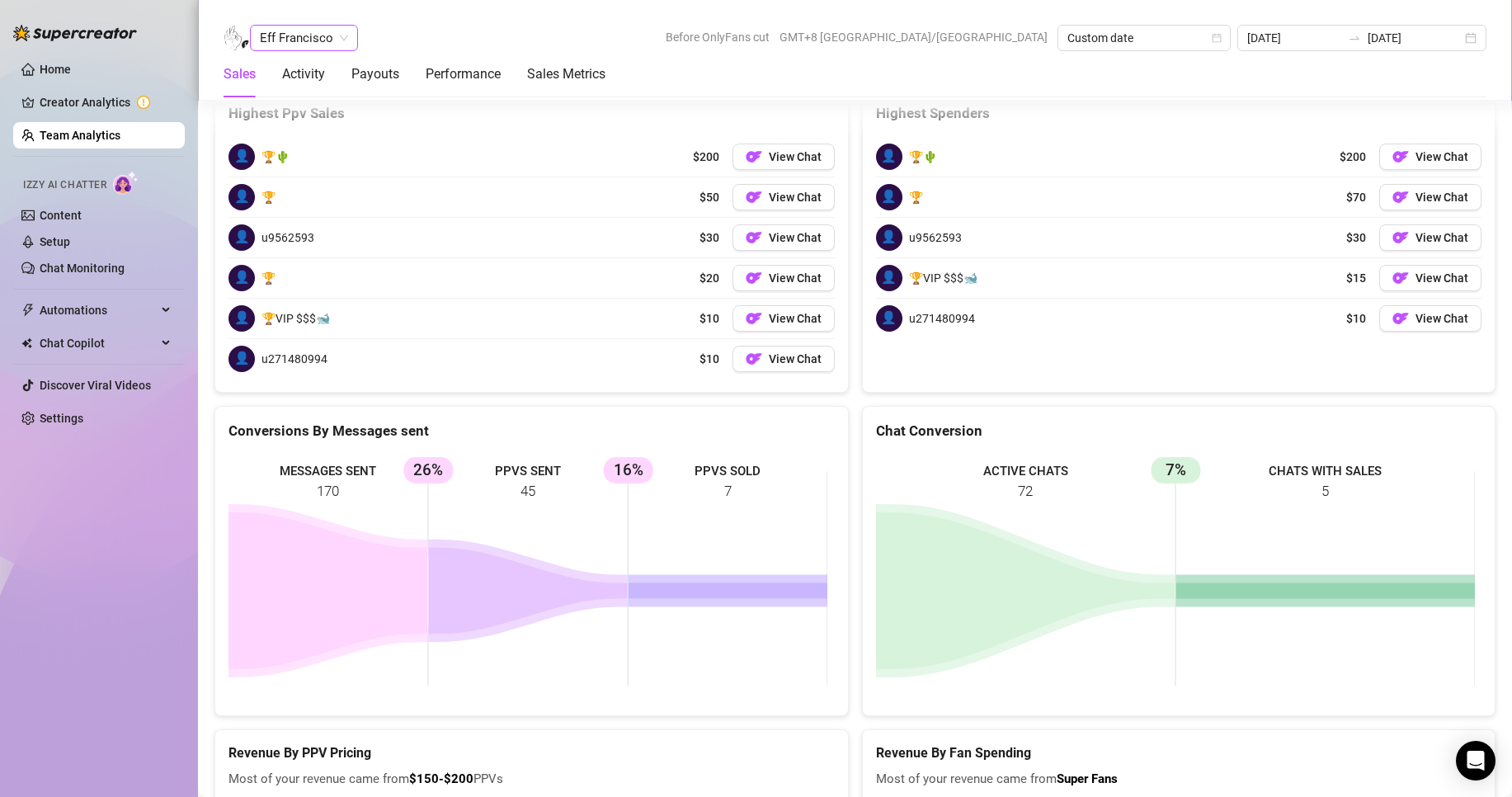
click at [314, 43] on span "Eff Francisco" at bounding box center [304, 38] width 89 height 25
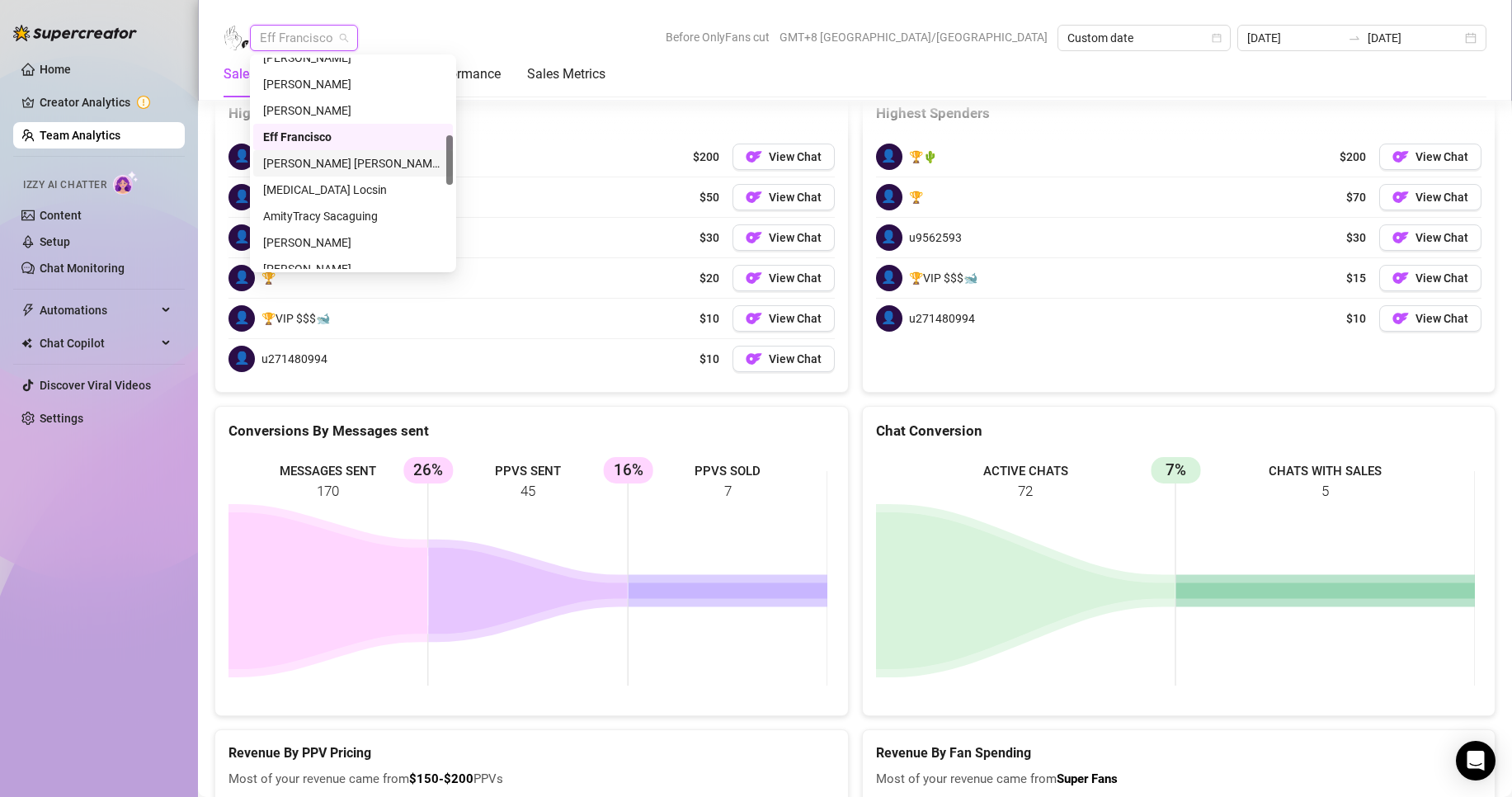
click at [311, 160] on div "[PERSON_NAME] [PERSON_NAME] Tarcena" at bounding box center [353, 163] width 180 height 18
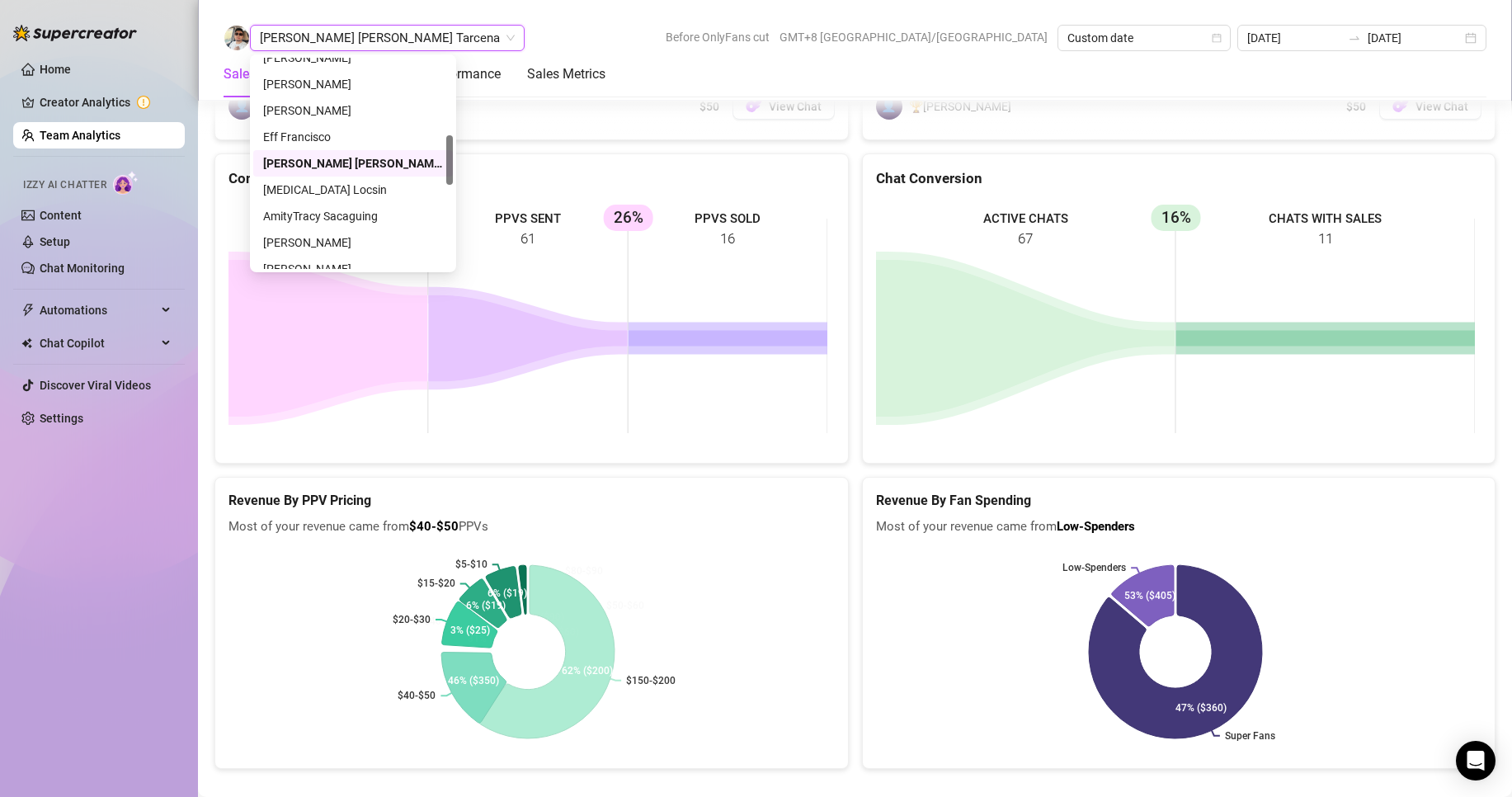
scroll to position [2526, 0]
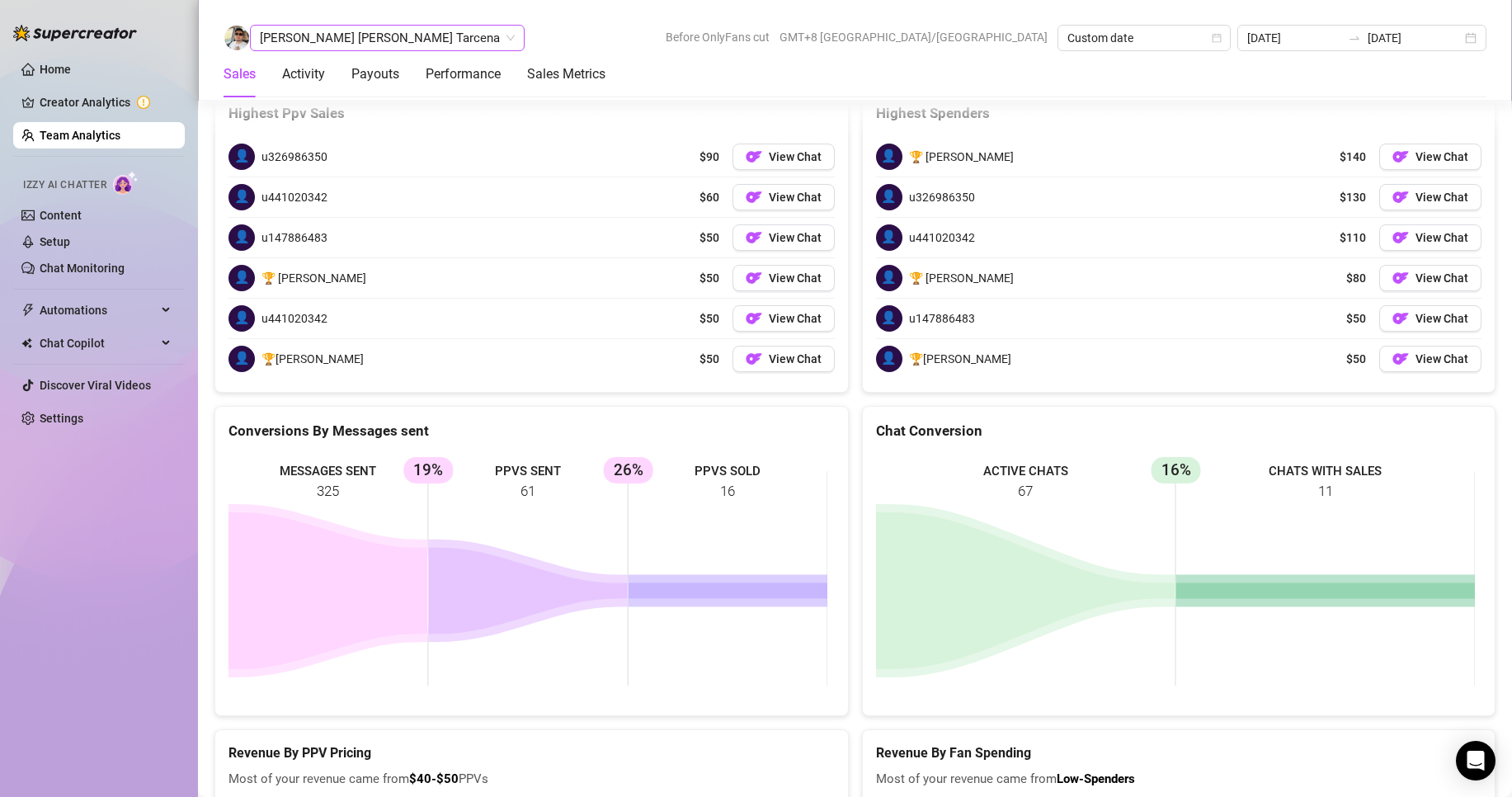
click at [340, 37] on span "[PERSON_NAME] [PERSON_NAME] Tarcena" at bounding box center [387, 38] width 255 height 25
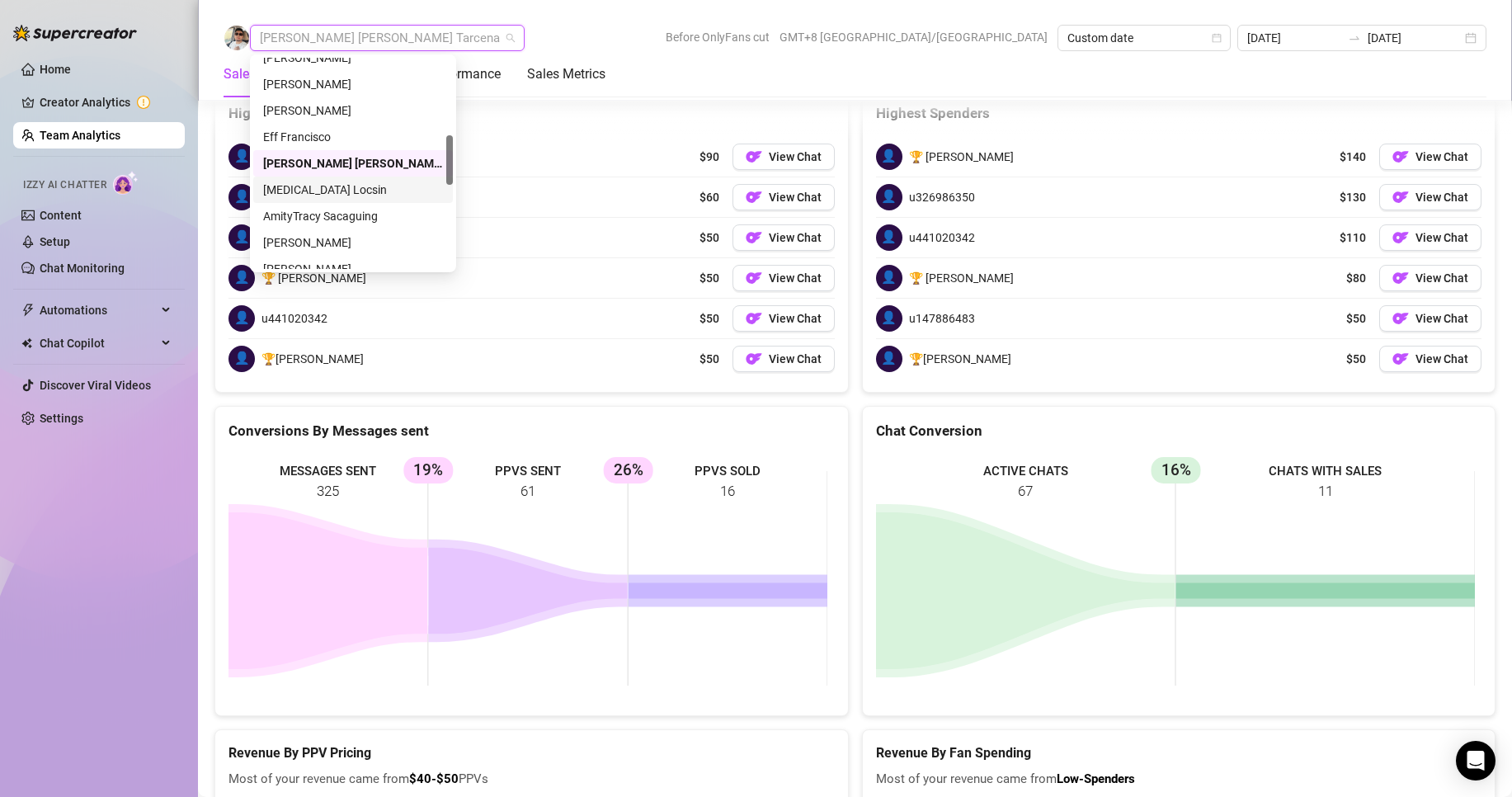
click at [309, 183] on div "[MEDICAL_DATA] Locsin" at bounding box center [353, 190] width 180 height 18
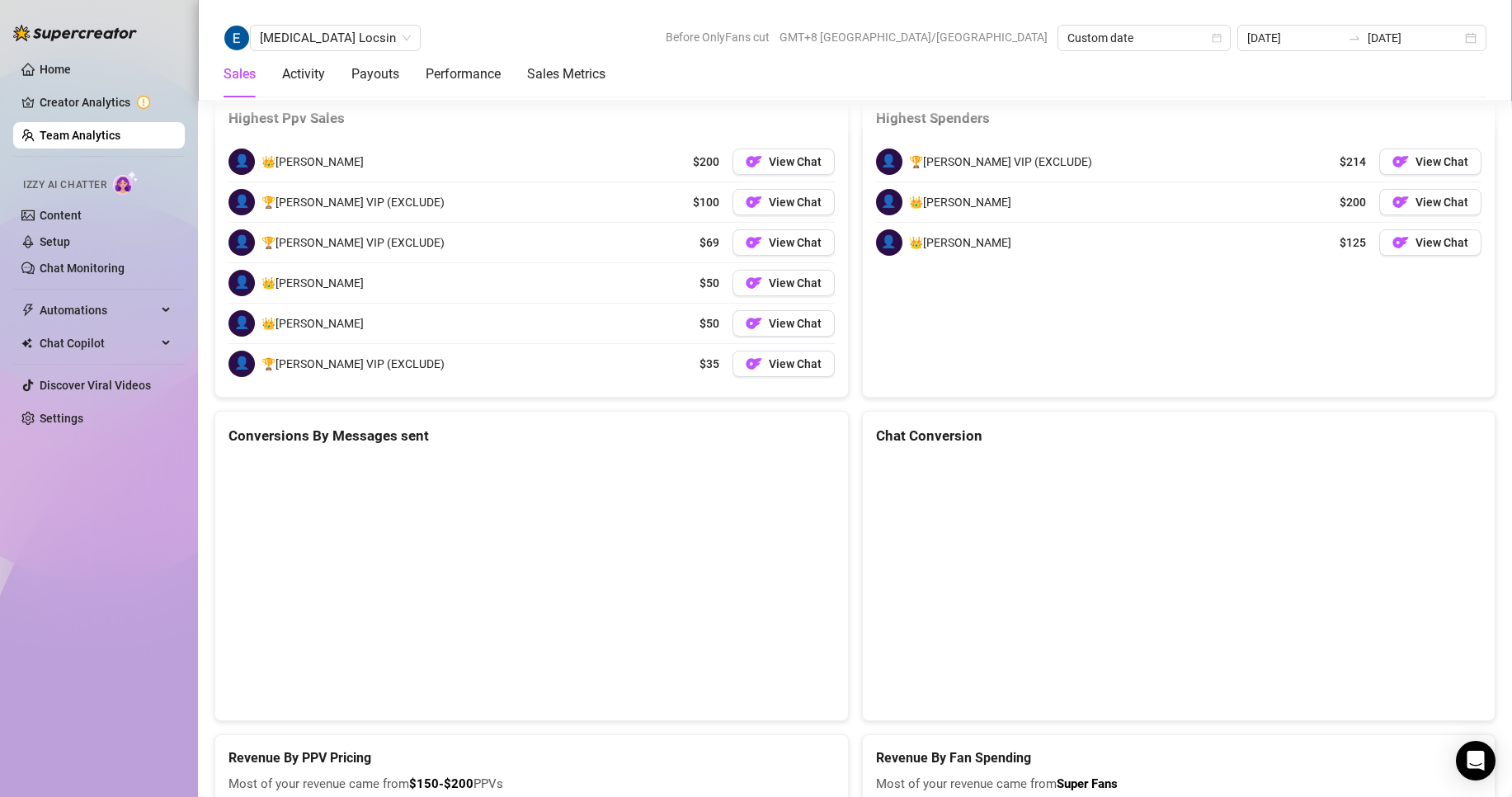
scroll to position [2593, 0]
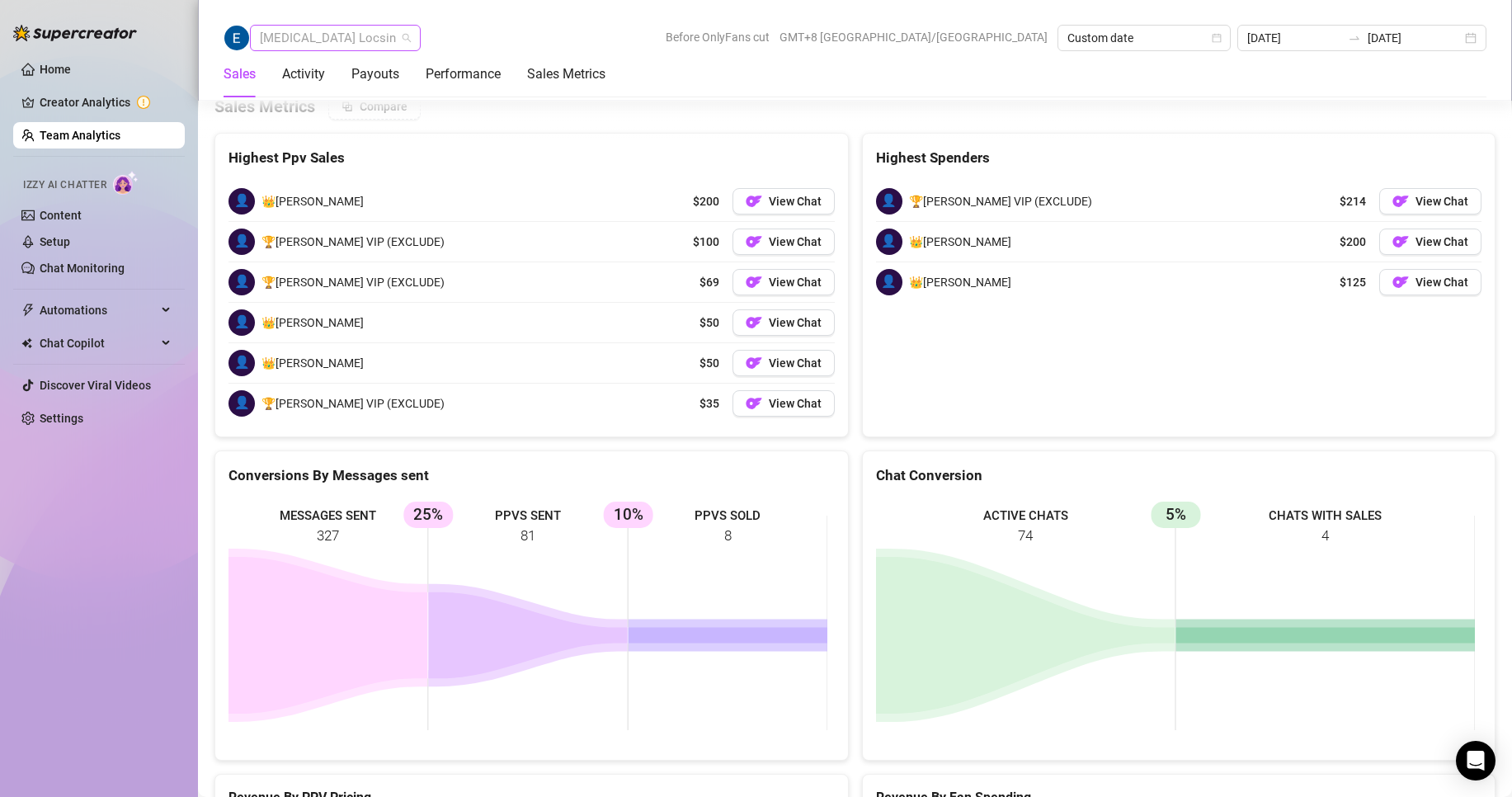
click at [316, 39] on span "[MEDICAL_DATA] Locsin" at bounding box center [335, 38] width 151 height 25
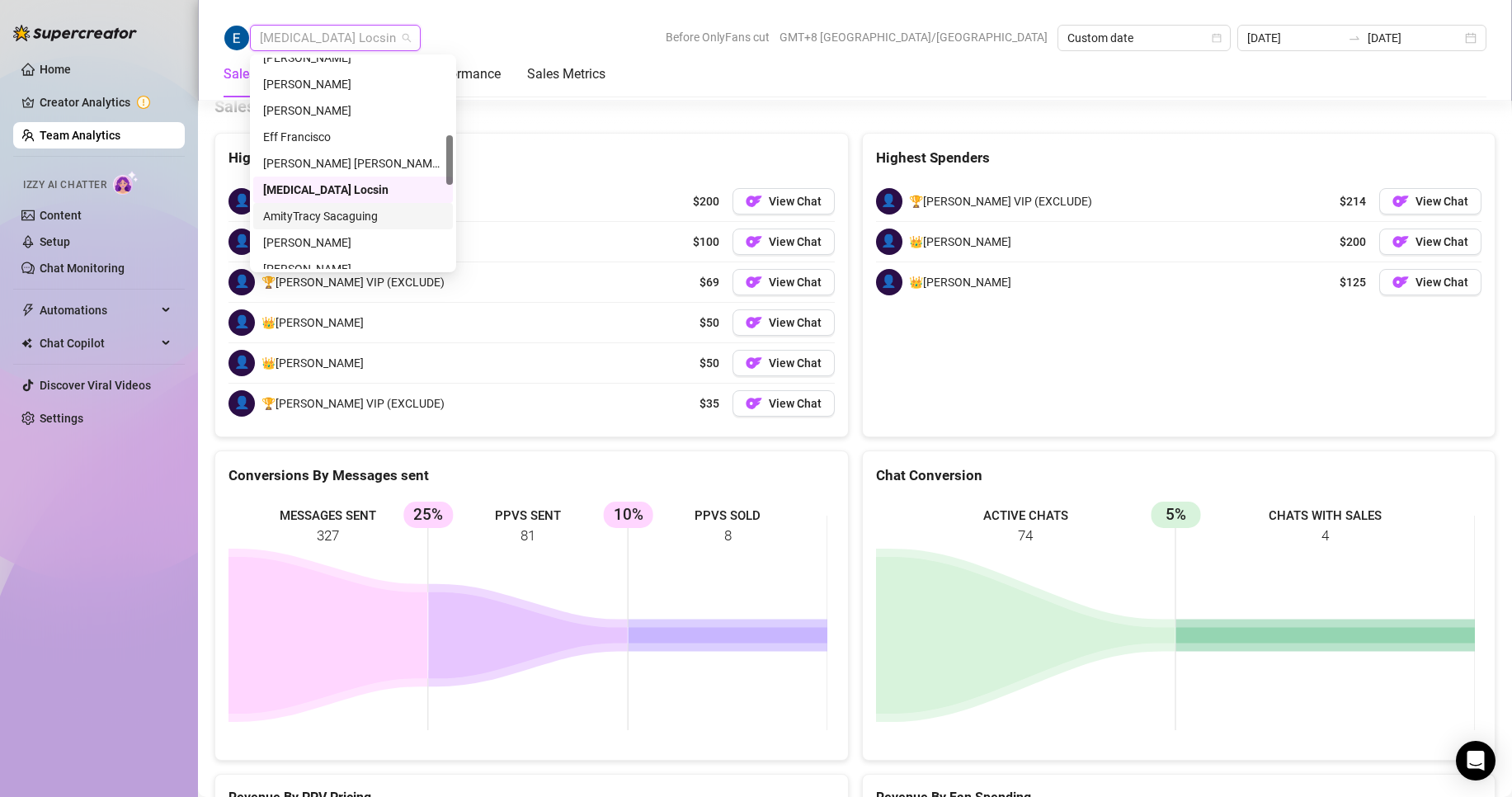
click at [310, 214] on div "AmityTracy Sacaguing" at bounding box center [353, 217] width 180 height 18
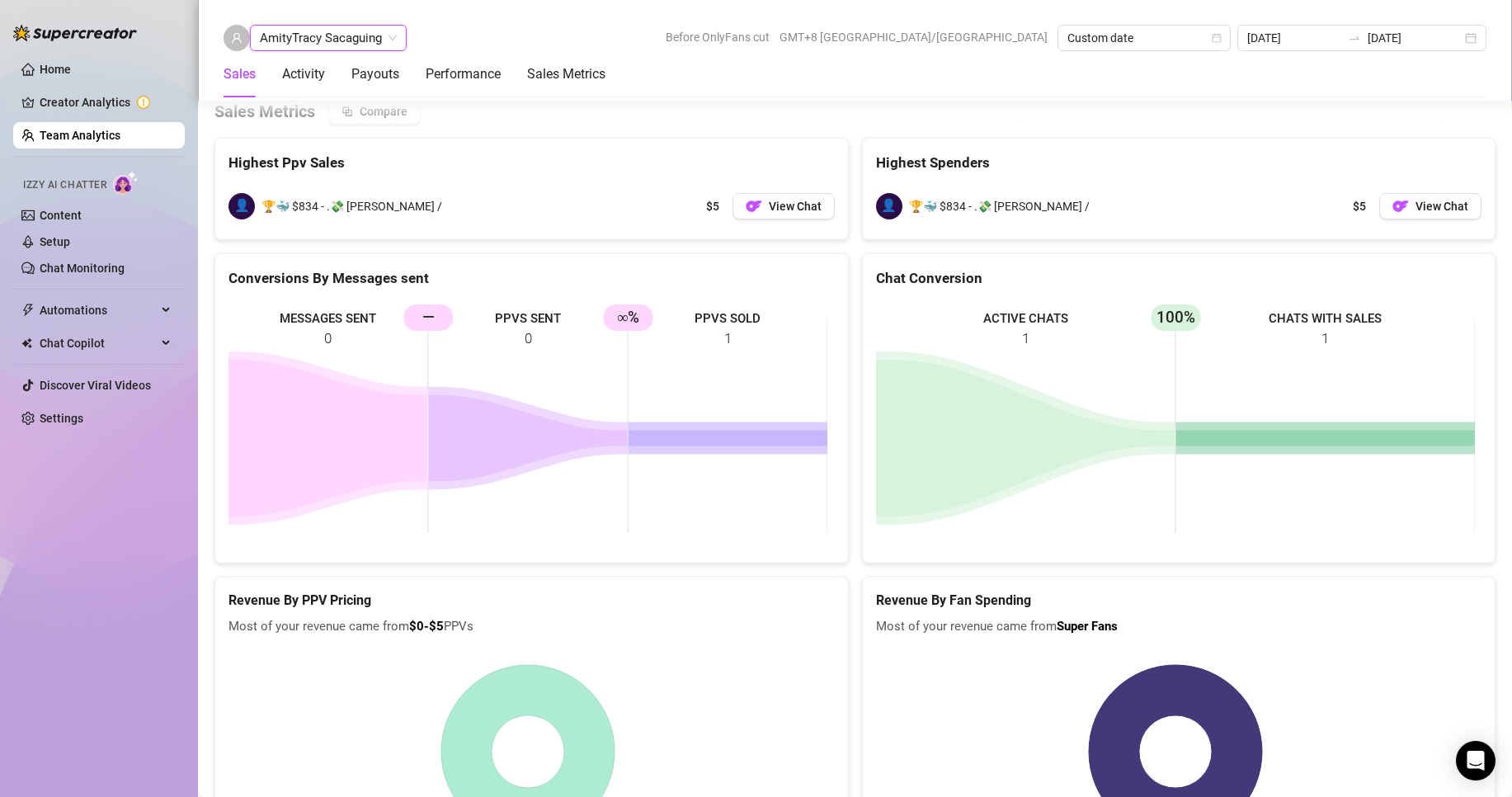
scroll to position [2210, 0]
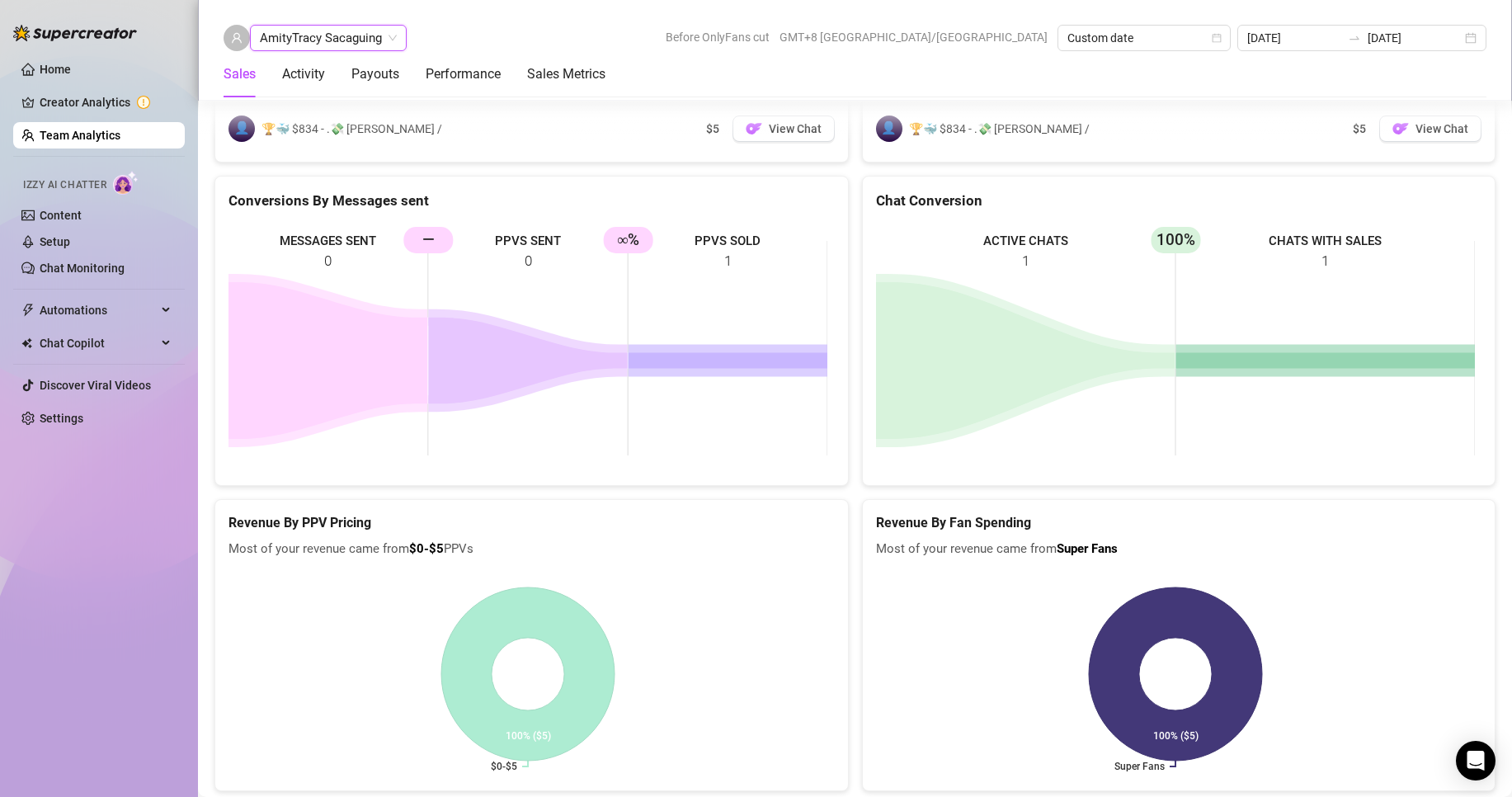
click at [340, 45] on span "AmityTracy Sacaguing" at bounding box center [329, 38] width 137 height 25
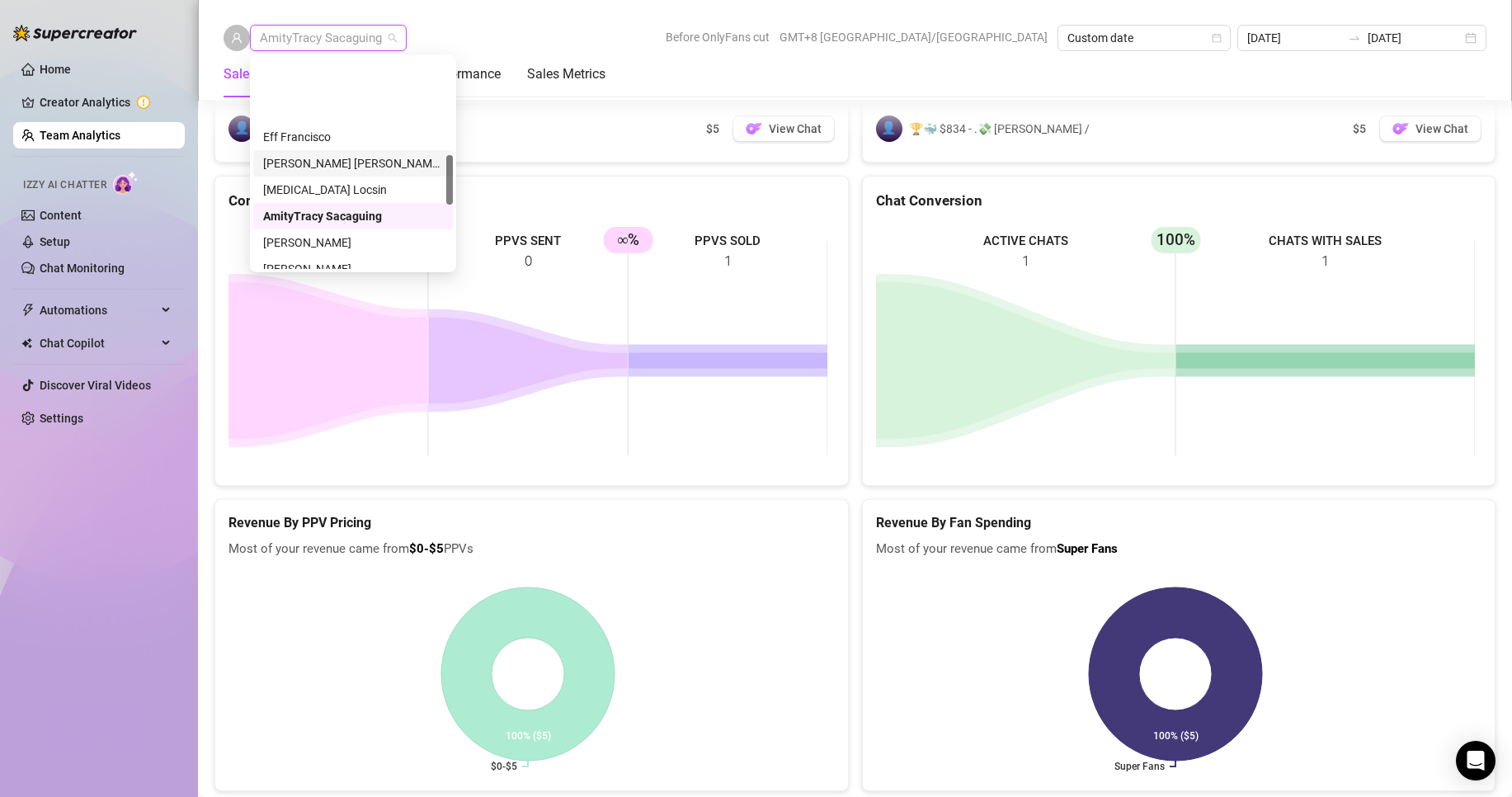
scroll to position [412, 0]
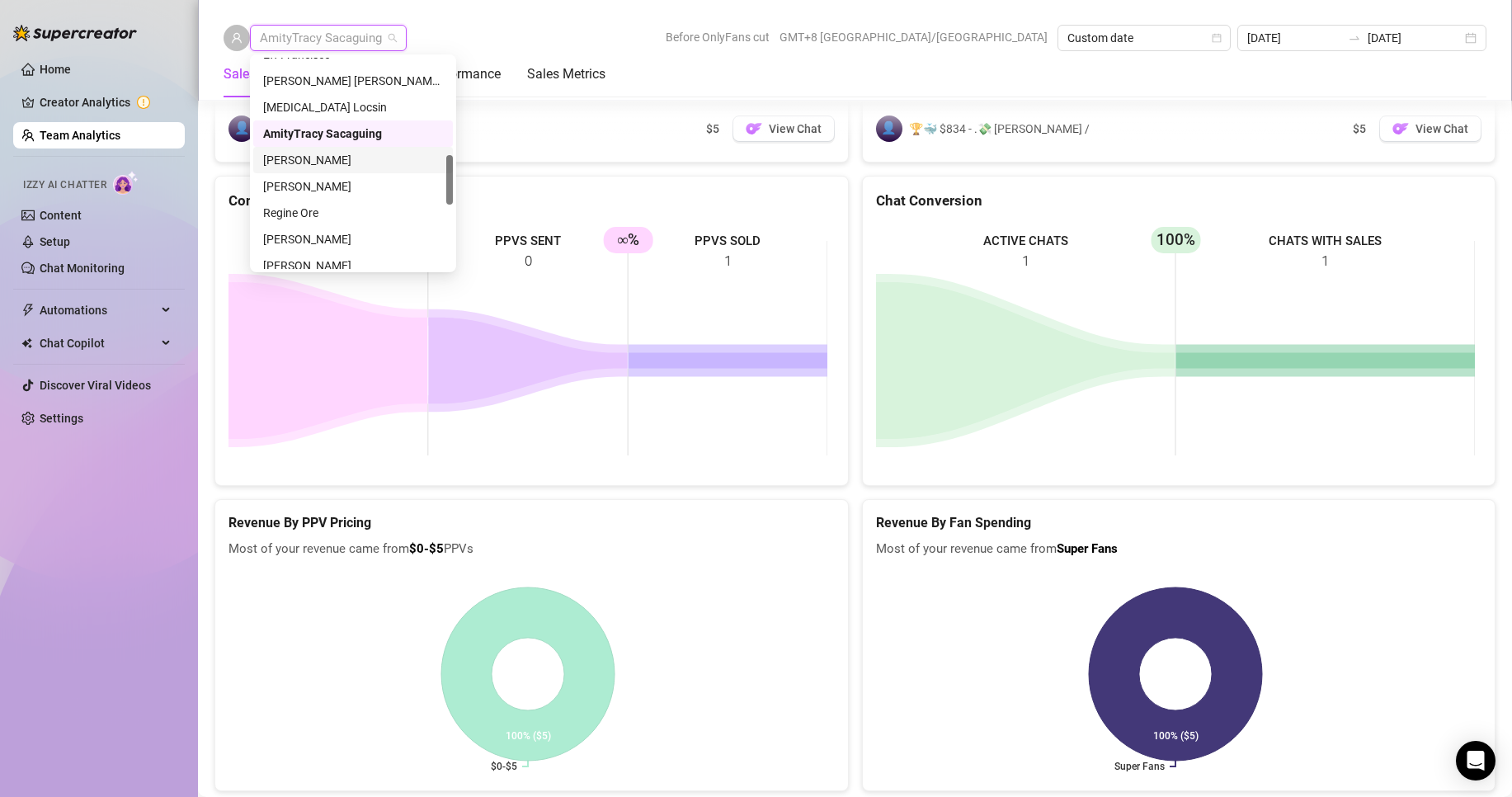
click at [318, 156] on div "[PERSON_NAME]" at bounding box center [353, 161] width 180 height 18
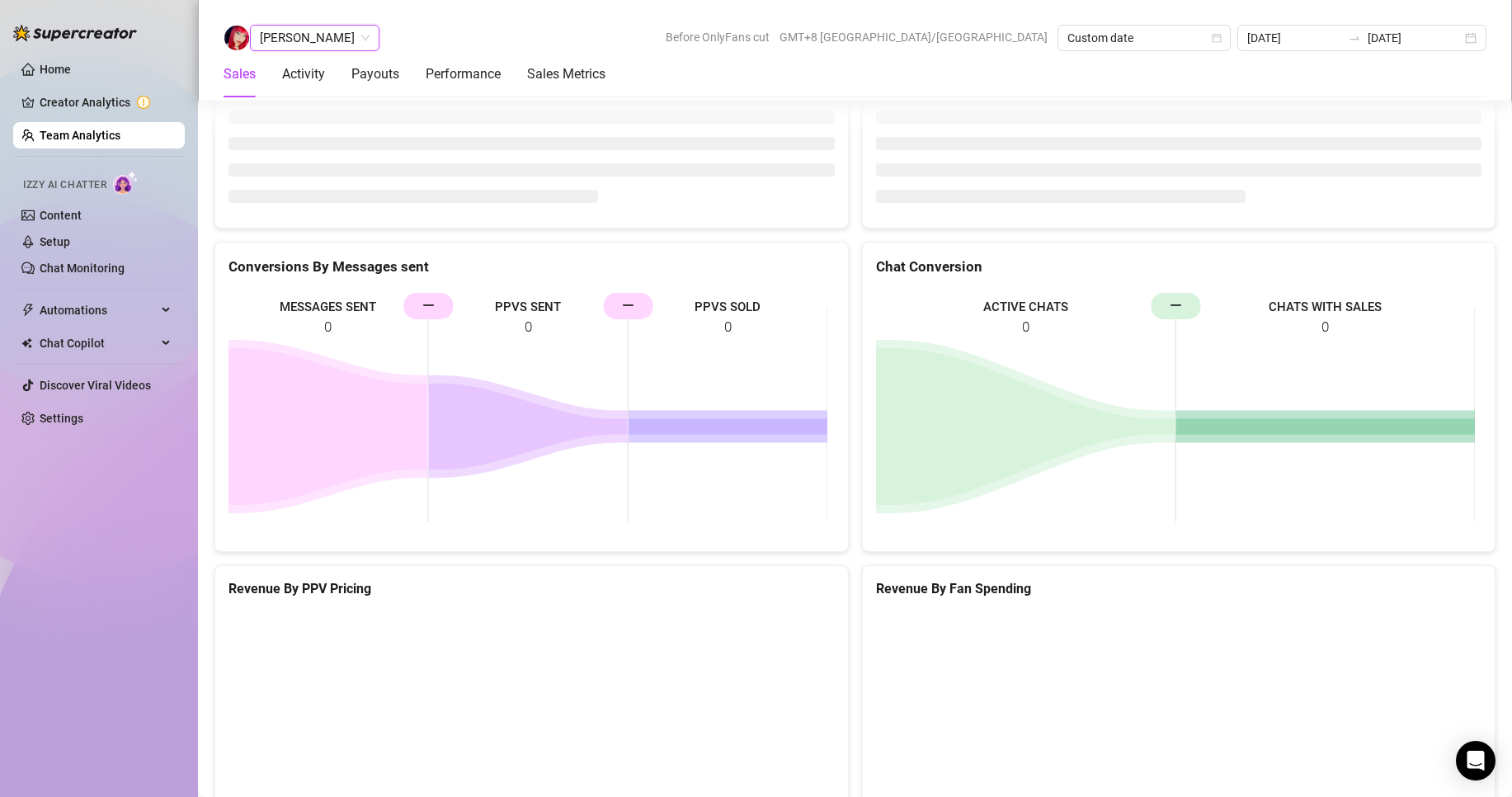
scroll to position [2210, 0]
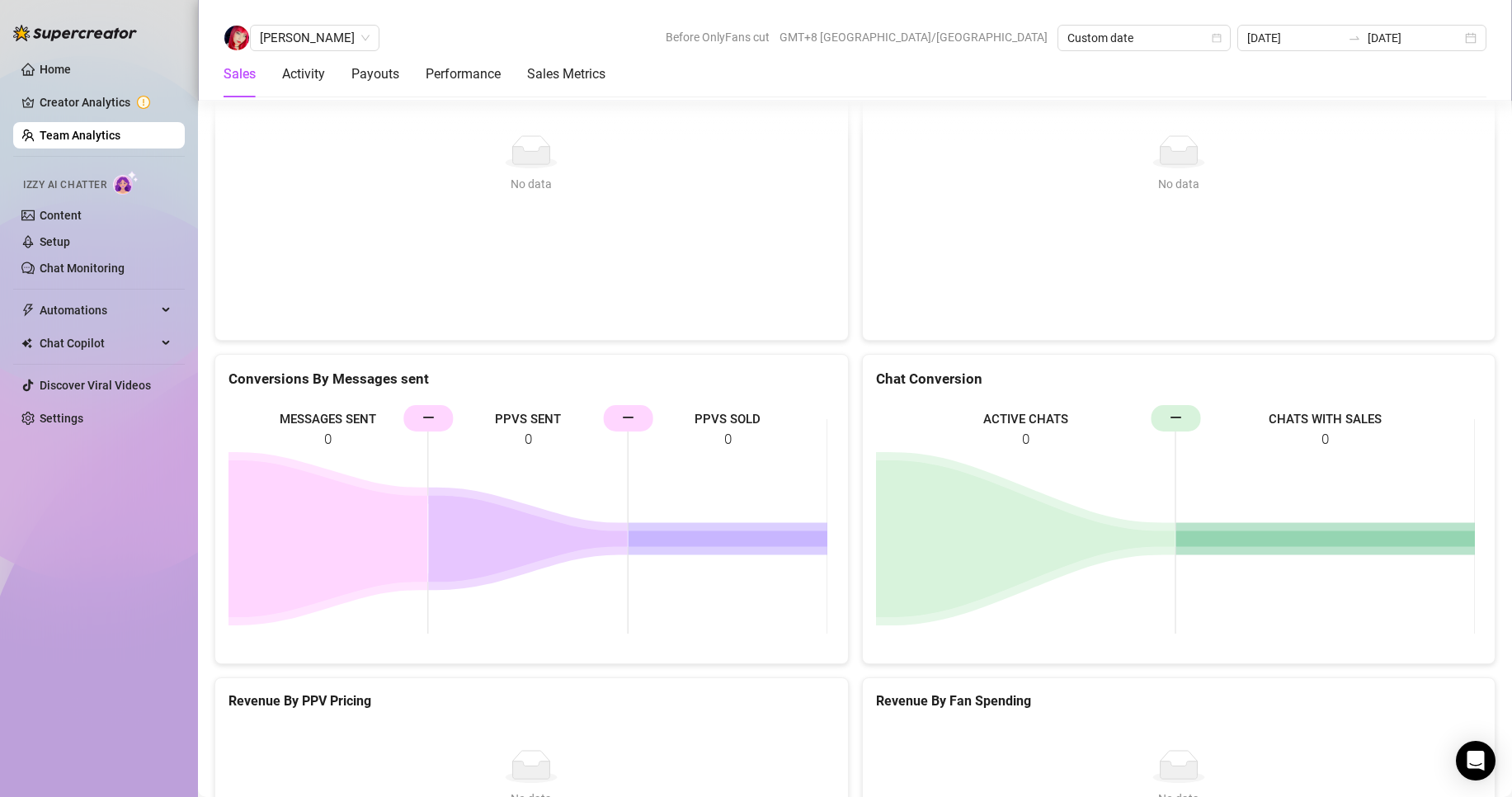
click at [292, 24] on div "[PERSON_NAME] Before OnlyFans cut GMT+8 [GEOGRAPHIC_DATA]/[GEOGRAPHIC_DATA] Cus…" at bounding box center [856, 50] width 1315 height 100
click at [298, 43] on span "[PERSON_NAME]" at bounding box center [314, 38] width 110 height 25
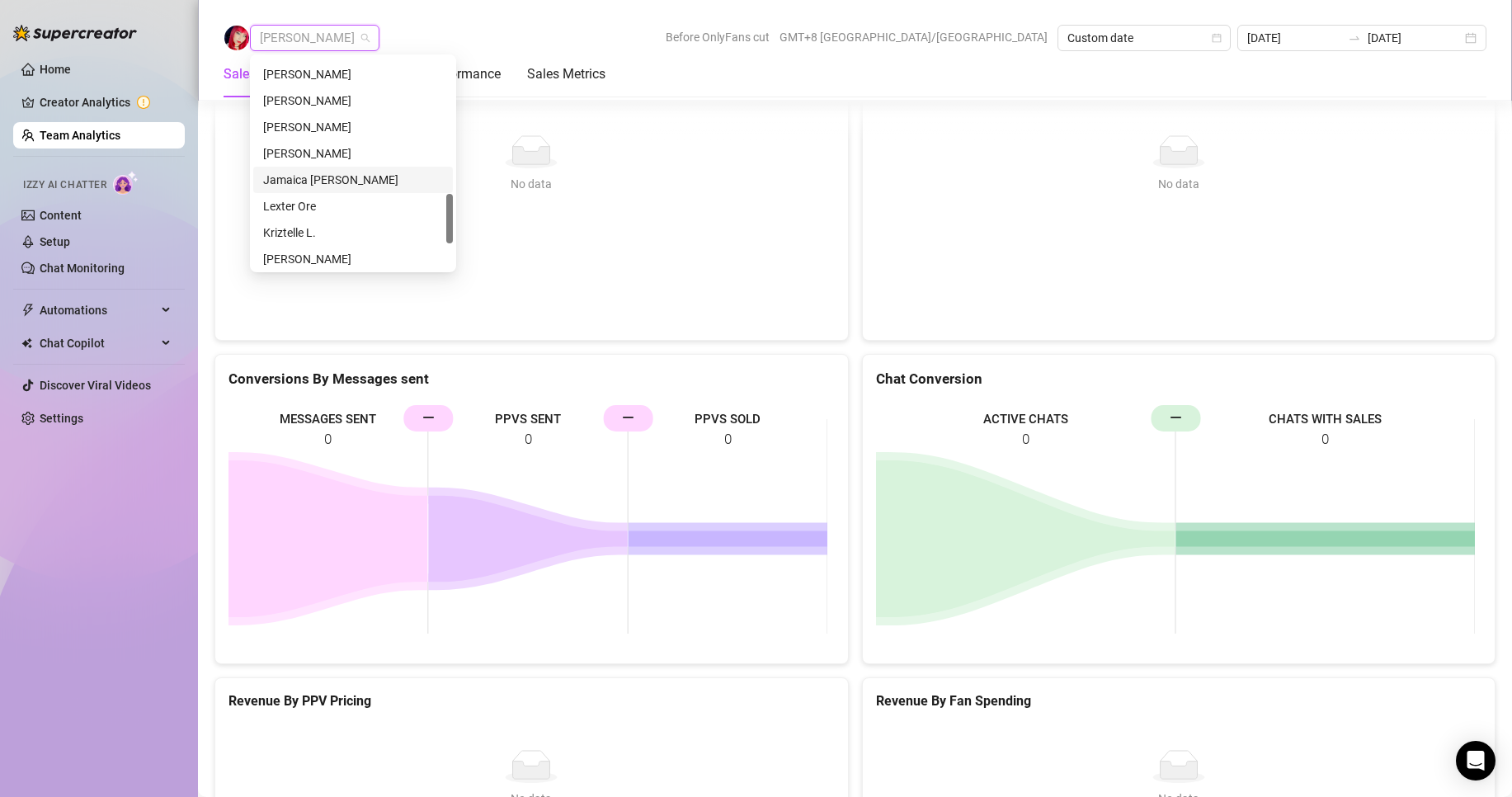
scroll to position [495, 0]
click at [303, 120] on div "Regine Ore" at bounding box center [353, 130] width 200 height 27
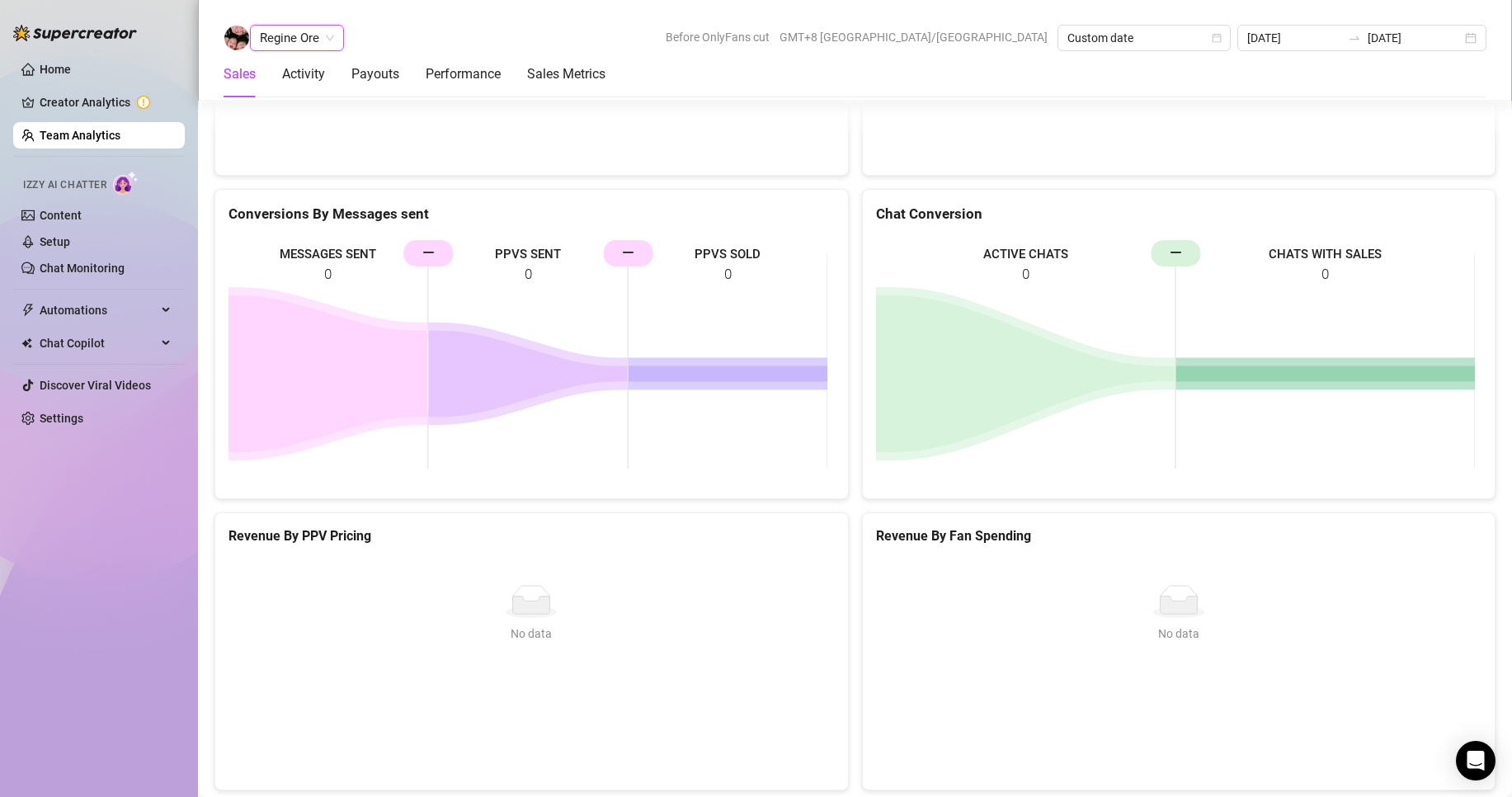
scroll to position [2418, 0]
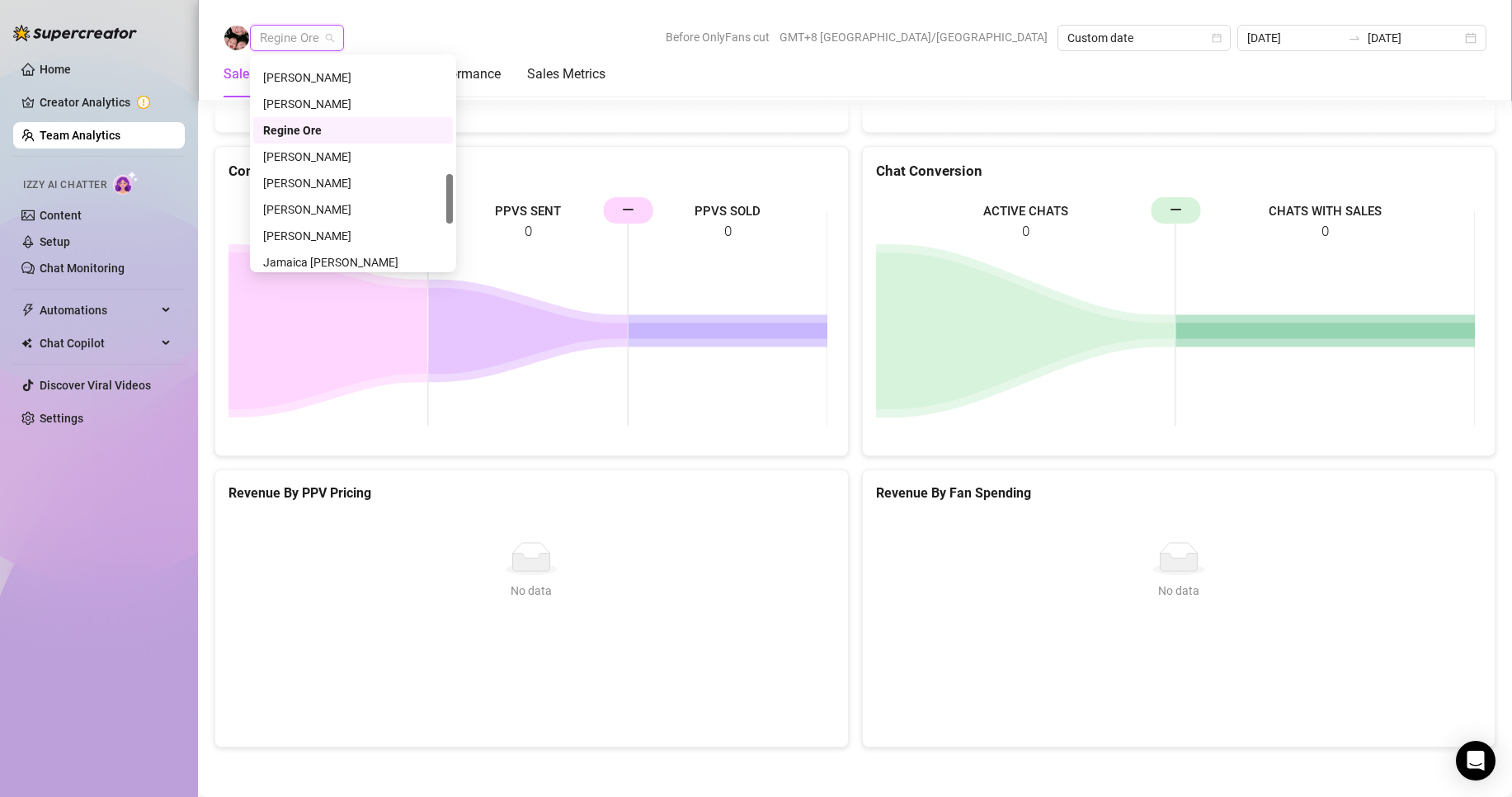
click at [299, 37] on span "Regine Ore" at bounding box center [297, 38] width 74 height 25
click at [316, 148] on div "[PERSON_NAME]" at bounding box center [353, 157] width 180 height 18
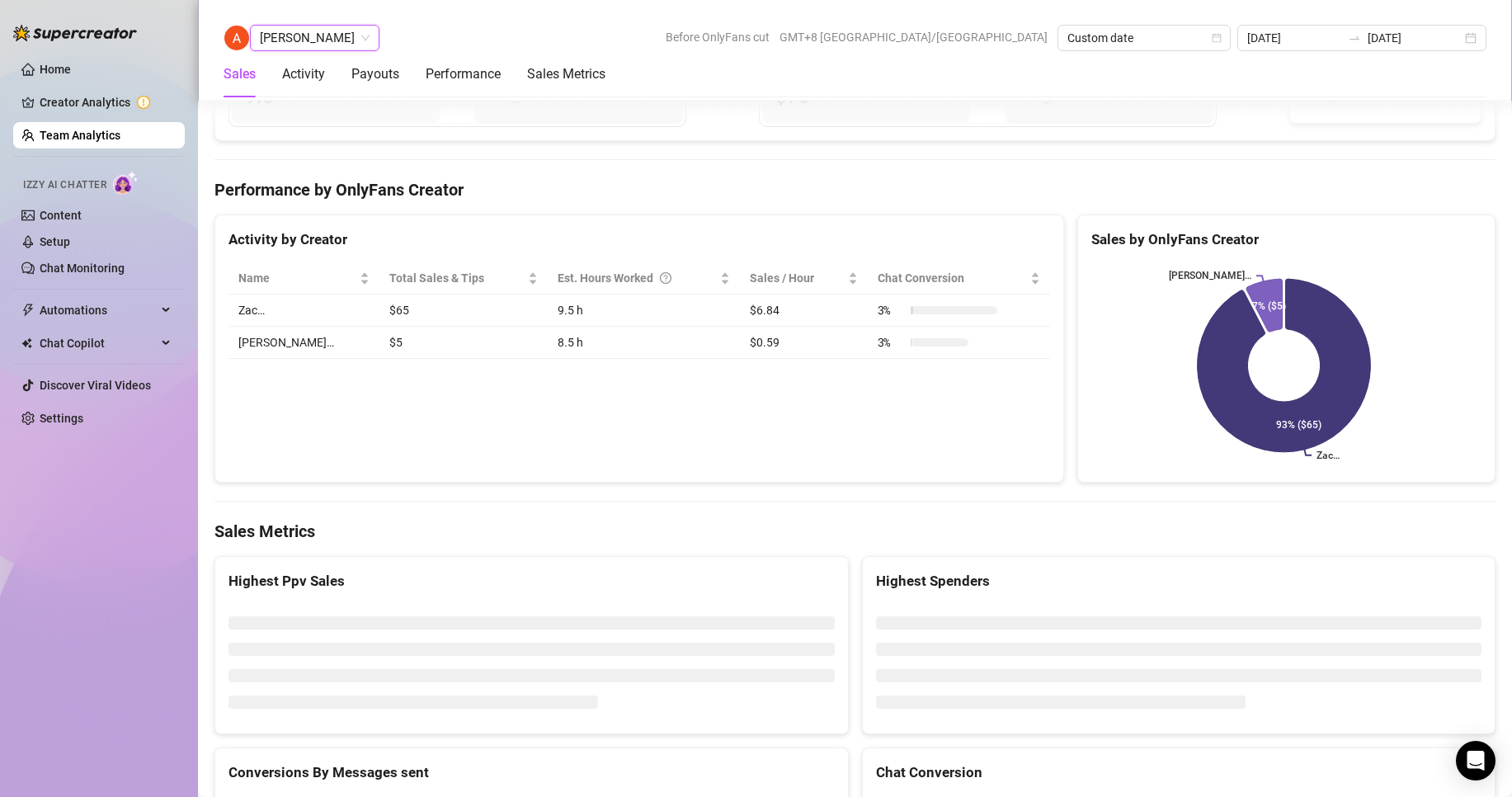
scroll to position [2563, 0]
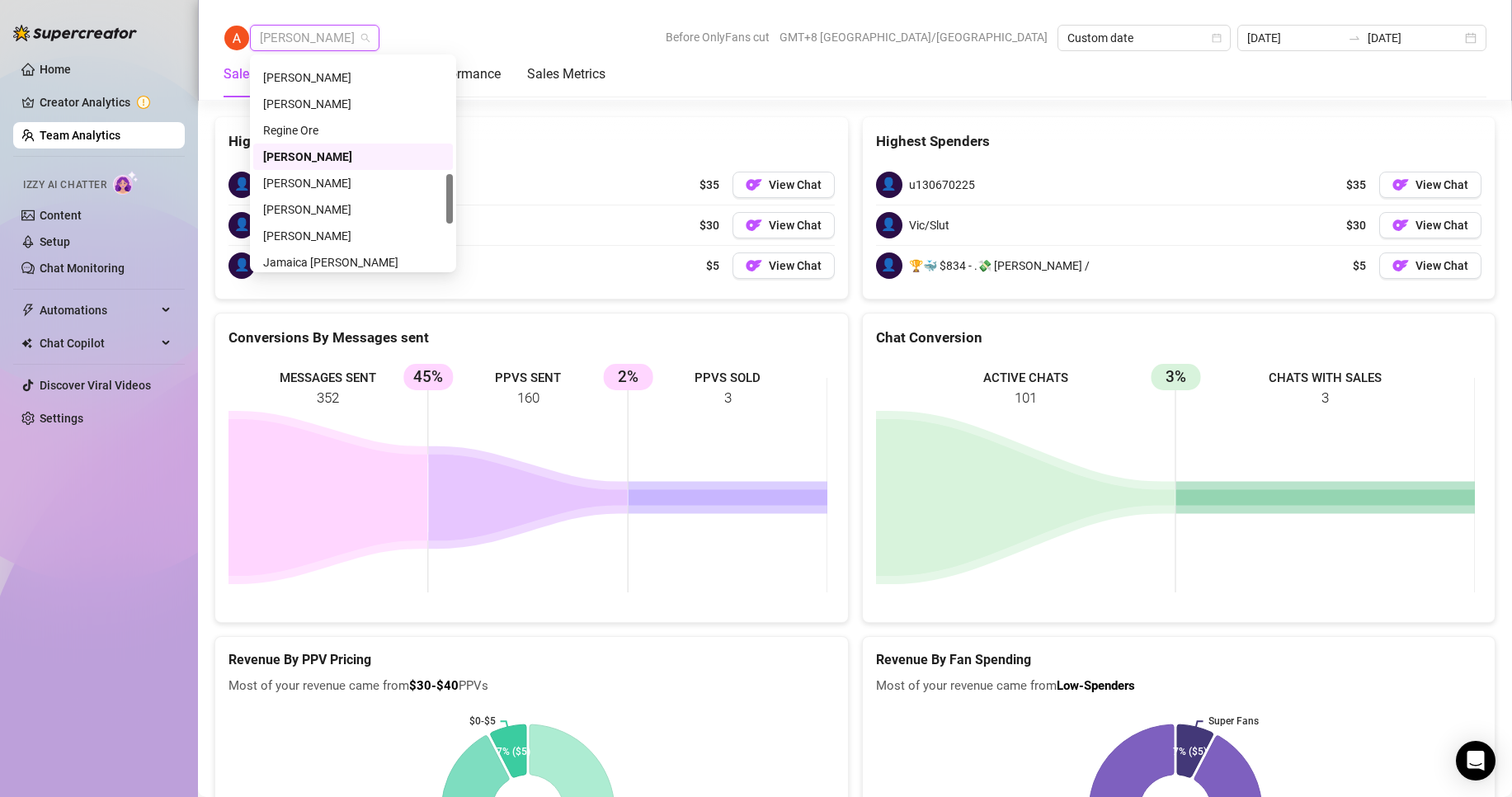
click at [335, 33] on span "[PERSON_NAME]" at bounding box center [314, 38] width 110 height 25
click at [310, 175] on div "[PERSON_NAME]" at bounding box center [353, 183] width 180 height 18
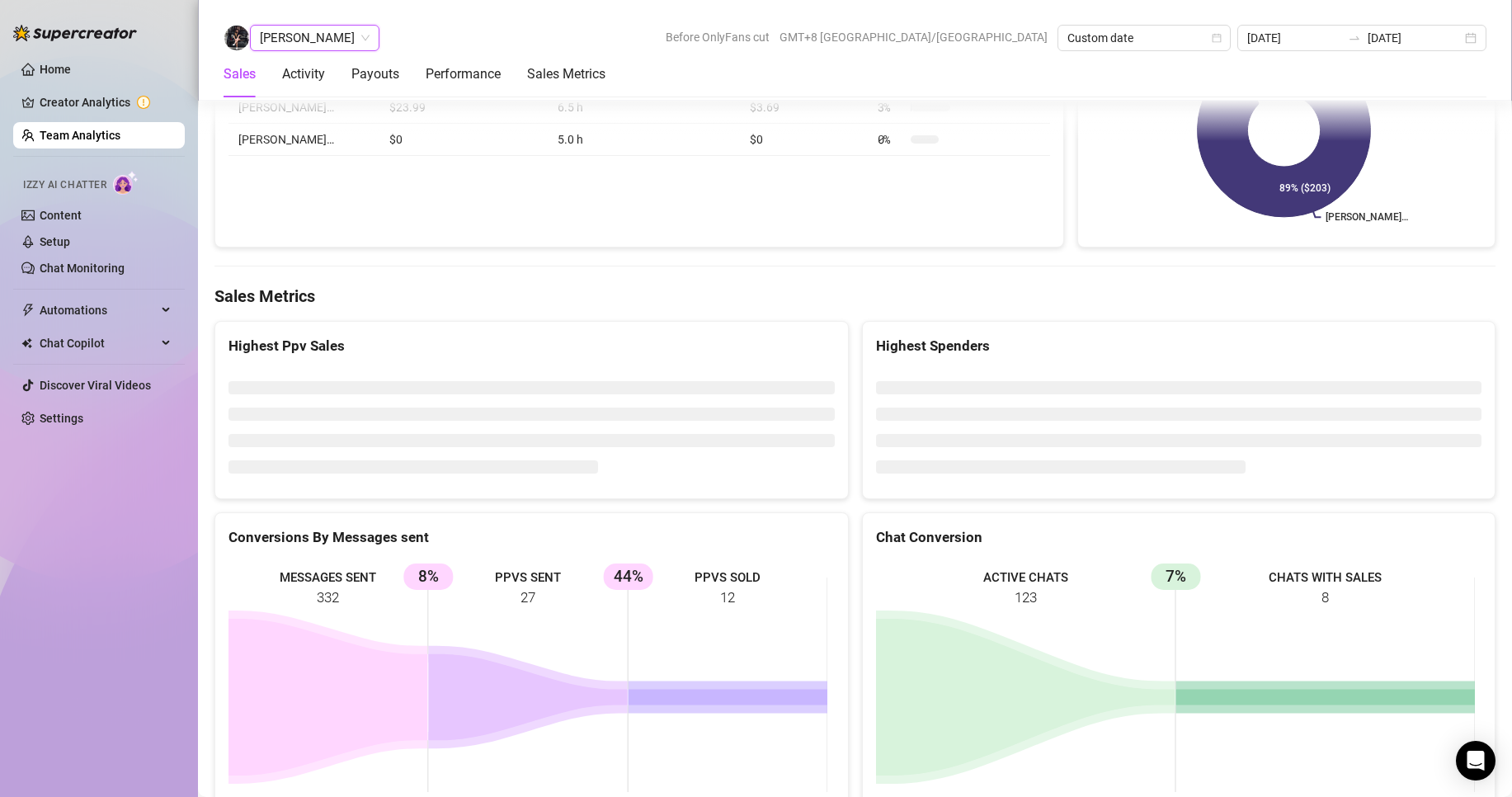
scroll to position [2526, 0]
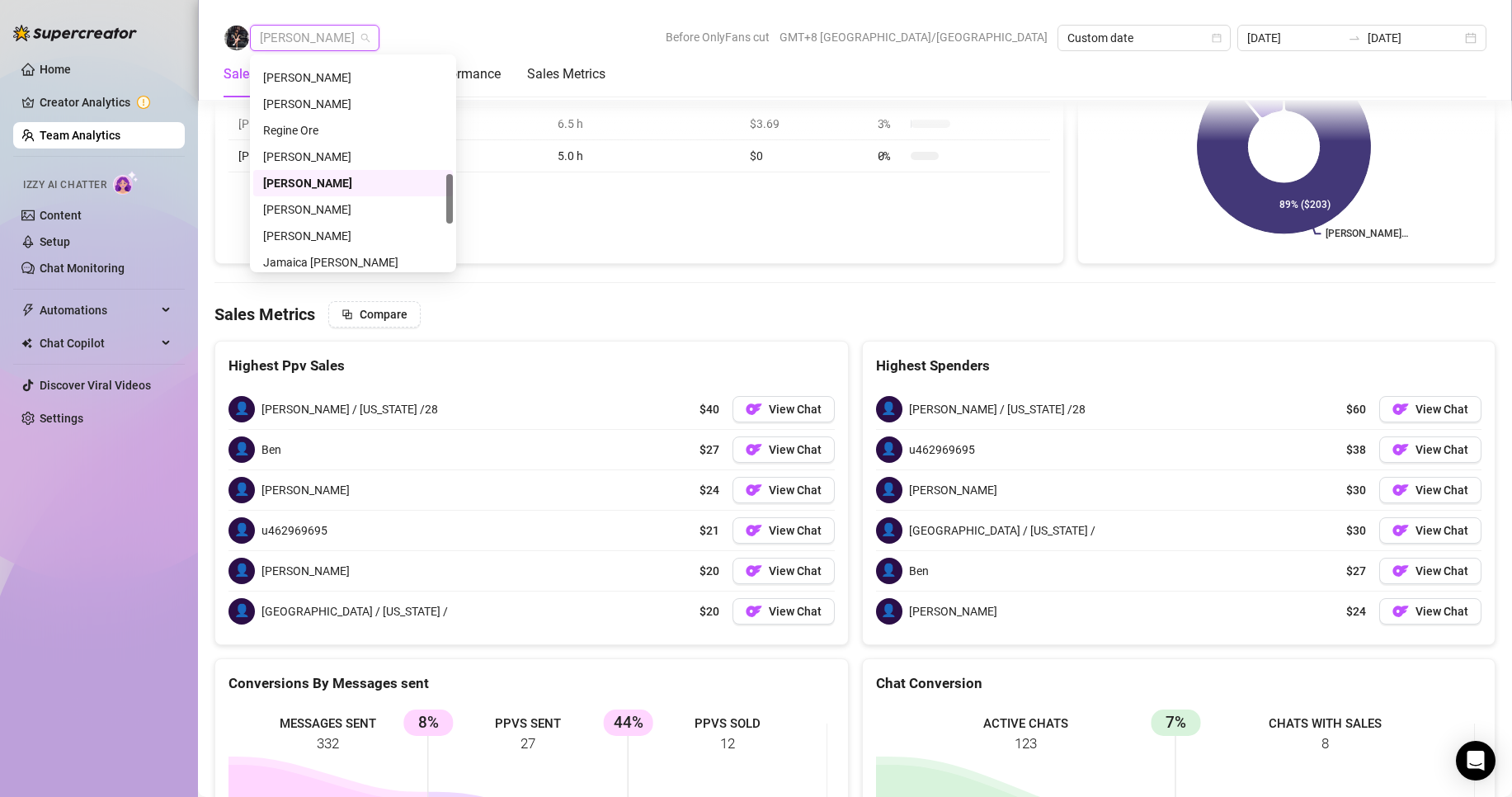
click at [351, 33] on span "[PERSON_NAME]" at bounding box center [314, 38] width 110 height 25
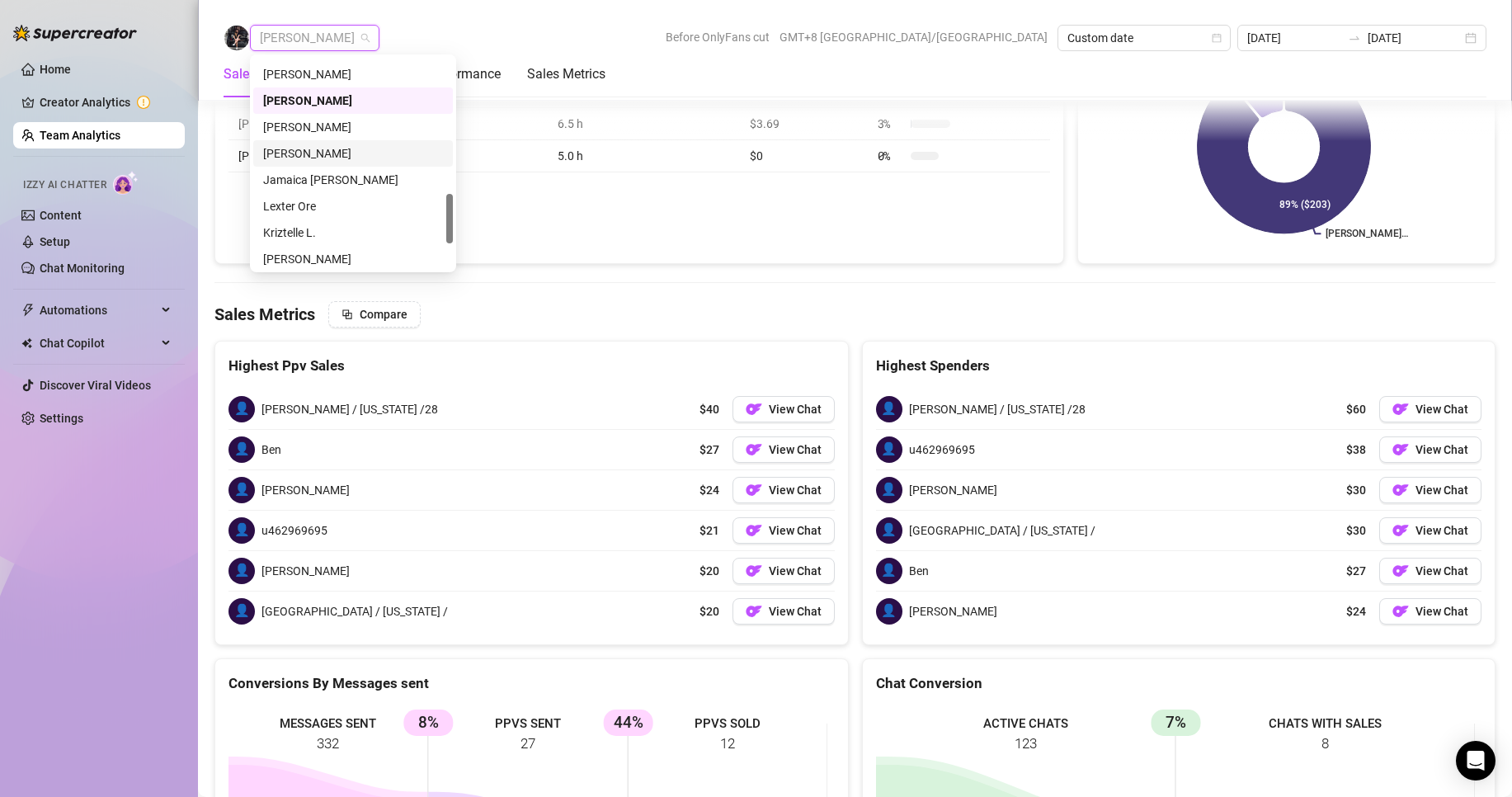
click at [300, 153] on div "[PERSON_NAME]" at bounding box center [353, 154] width 180 height 18
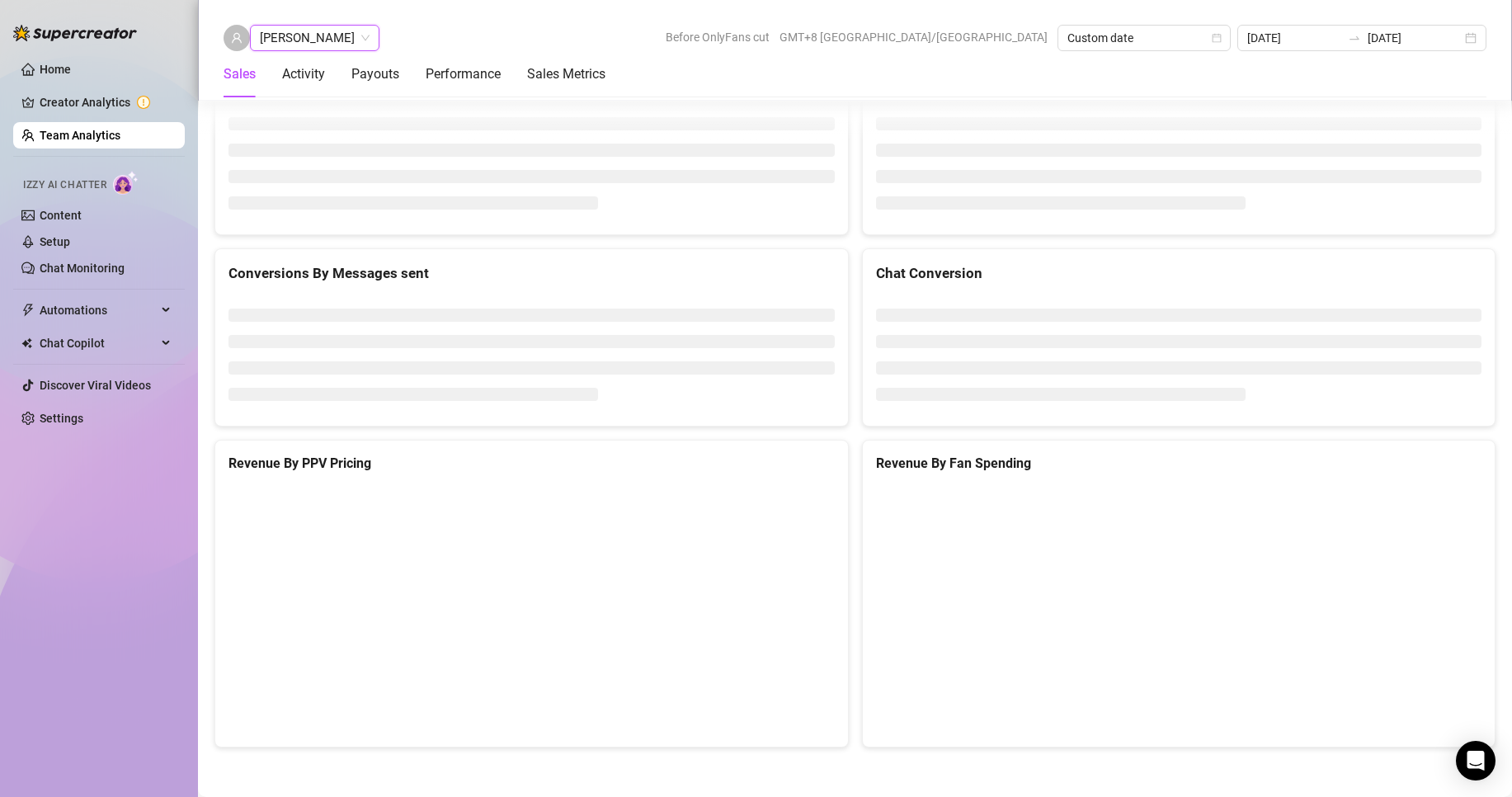
click at [316, 30] on span "[PERSON_NAME]" at bounding box center [314, 38] width 110 height 25
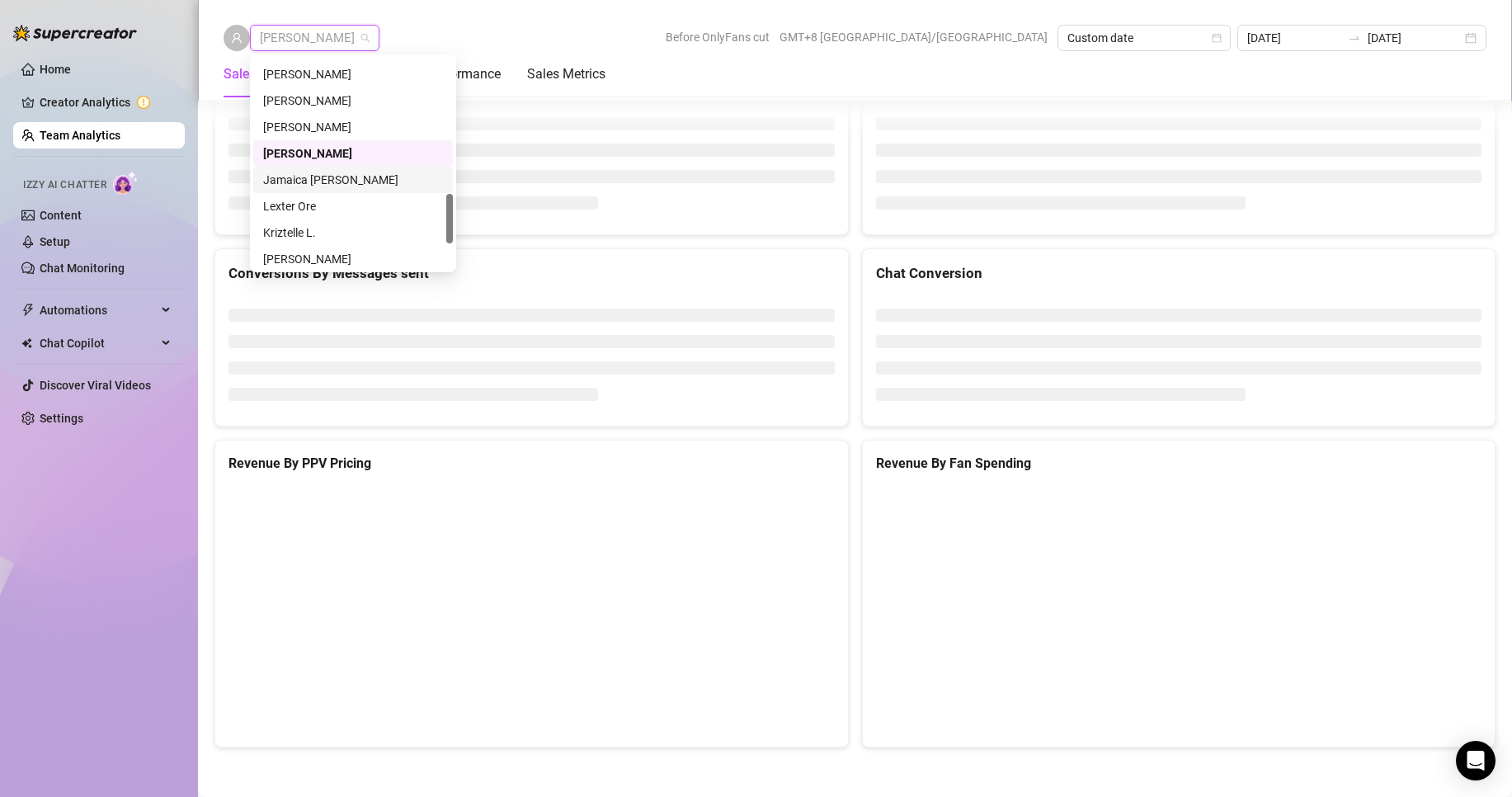
click at [312, 171] on div "Jamaica [PERSON_NAME]" at bounding box center [353, 180] width 180 height 18
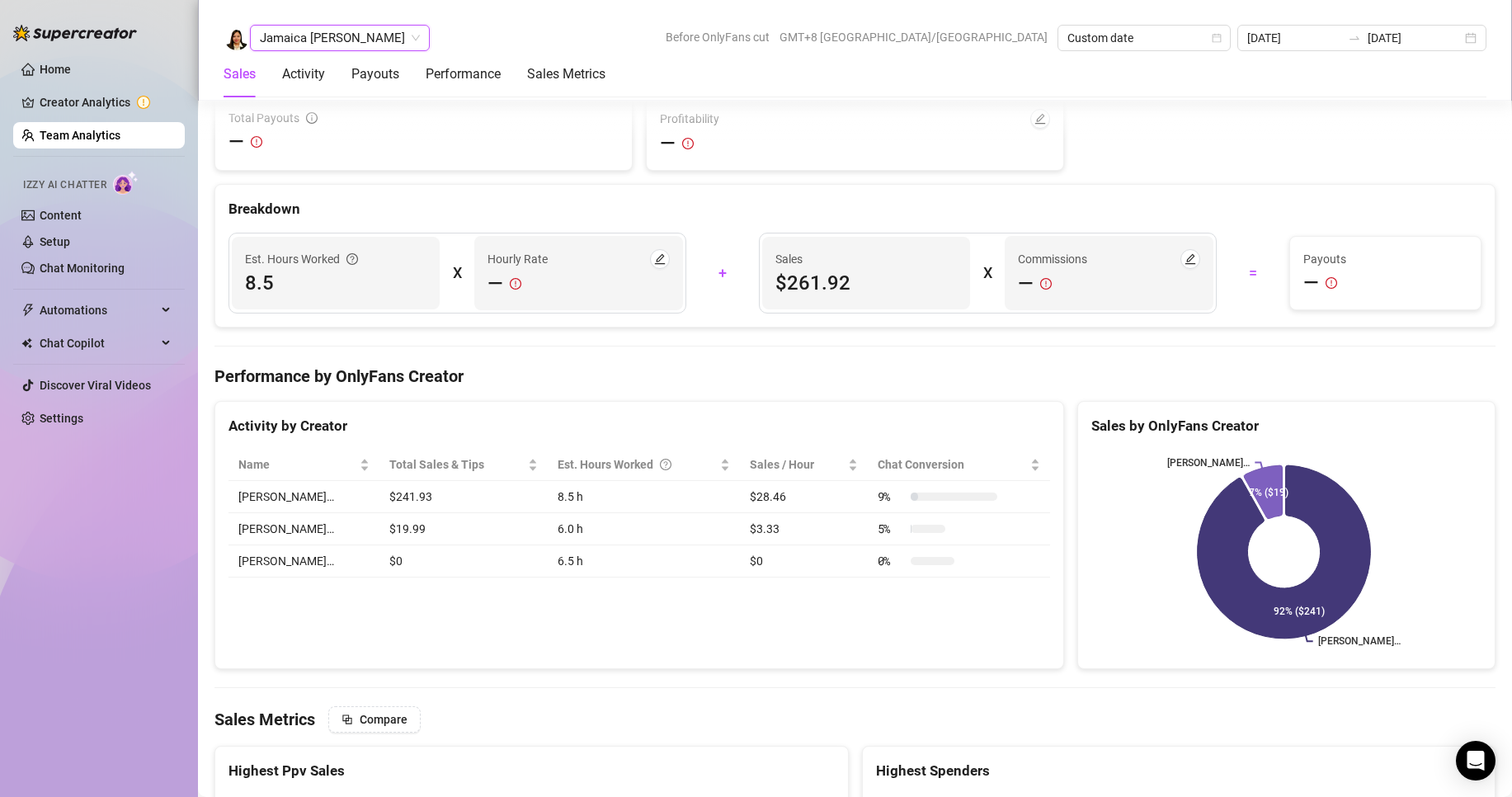
scroll to position [2603, 0]
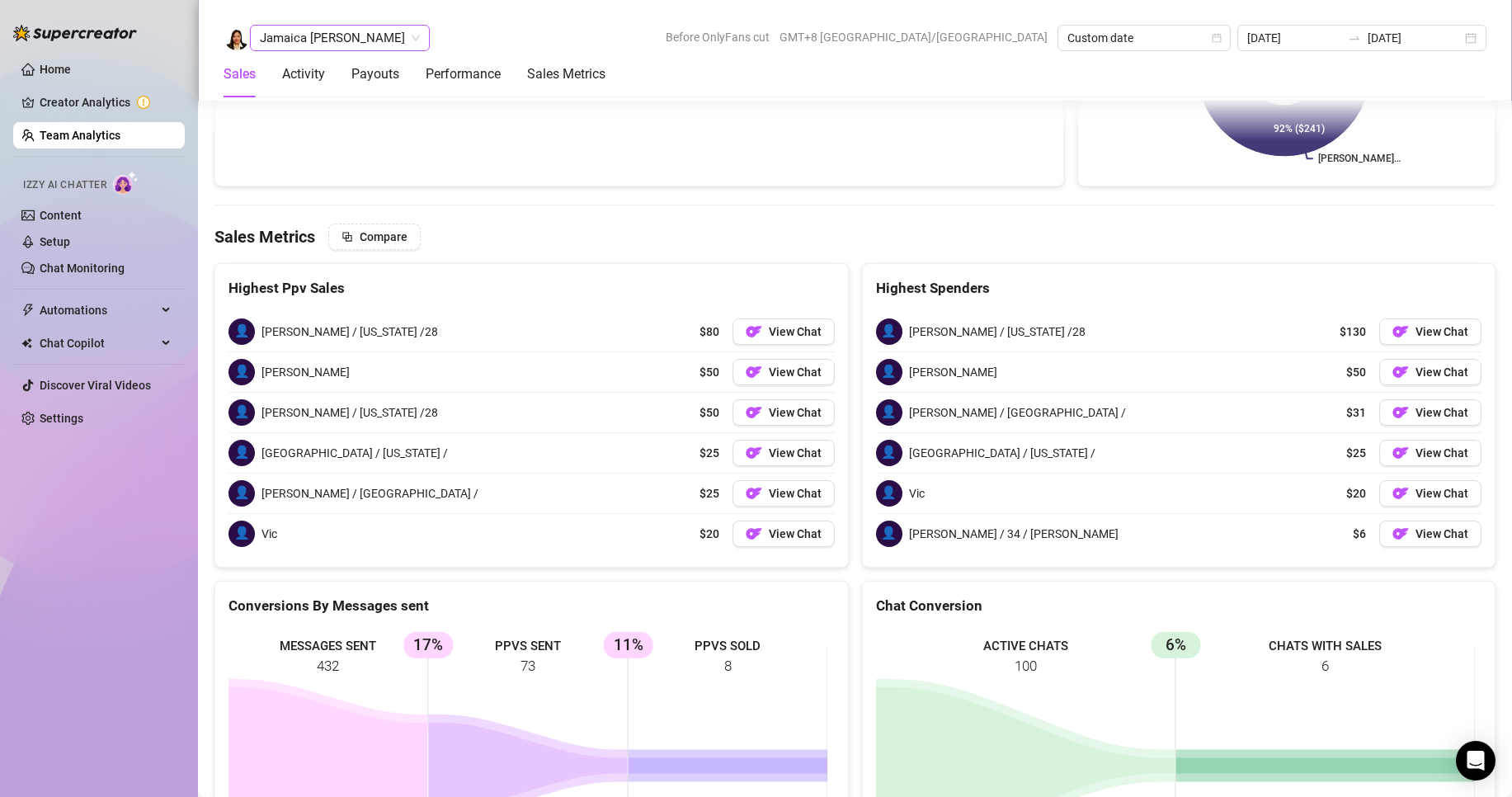
click at [304, 37] on span "Jamaica [PERSON_NAME]" at bounding box center [340, 38] width 160 height 25
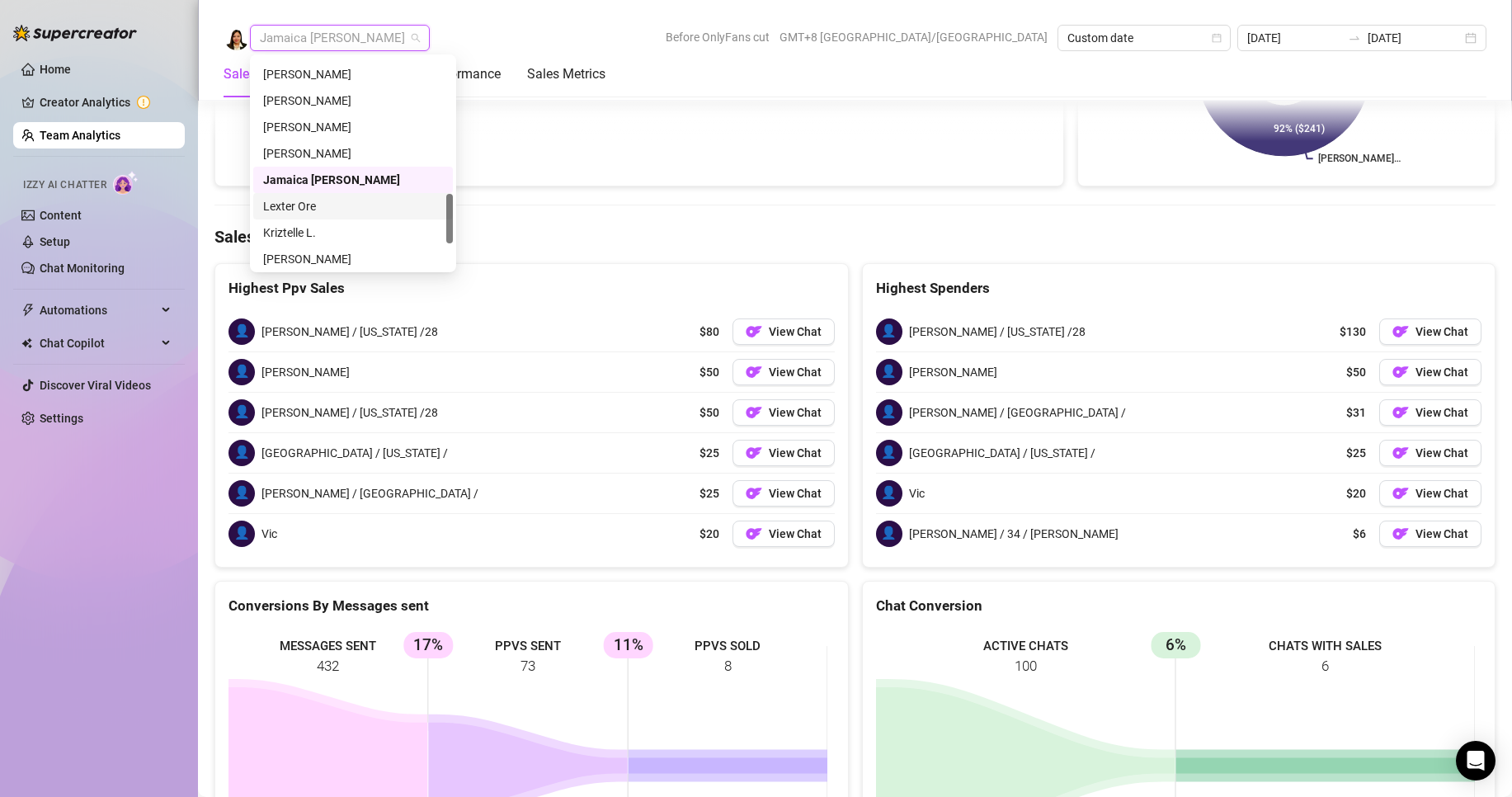
click at [308, 207] on div "Lexter Ore" at bounding box center [353, 207] width 180 height 18
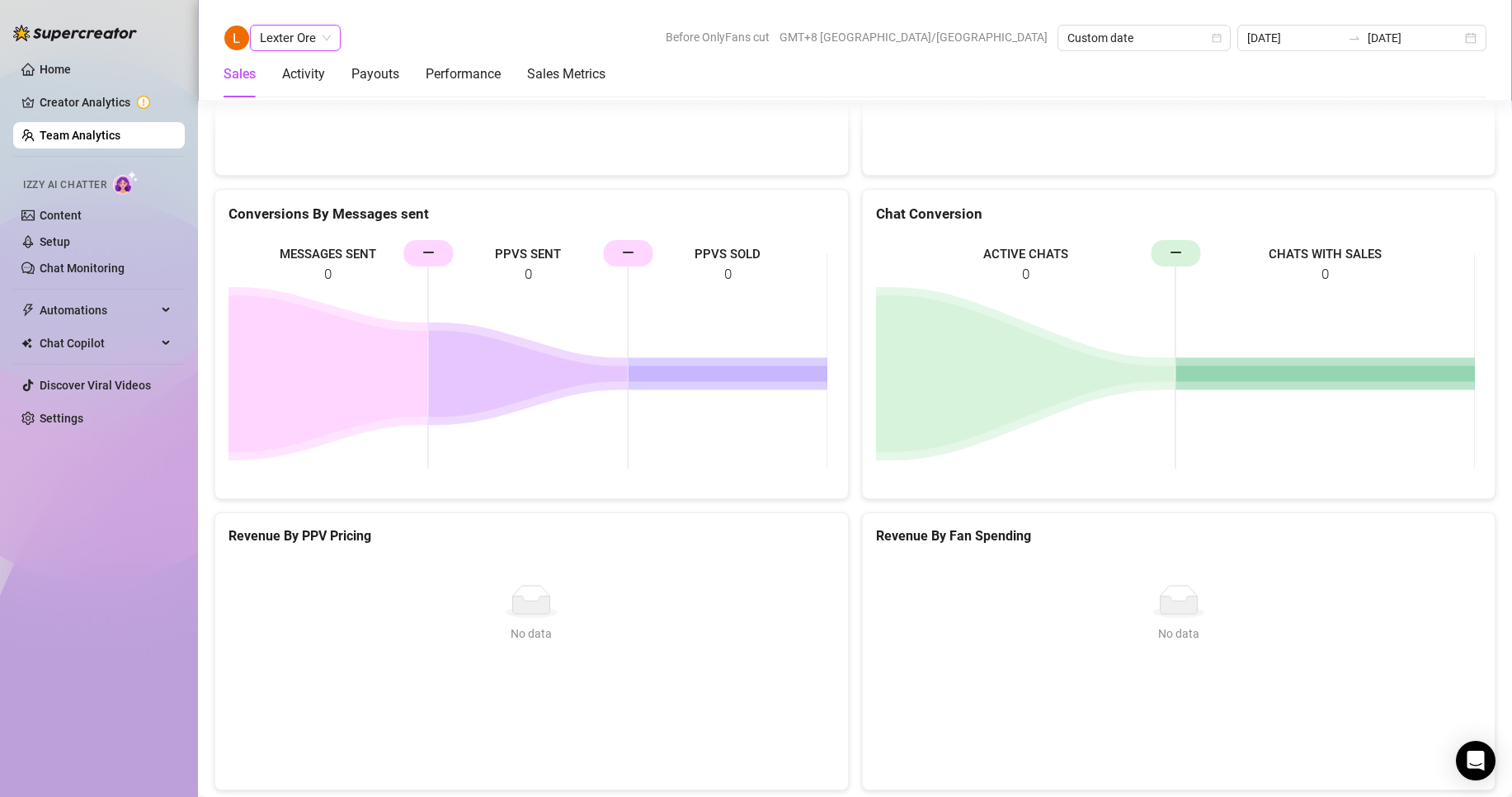
scroll to position [2292, 0]
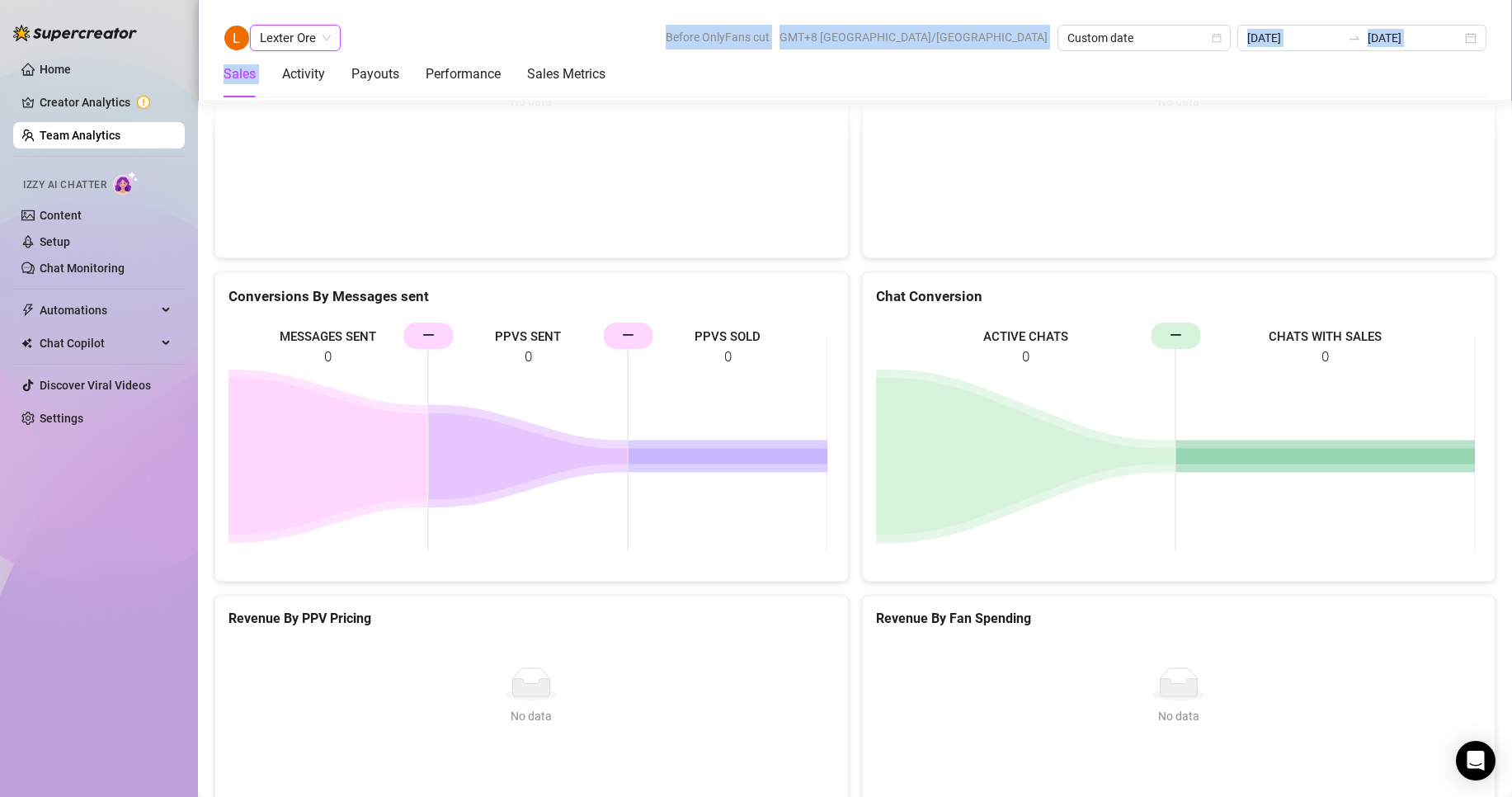
click at [275, 49] on div "Lexter Ore Lexter Ore Before OnlyFans cut GMT+8 [GEOGRAPHIC_DATA]/[GEOGRAPHIC_D…" at bounding box center [856, 50] width 1315 height 100
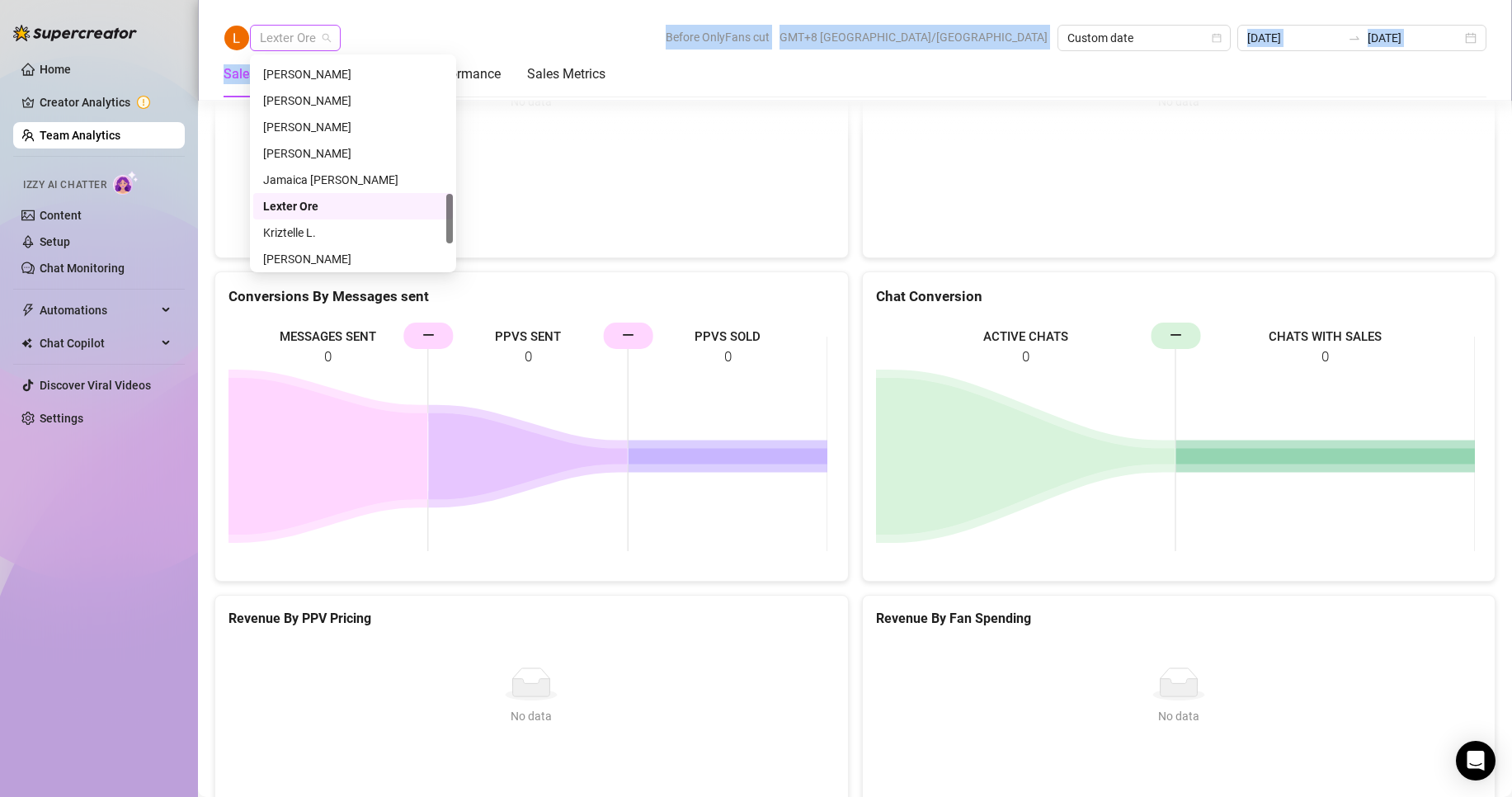
click at [296, 45] on span "Lexter Ore" at bounding box center [295, 38] width 71 height 25
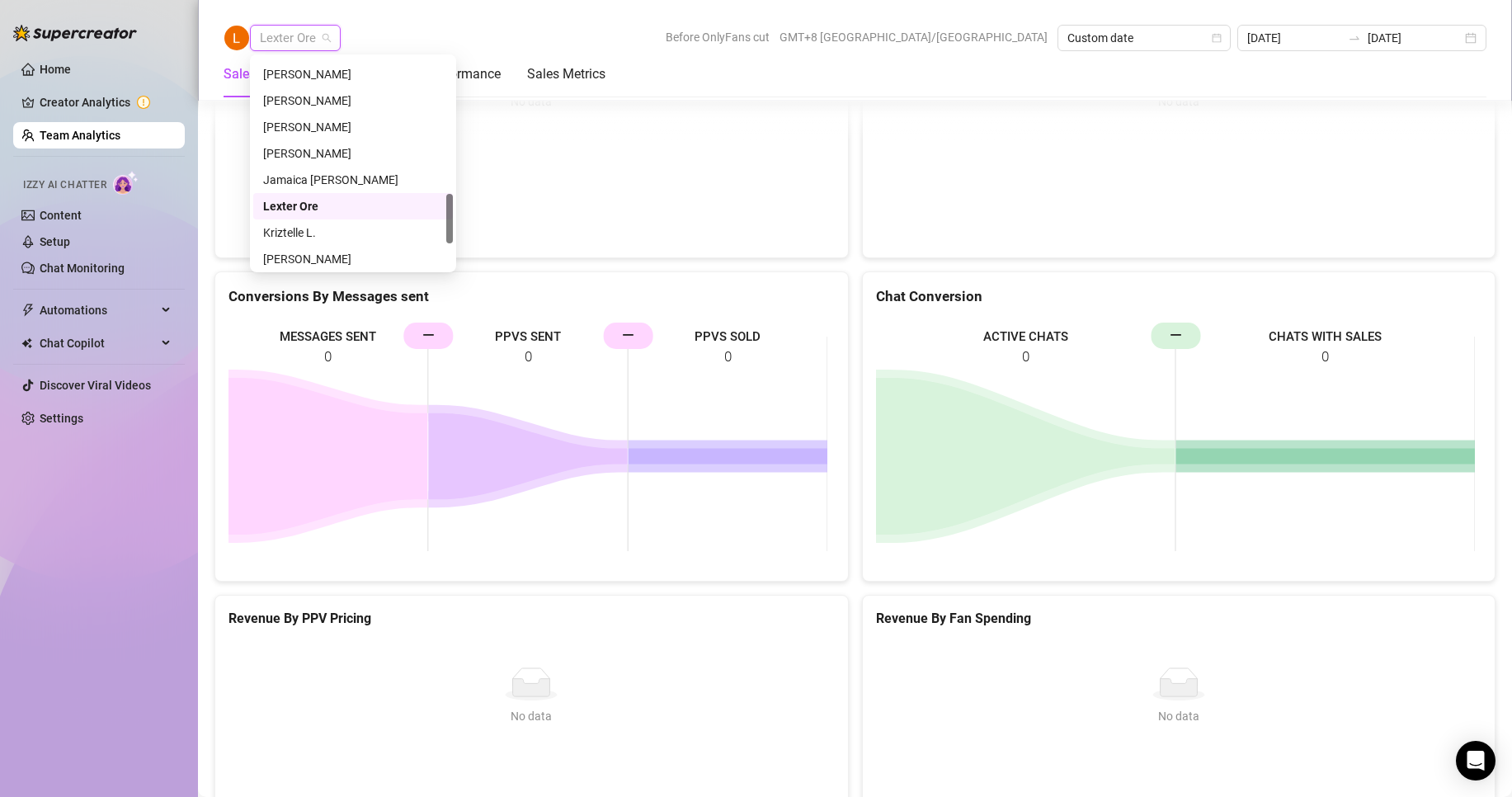
scroll to position [660, 0]
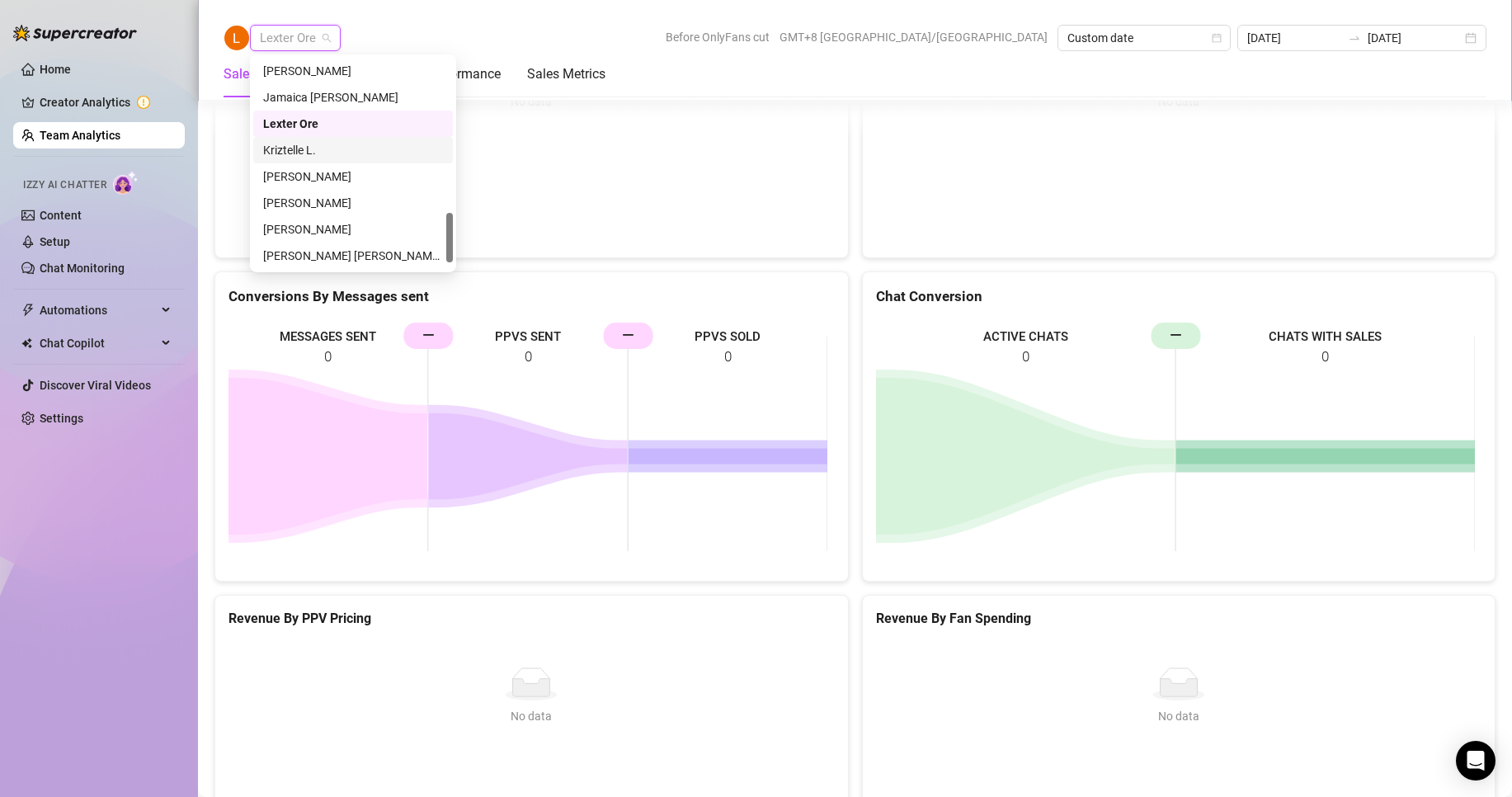
click at [295, 146] on div "Kriztelle L." at bounding box center [353, 151] width 180 height 18
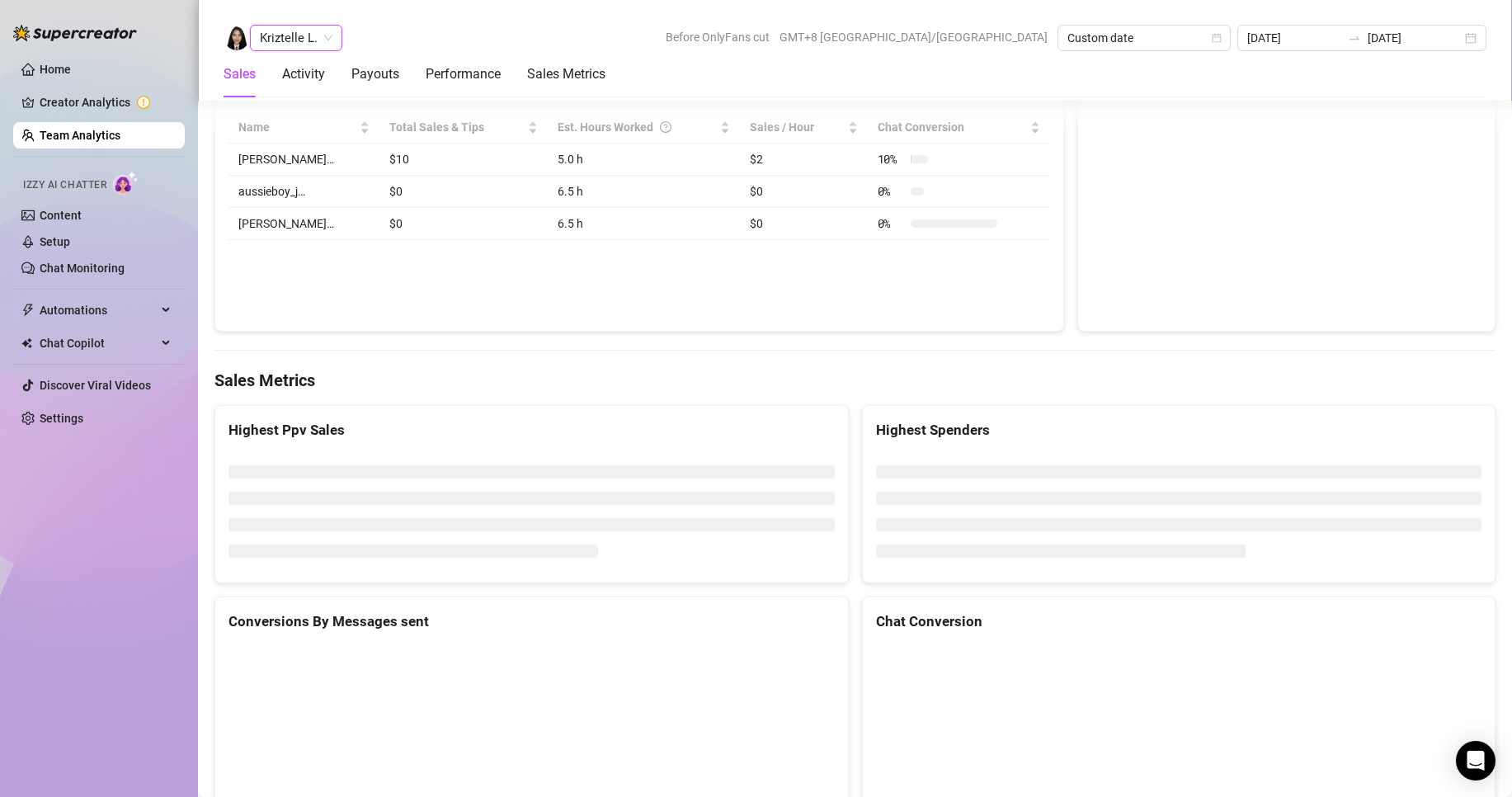
scroll to position [2553, 0]
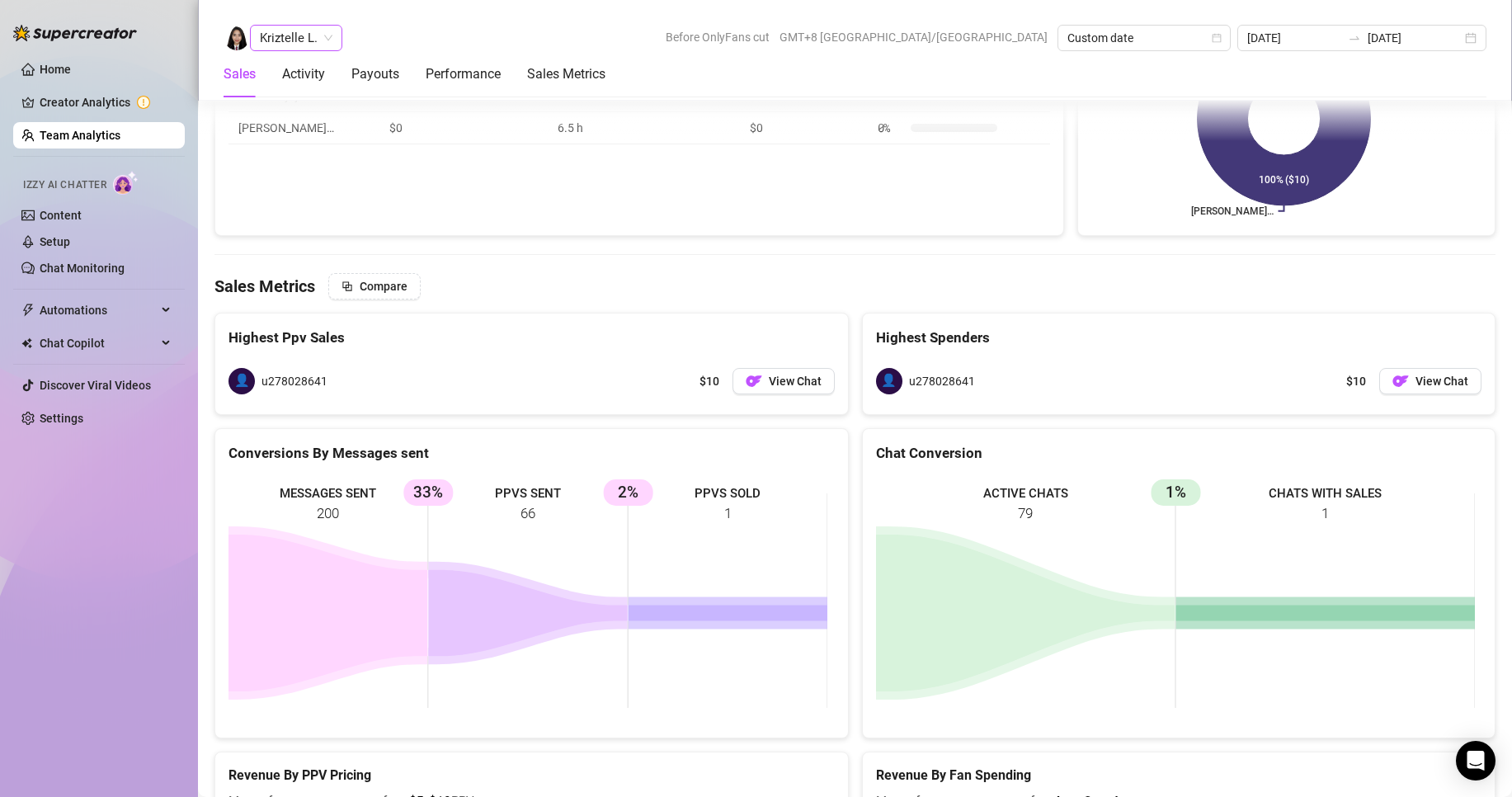
click at [289, 28] on span "Kriztelle L." at bounding box center [296, 38] width 73 height 25
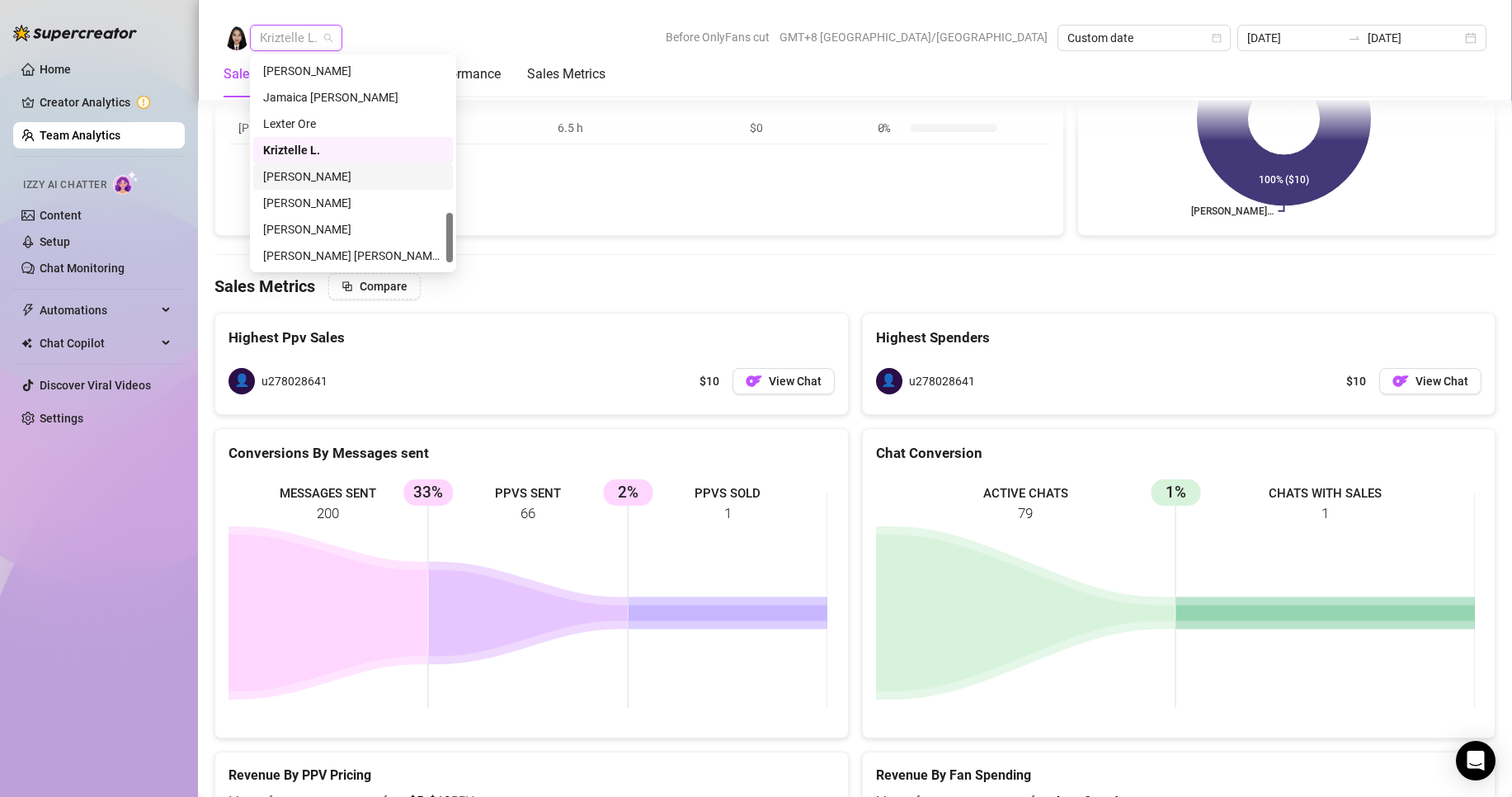
click at [304, 171] on div "[PERSON_NAME]" at bounding box center [353, 176] width 180 height 18
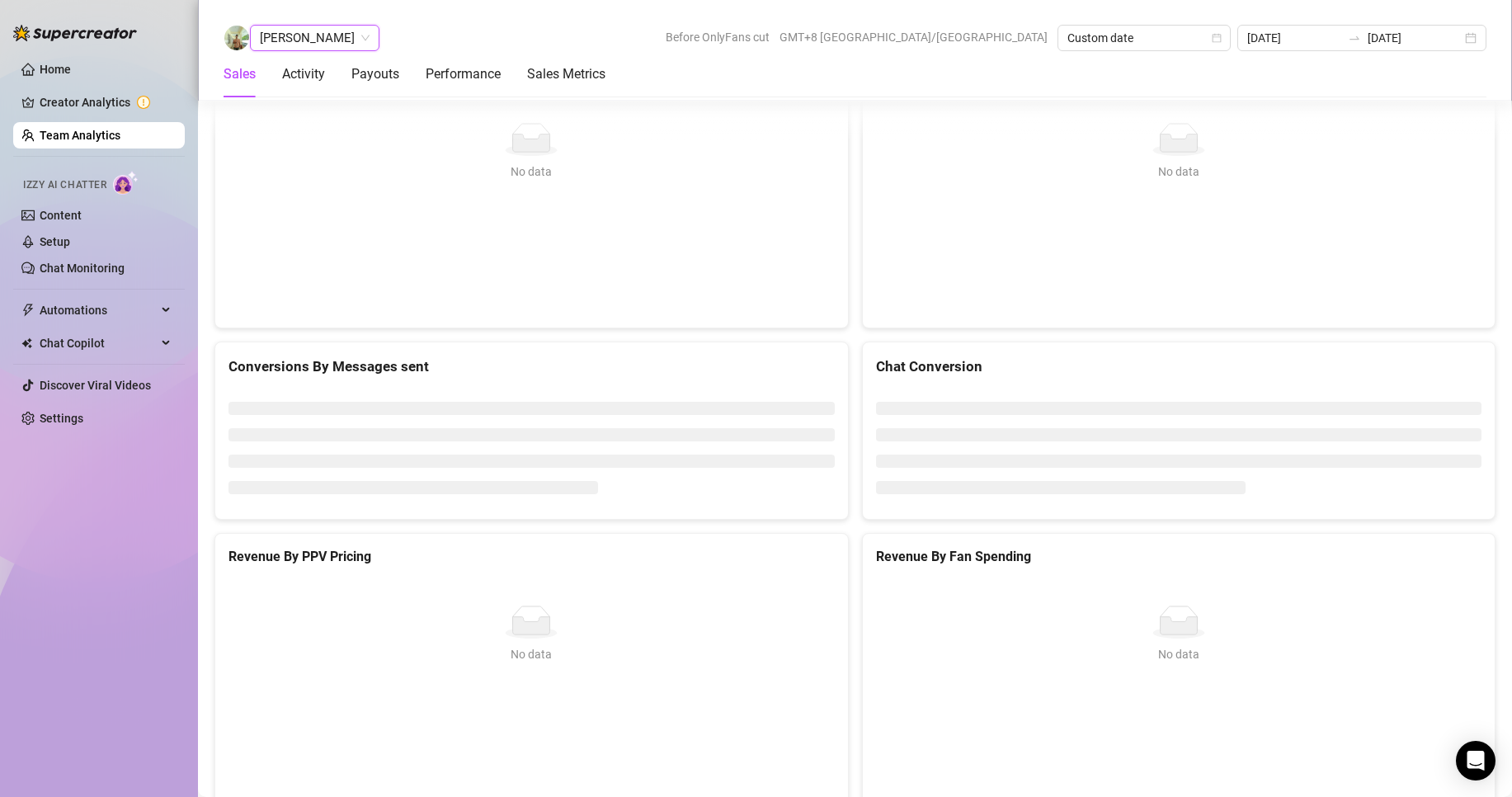
scroll to position [2210, 0]
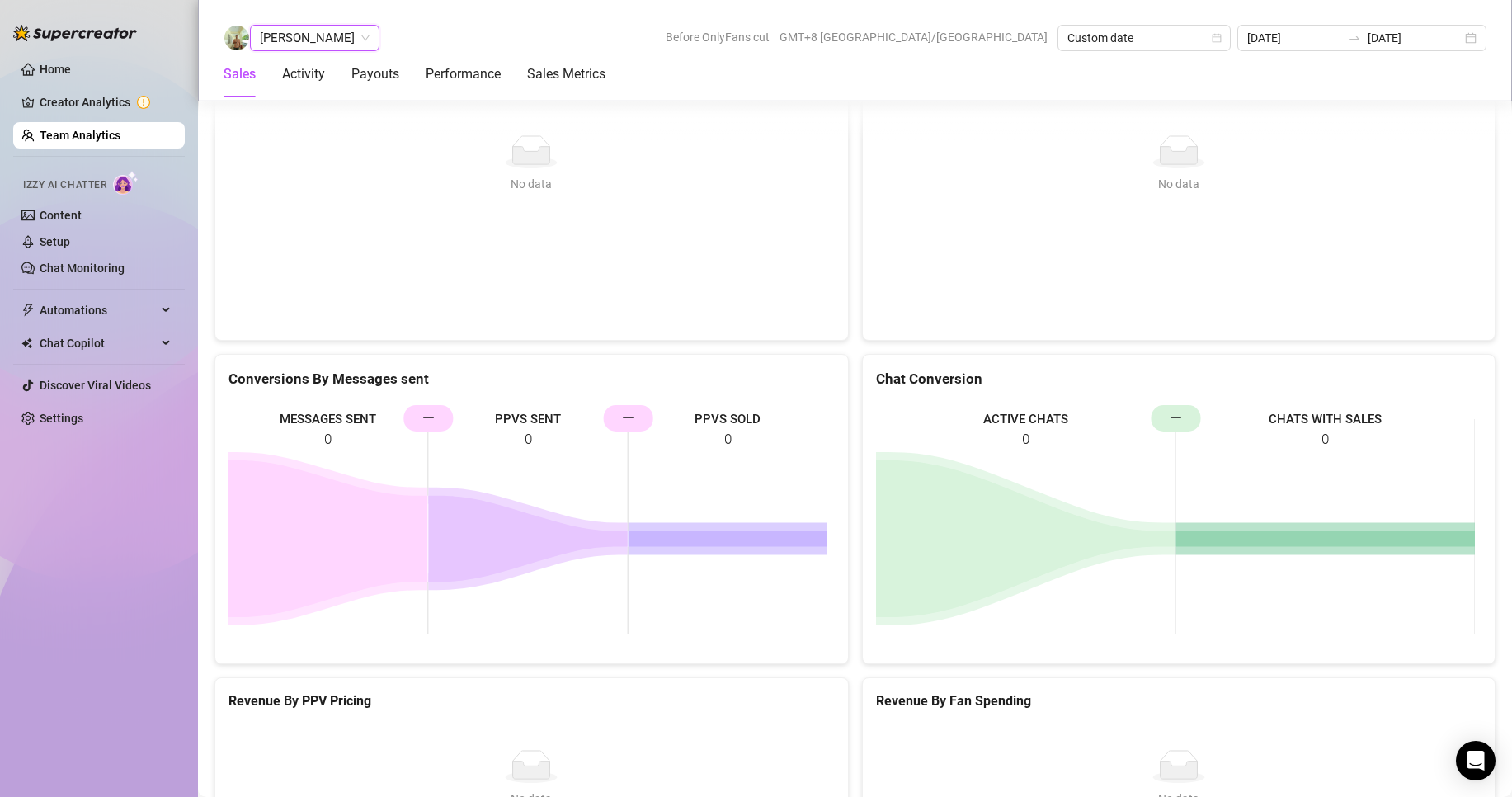
click at [310, 37] on span "[PERSON_NAME]" at bounding box center [314, 38] width 110 height 25
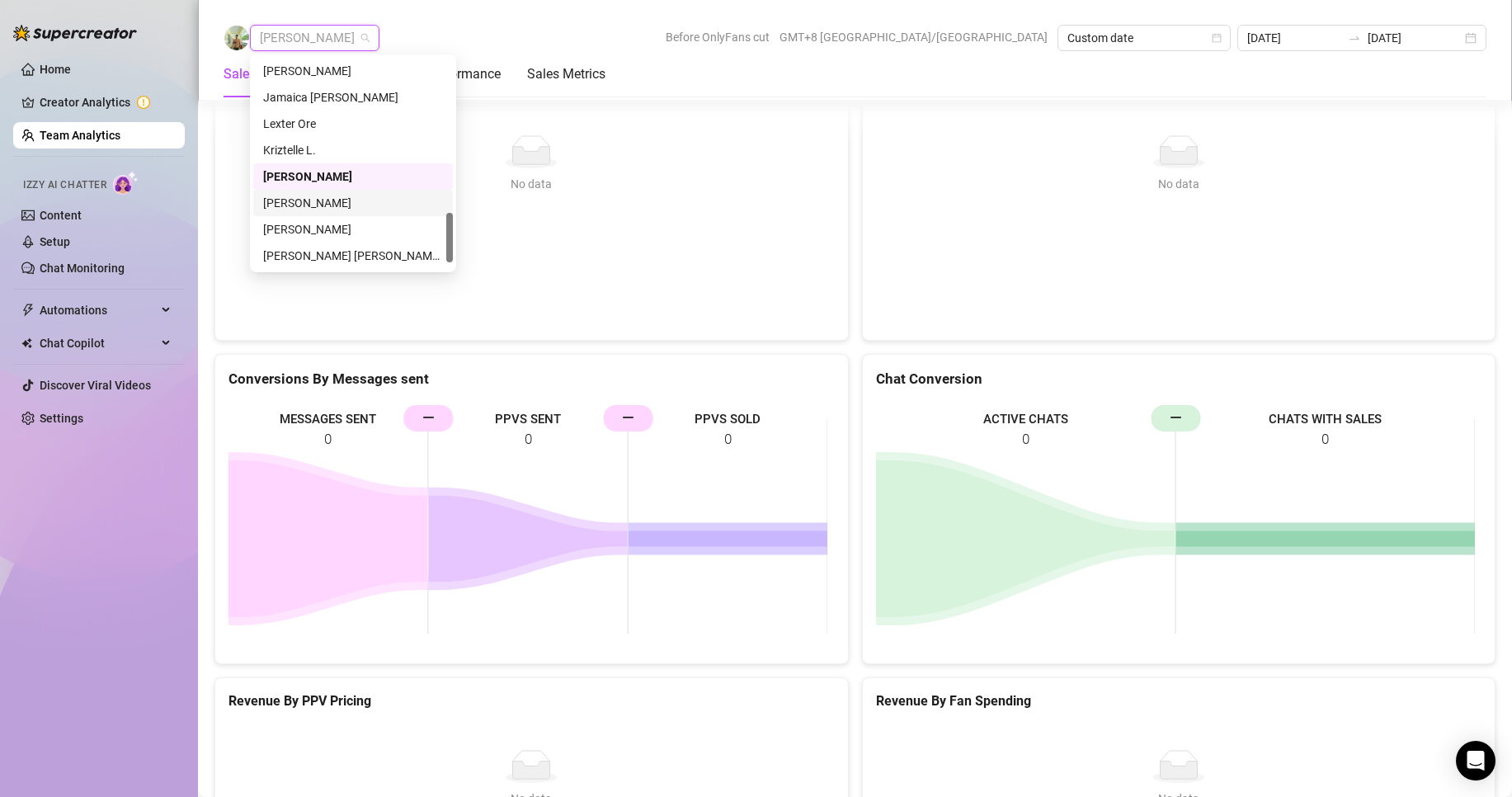
click at [314, 200] on div "[PERSON_NAME]" at bounding box center [353, 203] width 180 height 18
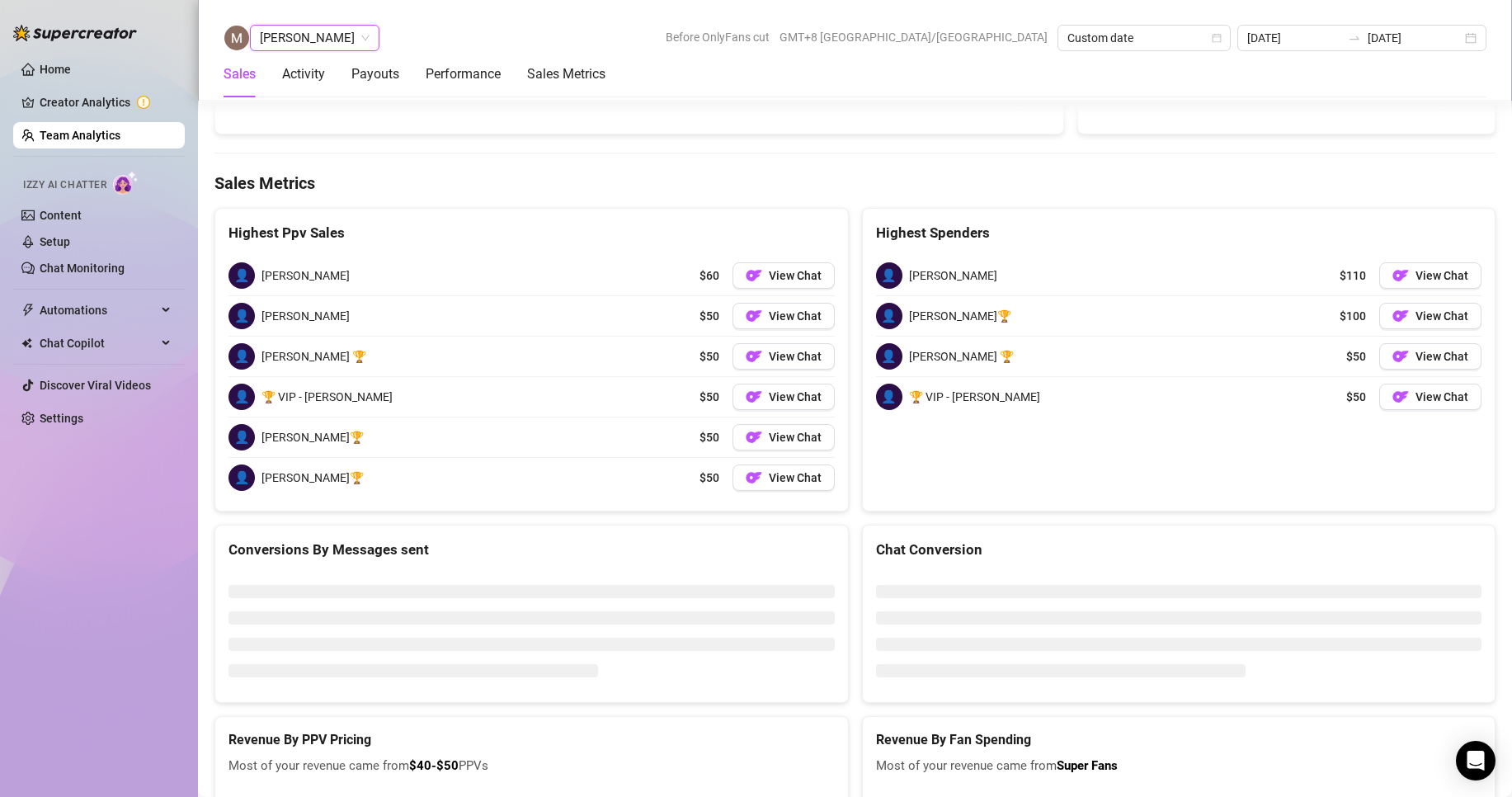
scroll to position [2553, 0]
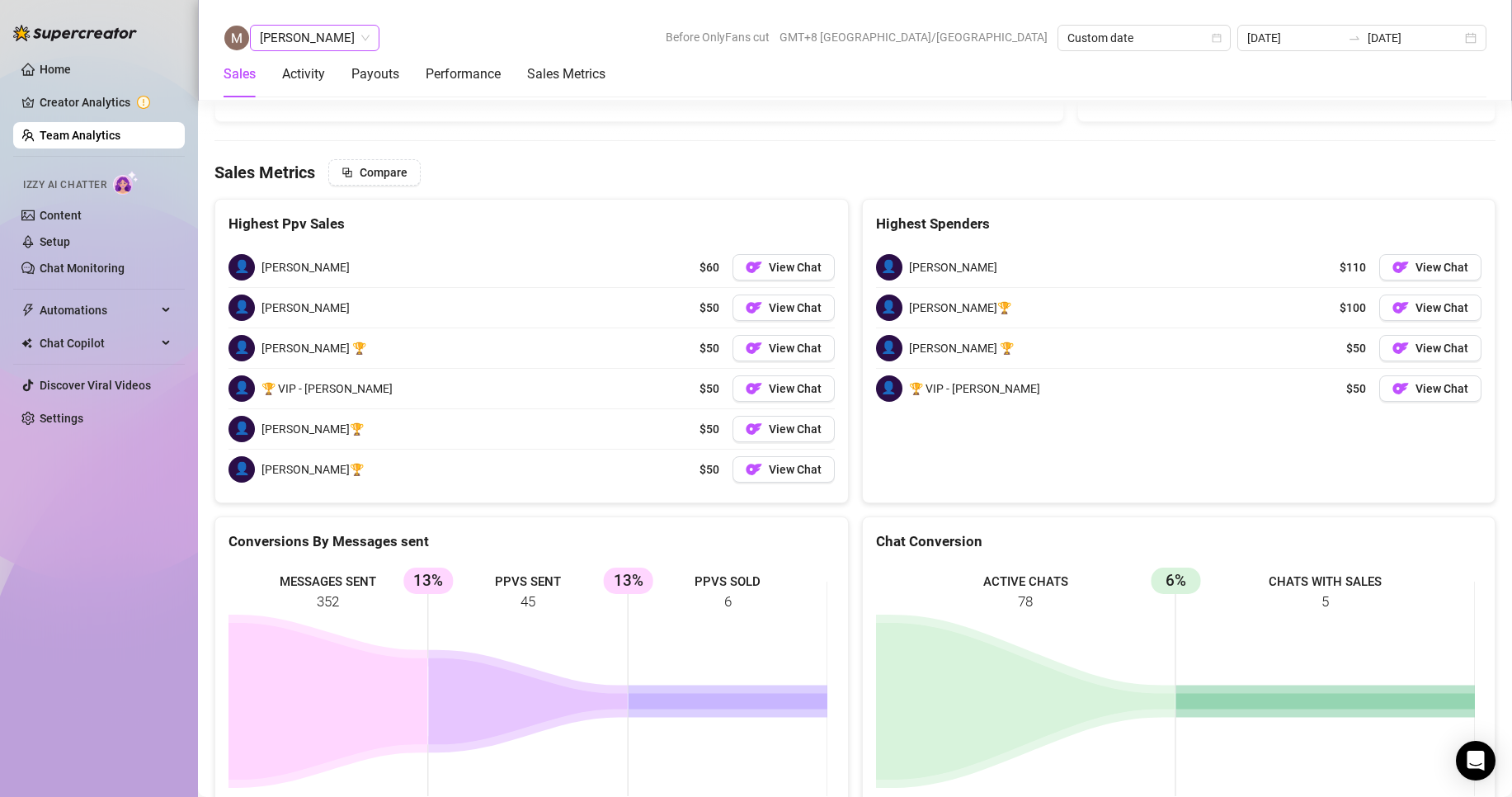
click at [323, 31] on span "[PERSON_NAME]" at bounding box center [314, 38] width 110 height 25
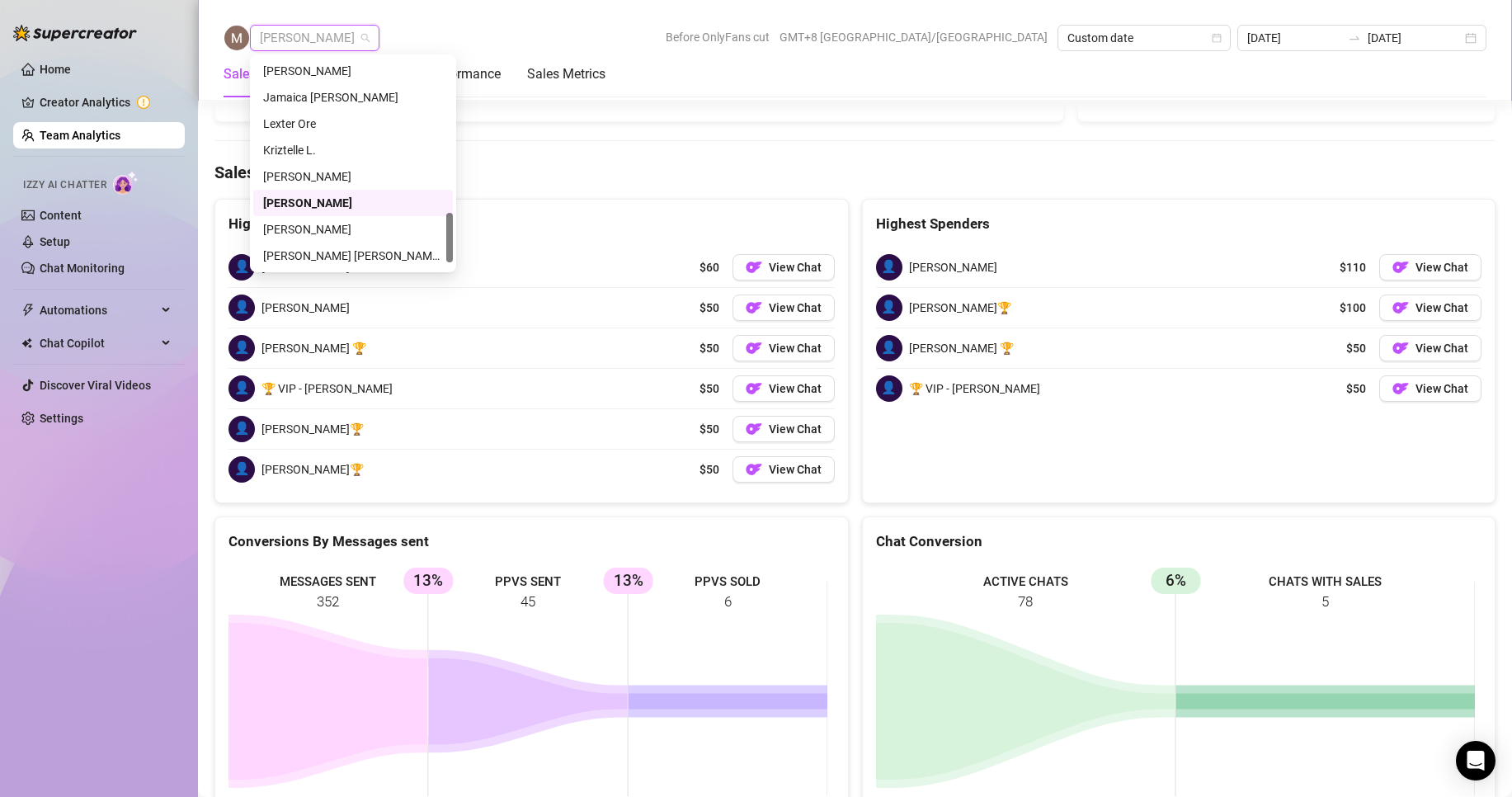
scroll to position [687, 0]
click at [299, 197] on div "[PERSON_NAME]" at bounding box center [353, 203] width 180 height 18
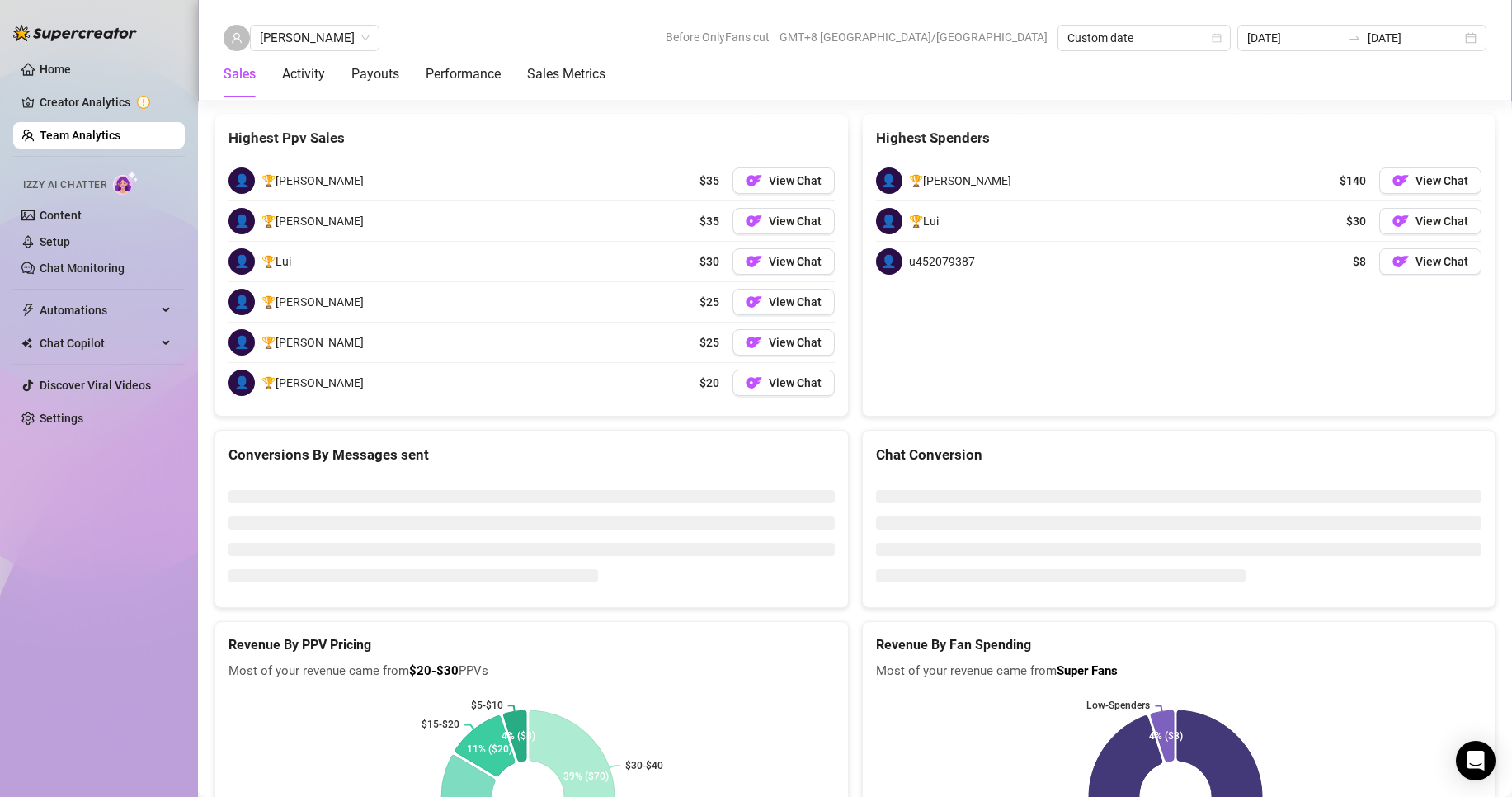
scroll to position [2526, 0]
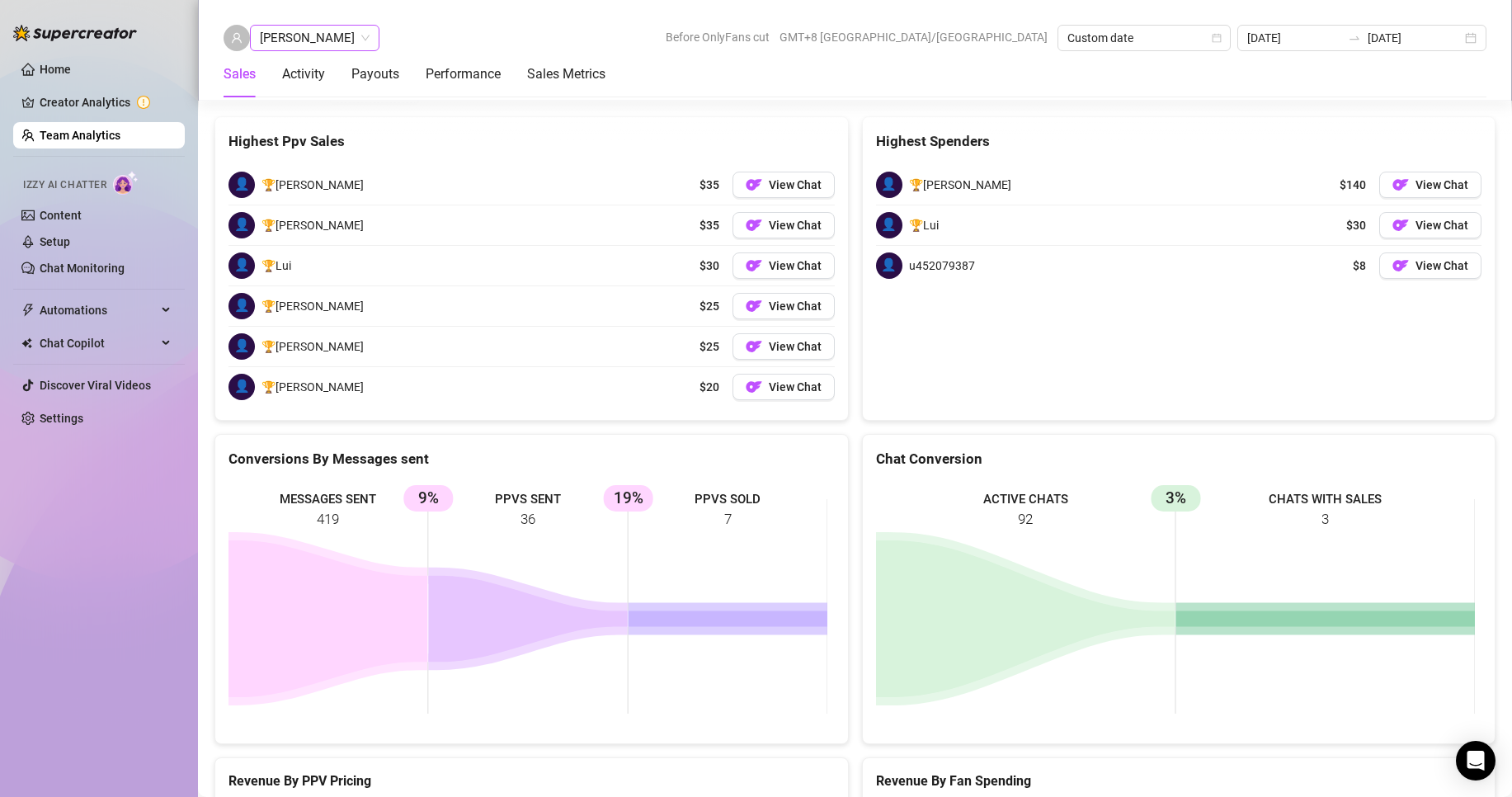
click at [287, 39] on span "[PERSON_NAME]" at bounding box center [314, 38] width 110 height 25
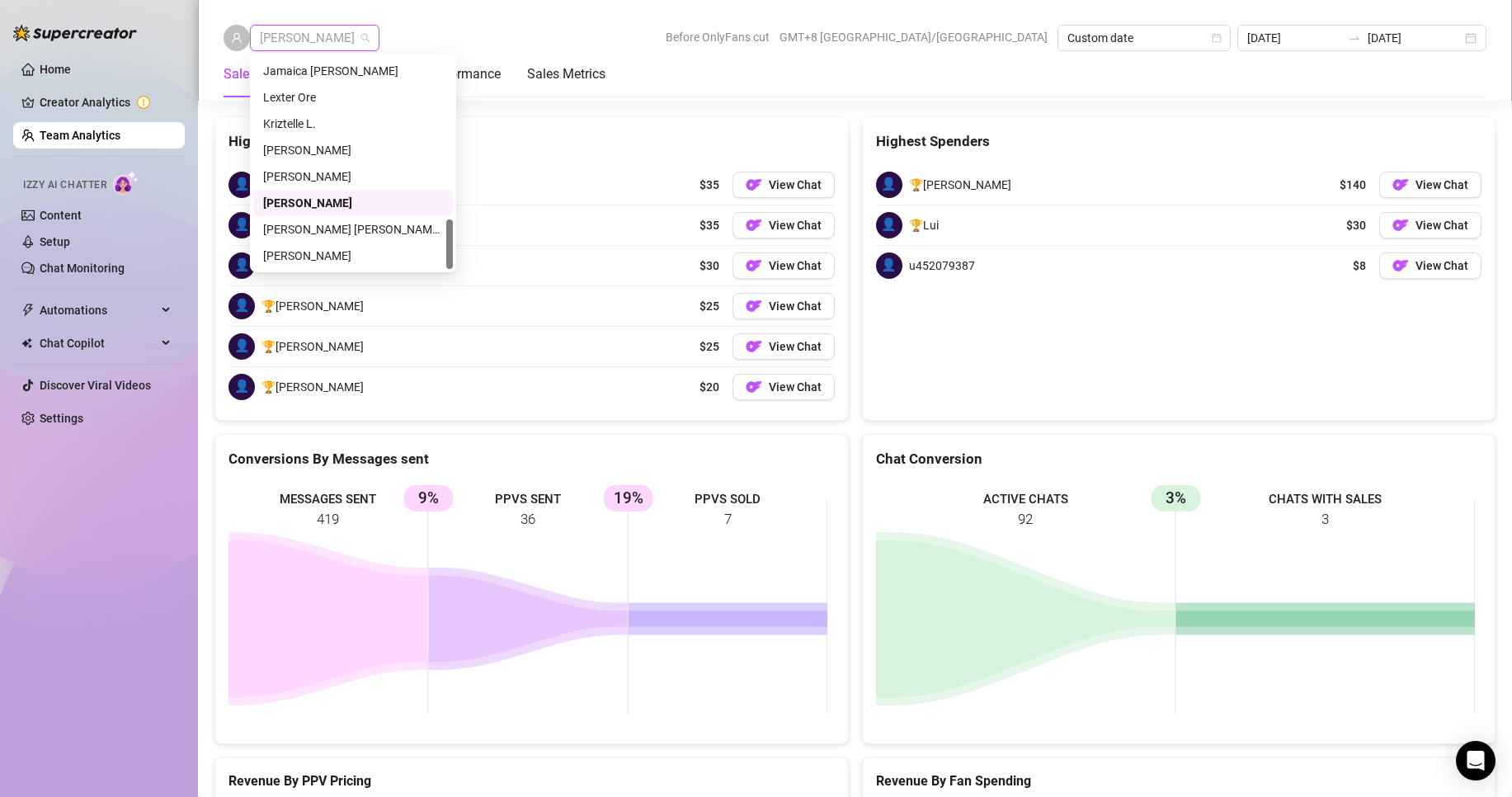
click at [314, 220] on div "[PERSON_NAME] [PERSON_NAME] Tayre" at bounding box center [353, 229] width 180 height 18
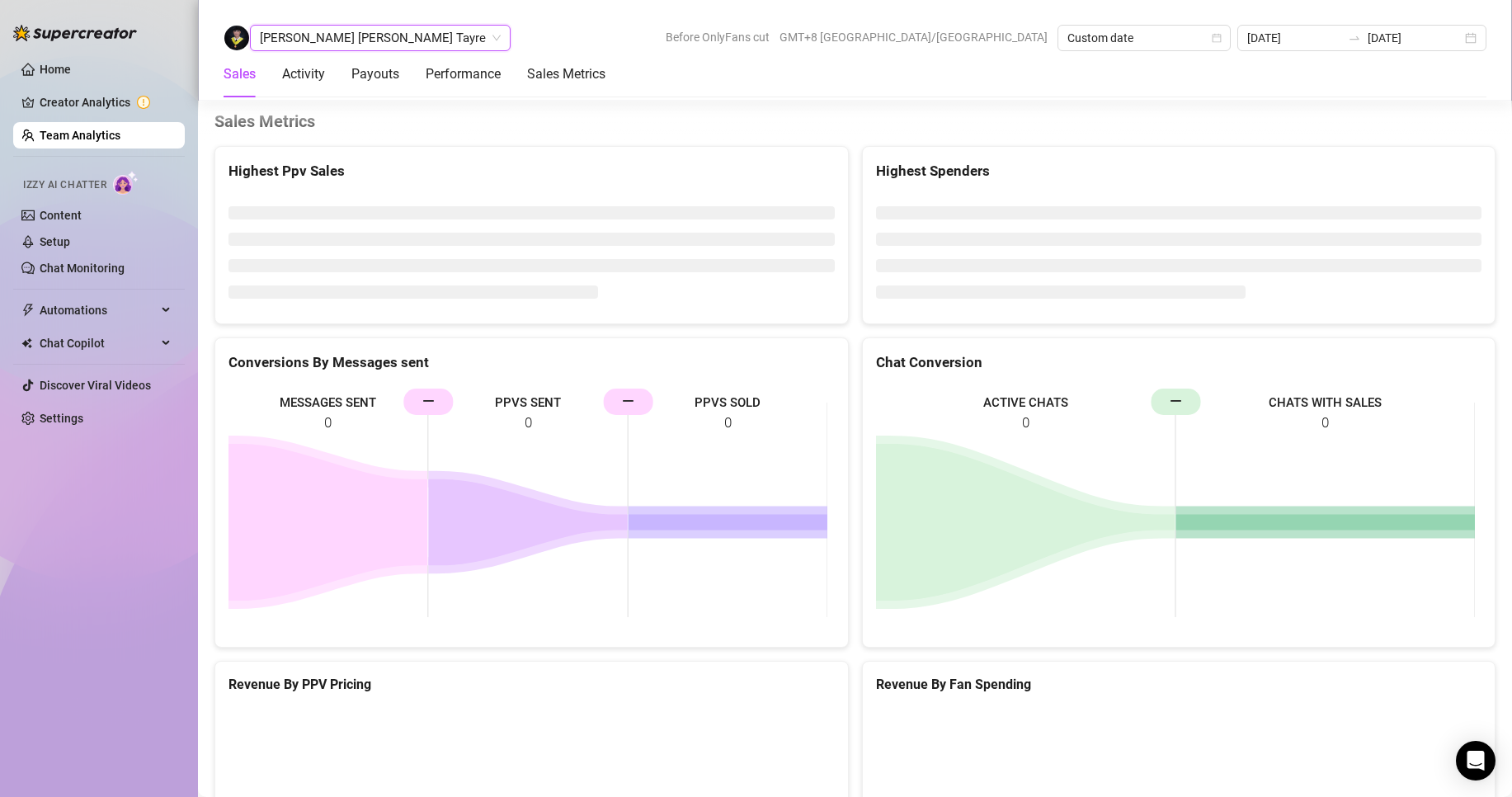
scroll to position [2210, 0]
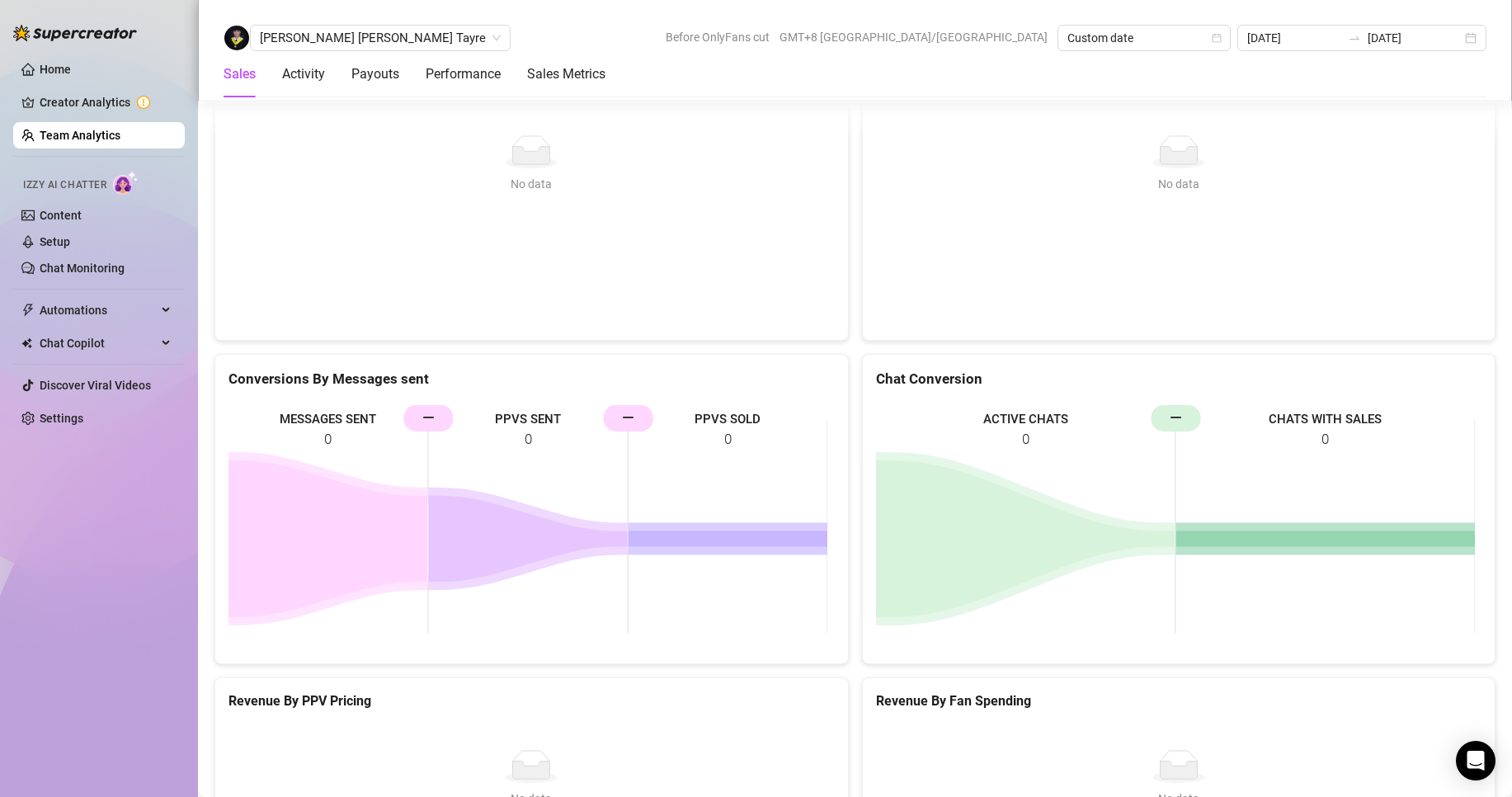
click at [462, 34] on div "[PERSON_NAME] [PERSON_NAME] Tayre Before OnlyFans cut GMT+8 [GEOGRAPHIC_DATA]/[…" at bounding box center [855, 38] width 1263 height 27
